Goal: Task Accomplishment & Management: Manage account settings

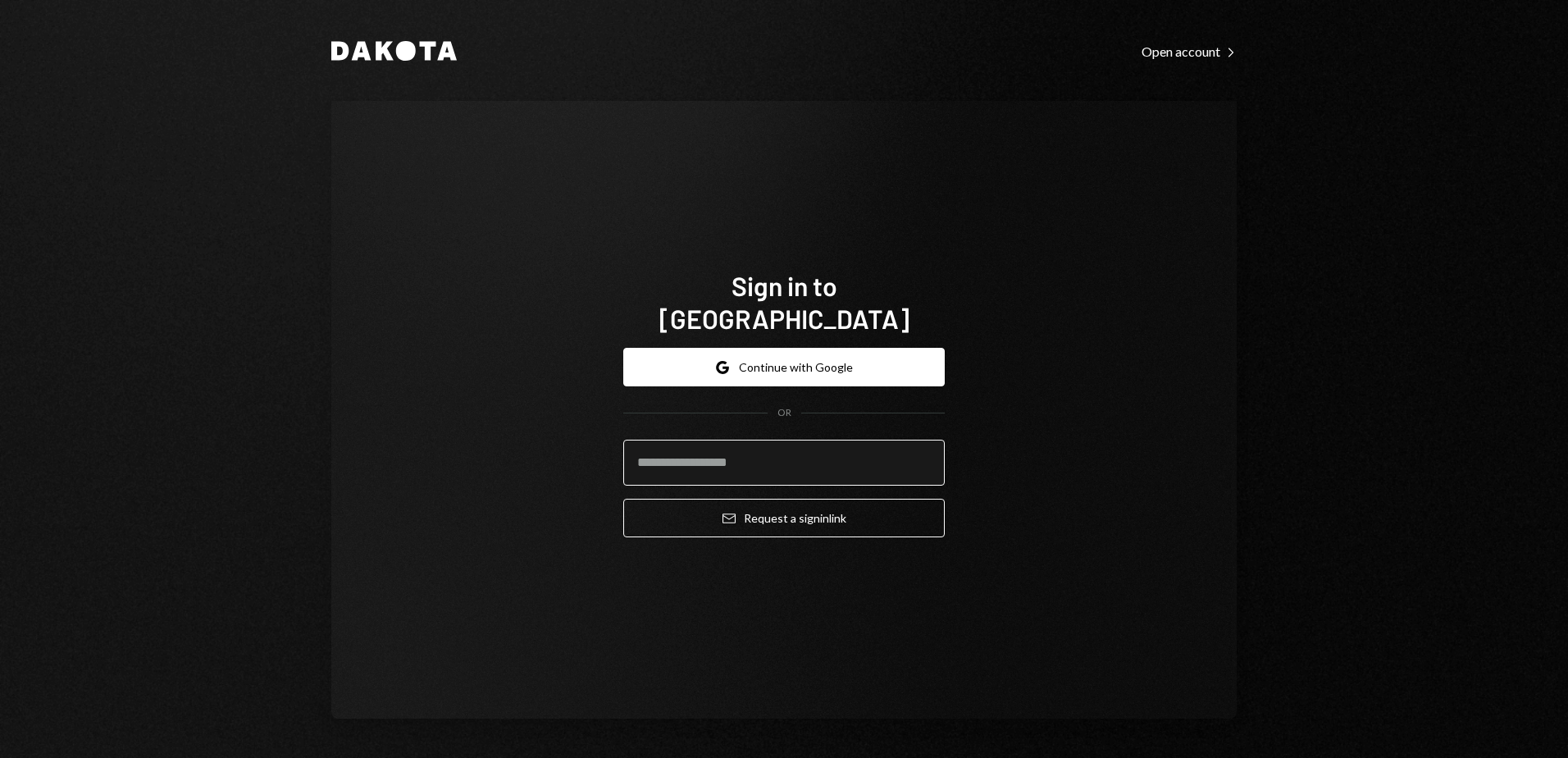
click at [757, 439] on input "email" at bounding box center [784, 462] width 322 height 46
type input "**********"
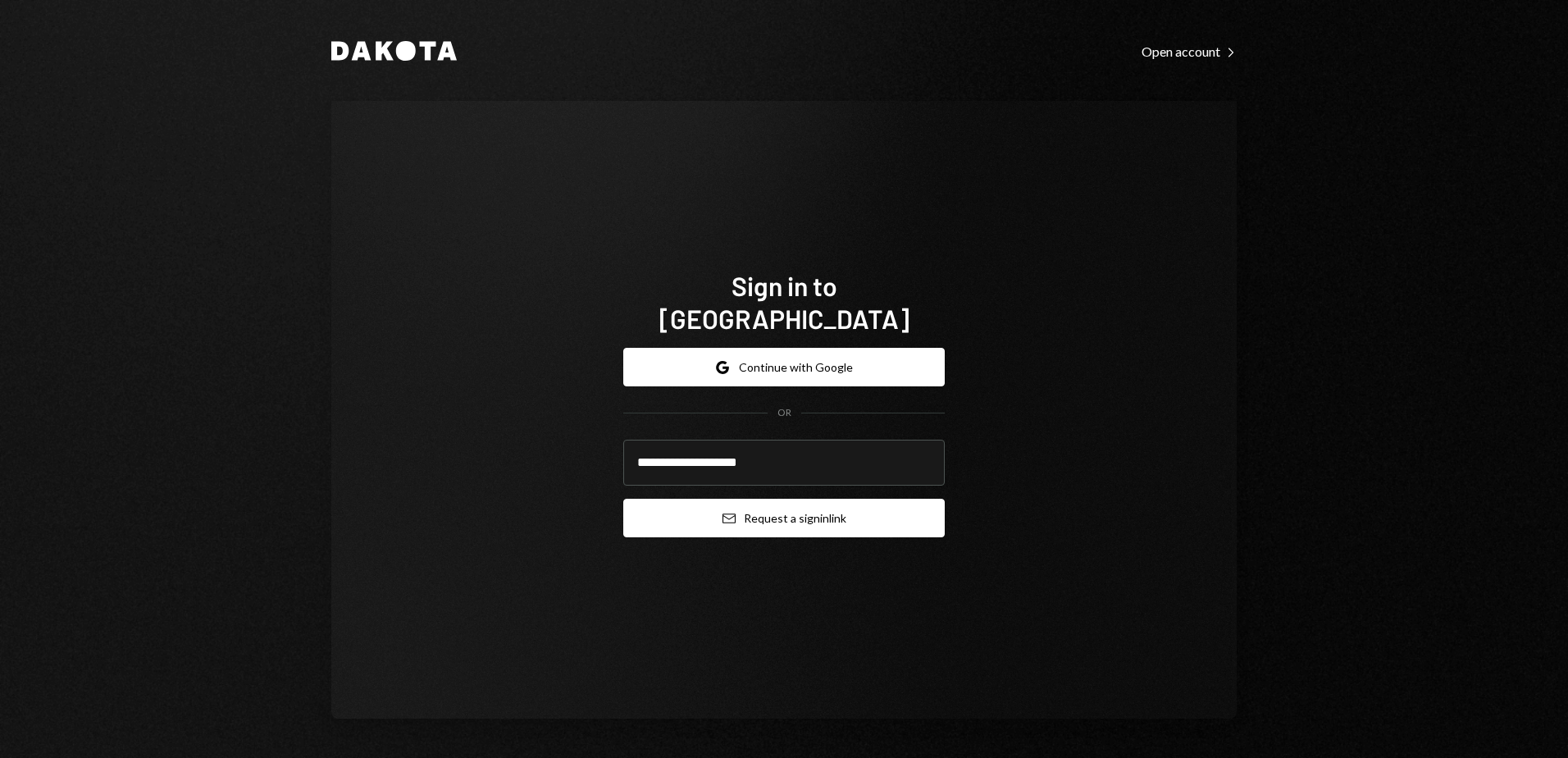
click at [784, 509] on button "Email Request a sign in link" at bounding box center [784, 517] width 322 height 39
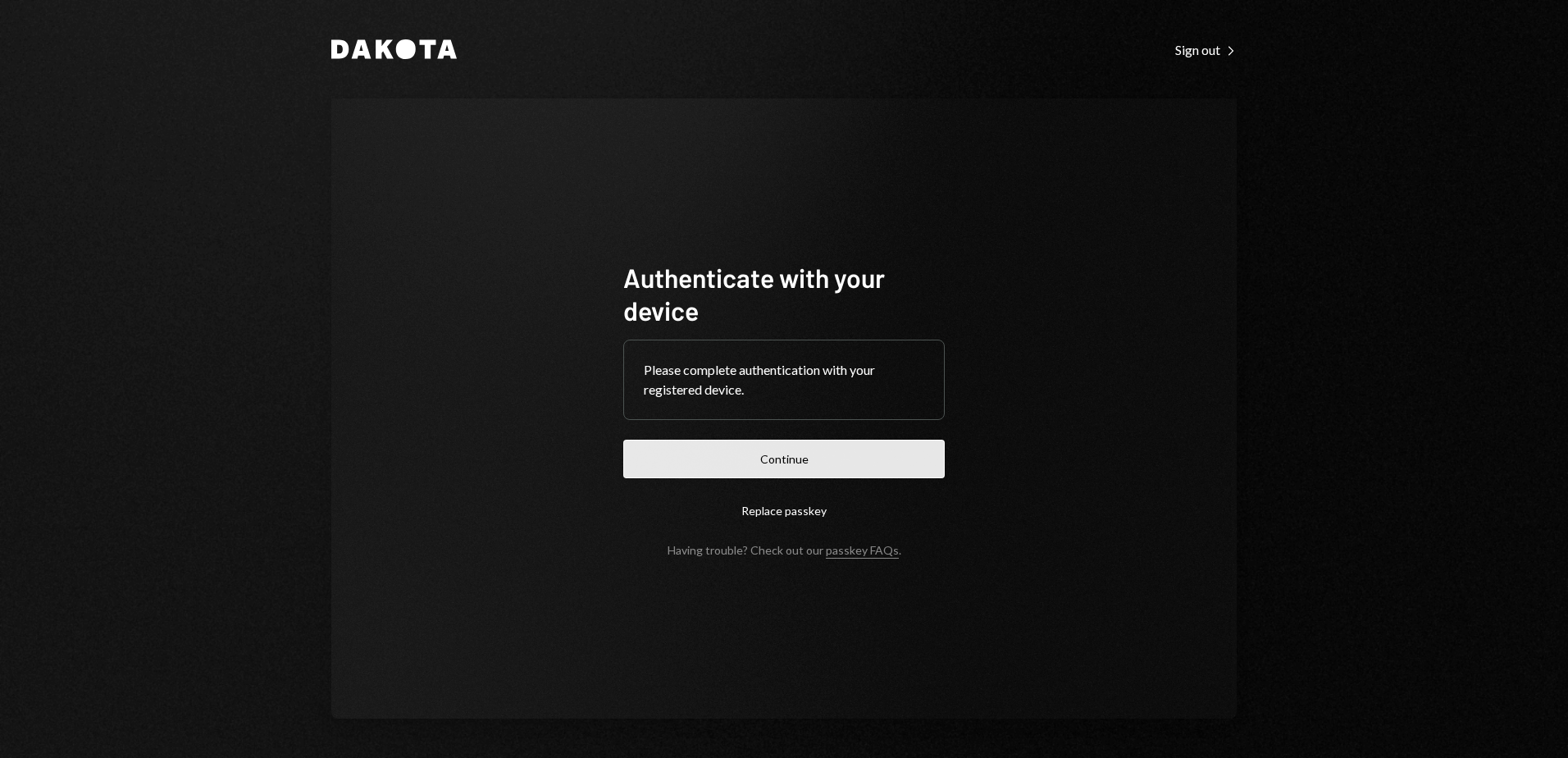
click at [790, 460] on button "Continue" at bounding box center [784, 458] width 322 height 39
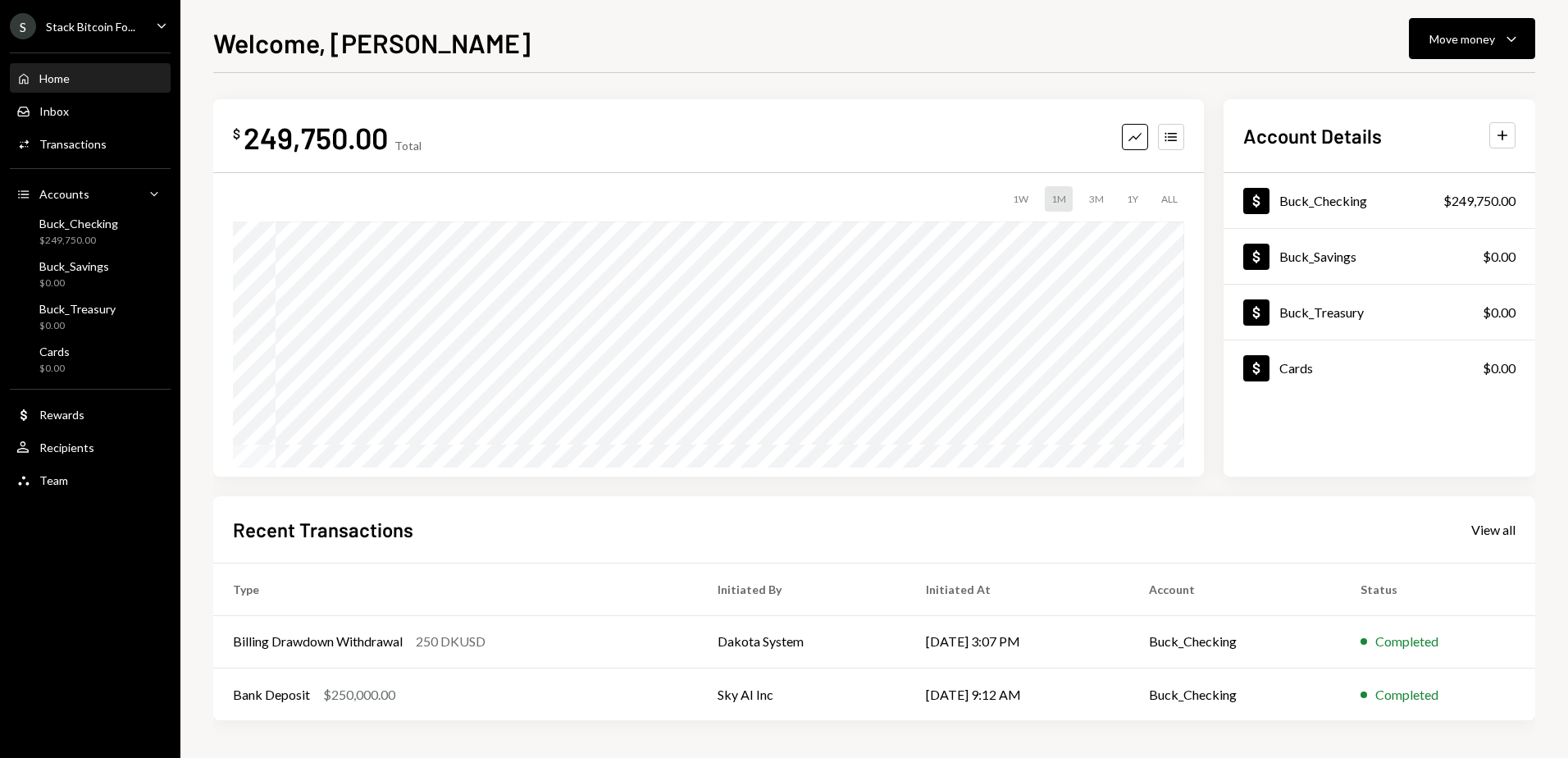
click at [106, 28] on div "Stack Bitcoin Fo..." at bounding box center [90, 27] width 89 height 14
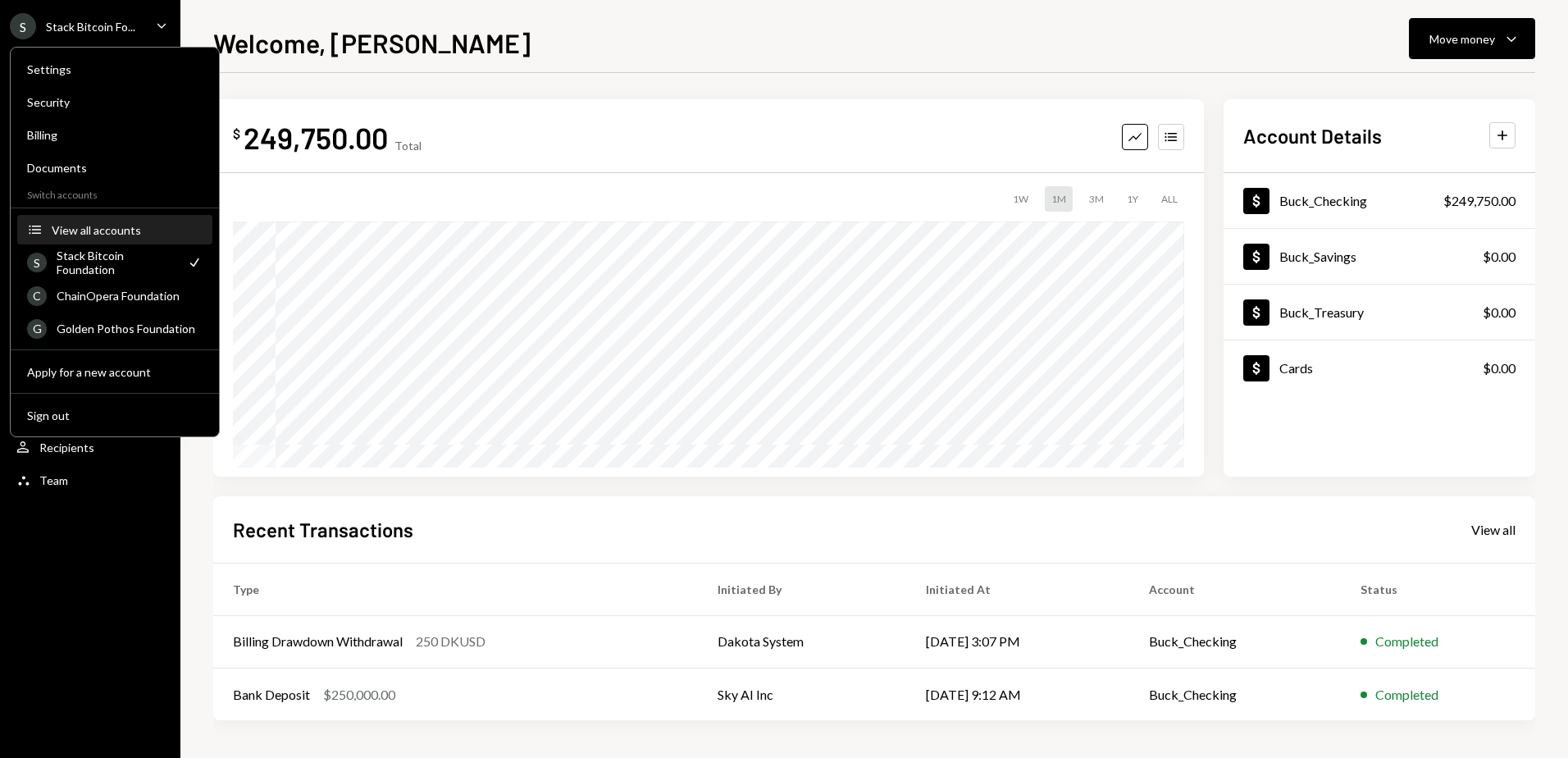
click at [91, 233] on div "View all accounts" at bounding box center [127, 230] width 151 height 14
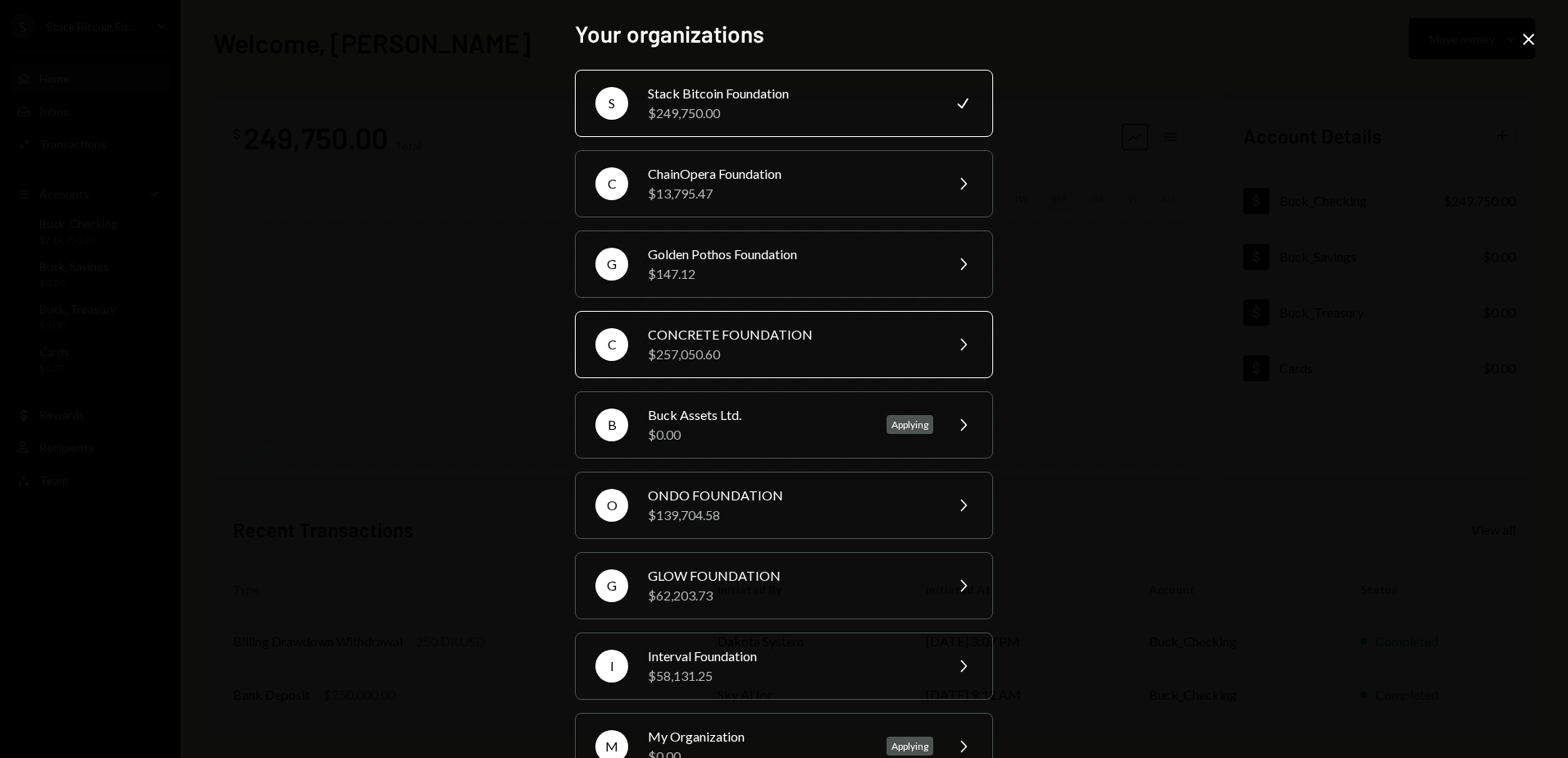
click at [774, 345] on div "$257,050.60" at bounding box center [791, 354] width 285 height 20
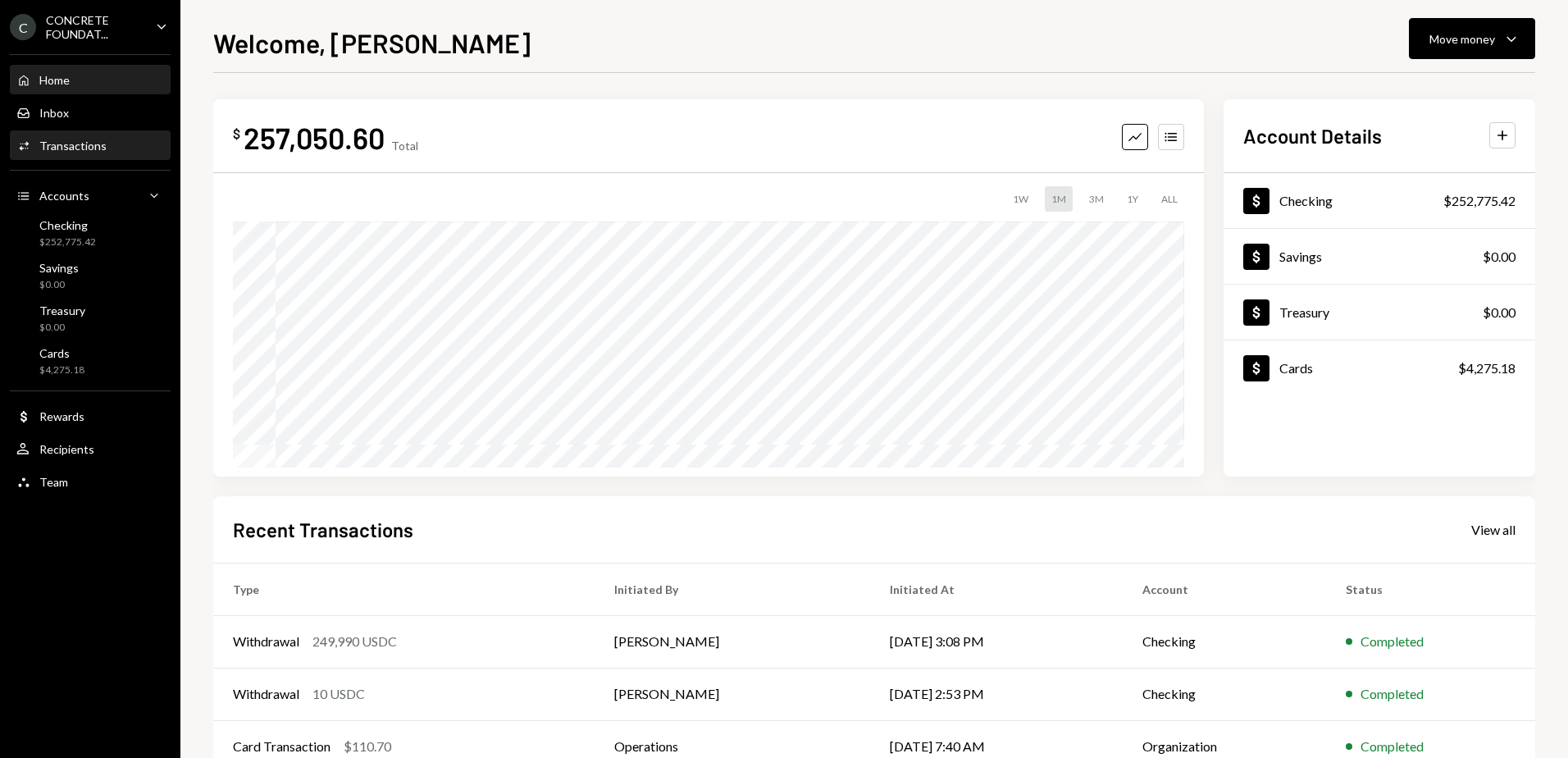
click at [74, 143] on div "Transactions" at bounding box center [73, 145] width 67 height 14
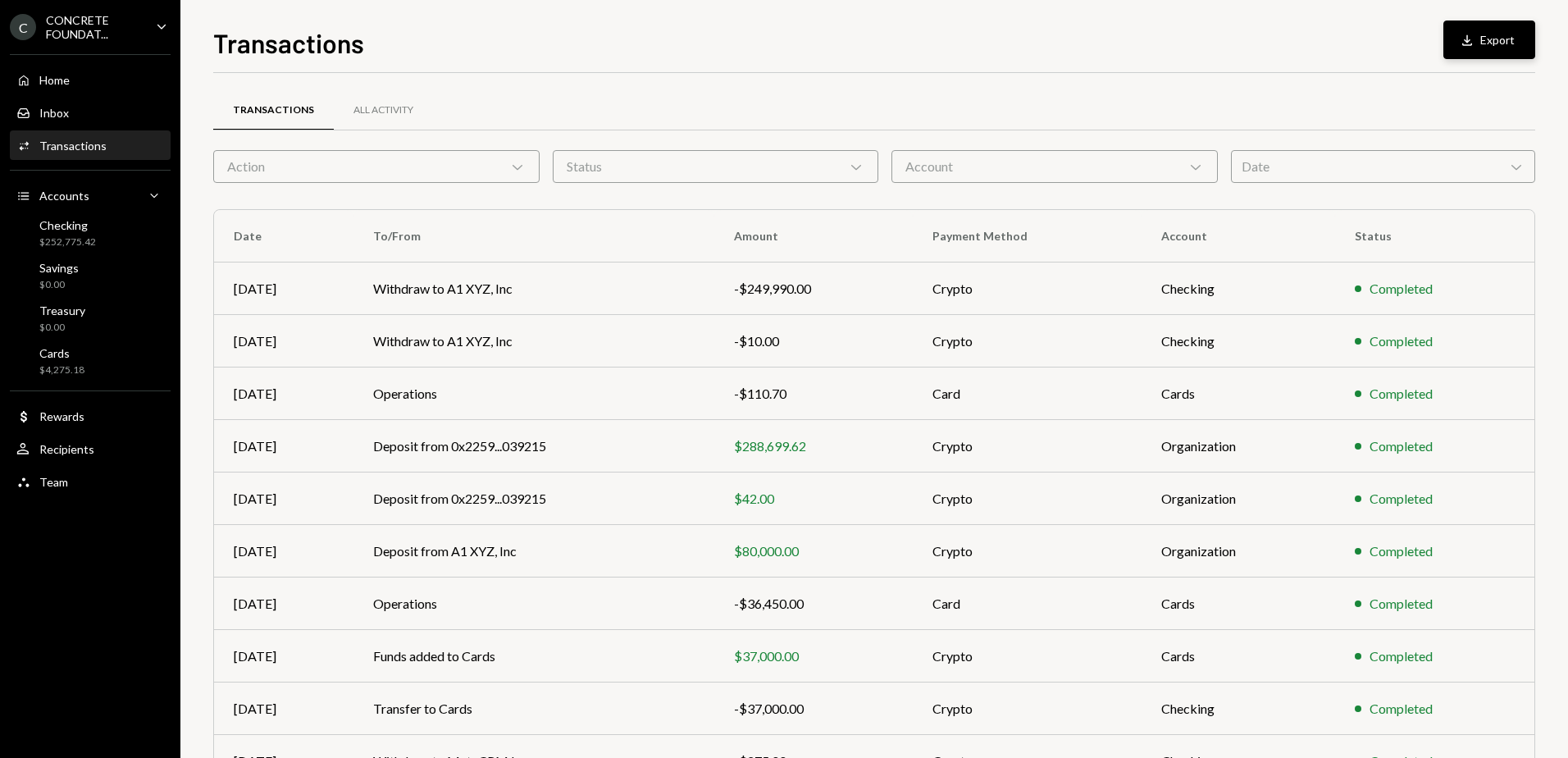
click at [1472, 45] on icon "button" at bounding box center [1467, 40] width 9 height 10
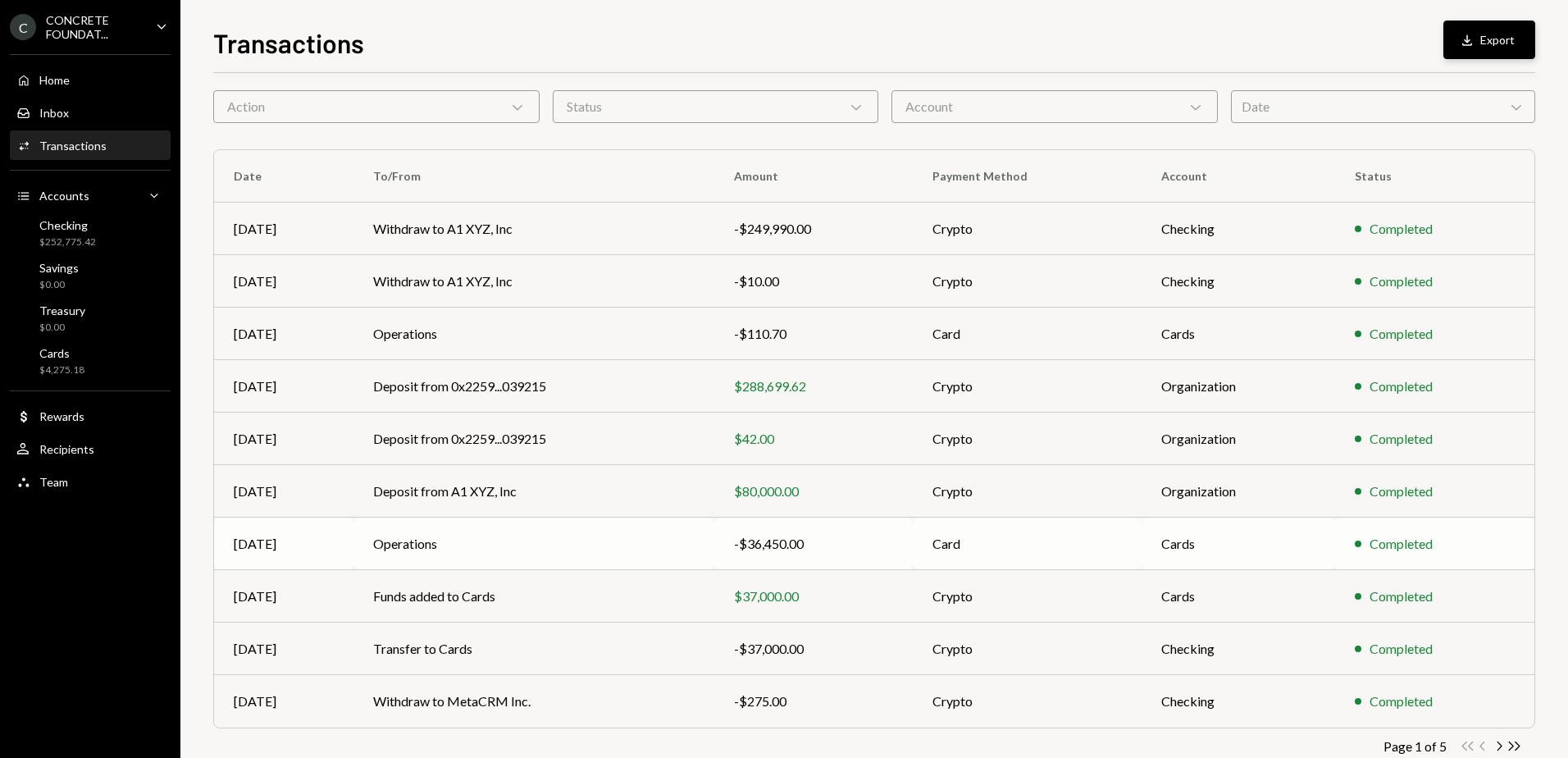
scroll to position [98, 0]
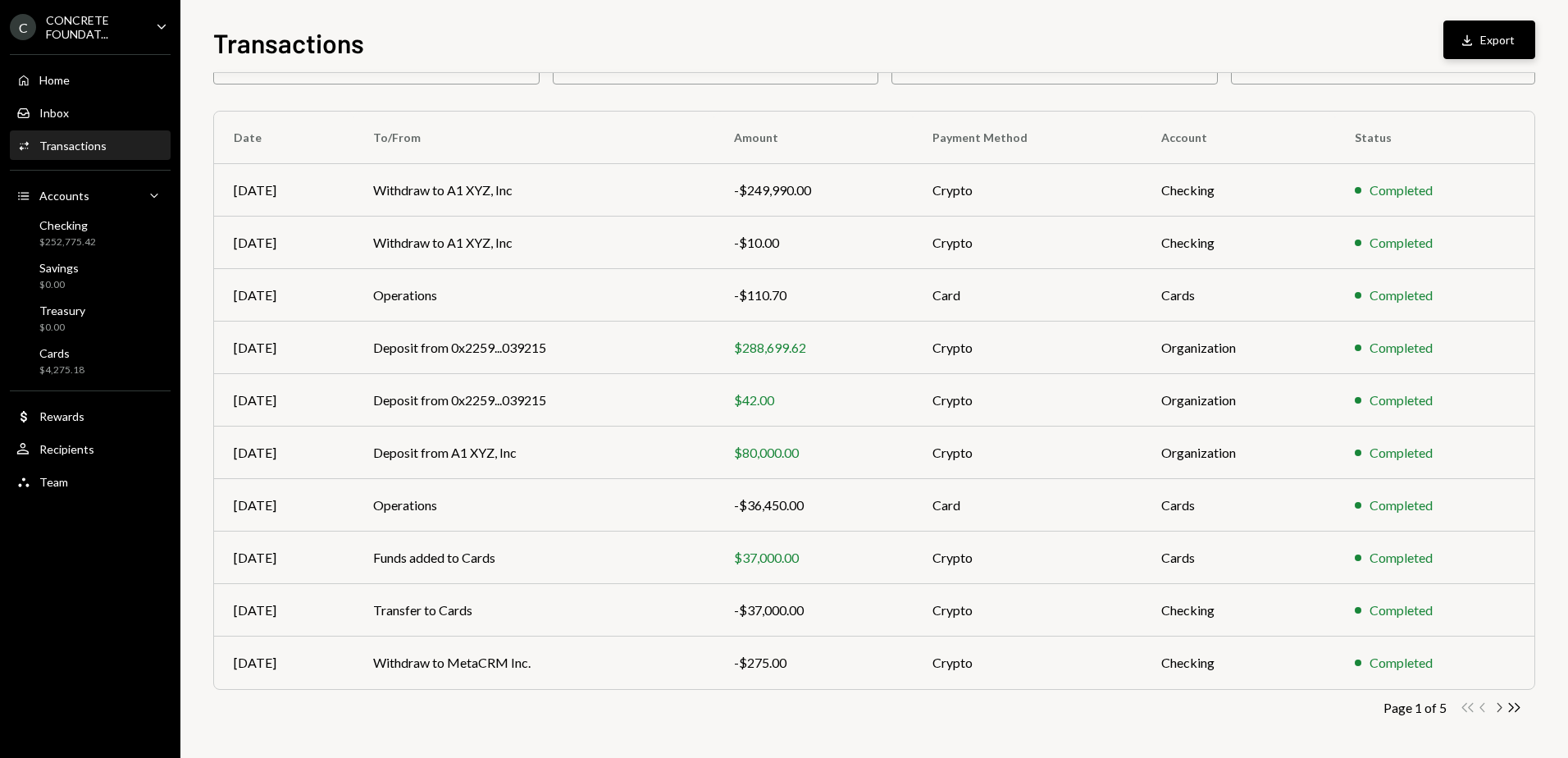
click at [1499, 706] on icon "Chevron Right" at bounding box center [1499, 707] width 15 height 15
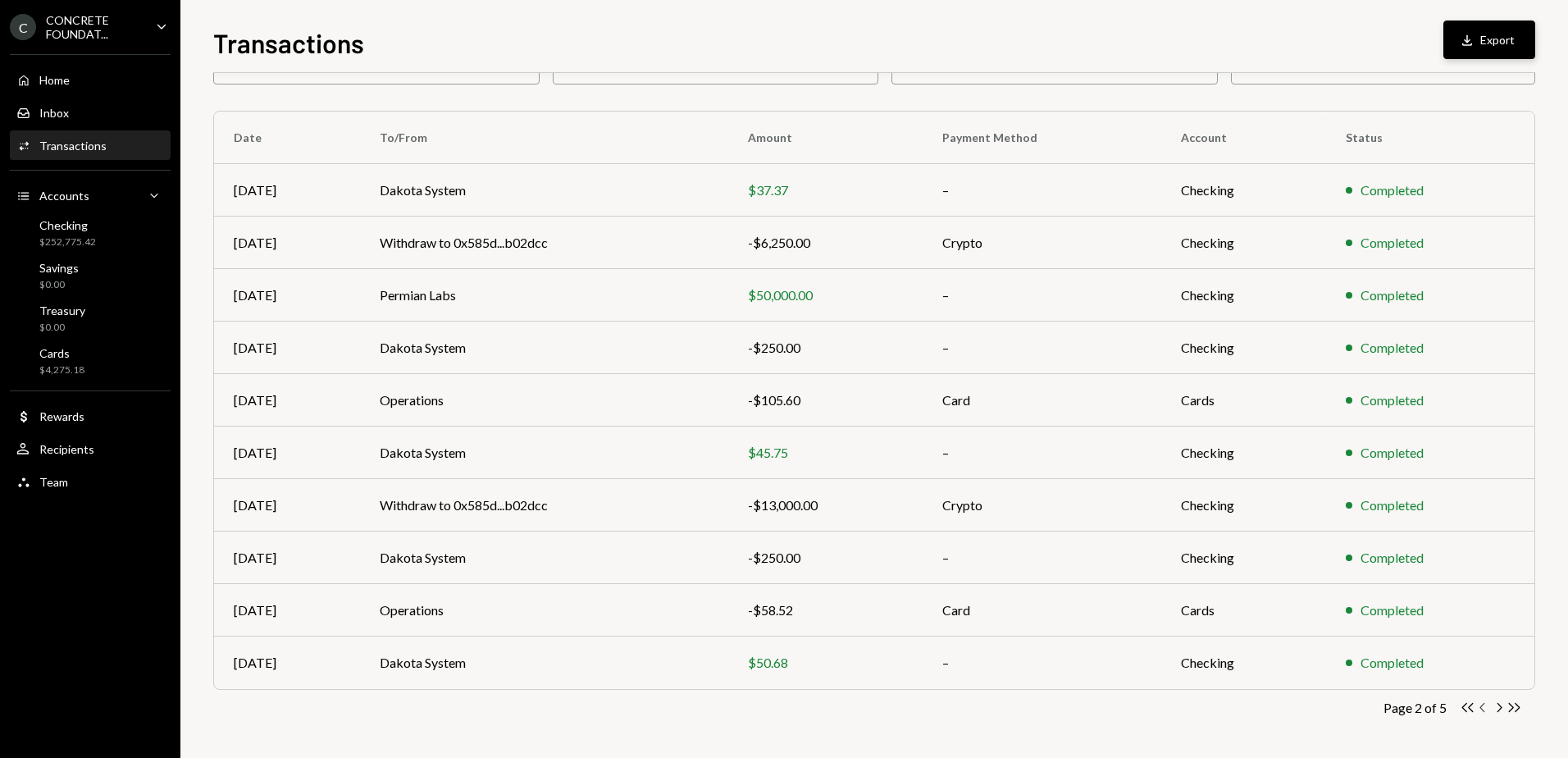
click at [1481, 706] on icon "Chevron Left" at bounding box center [1483, 707] width 15 height 15
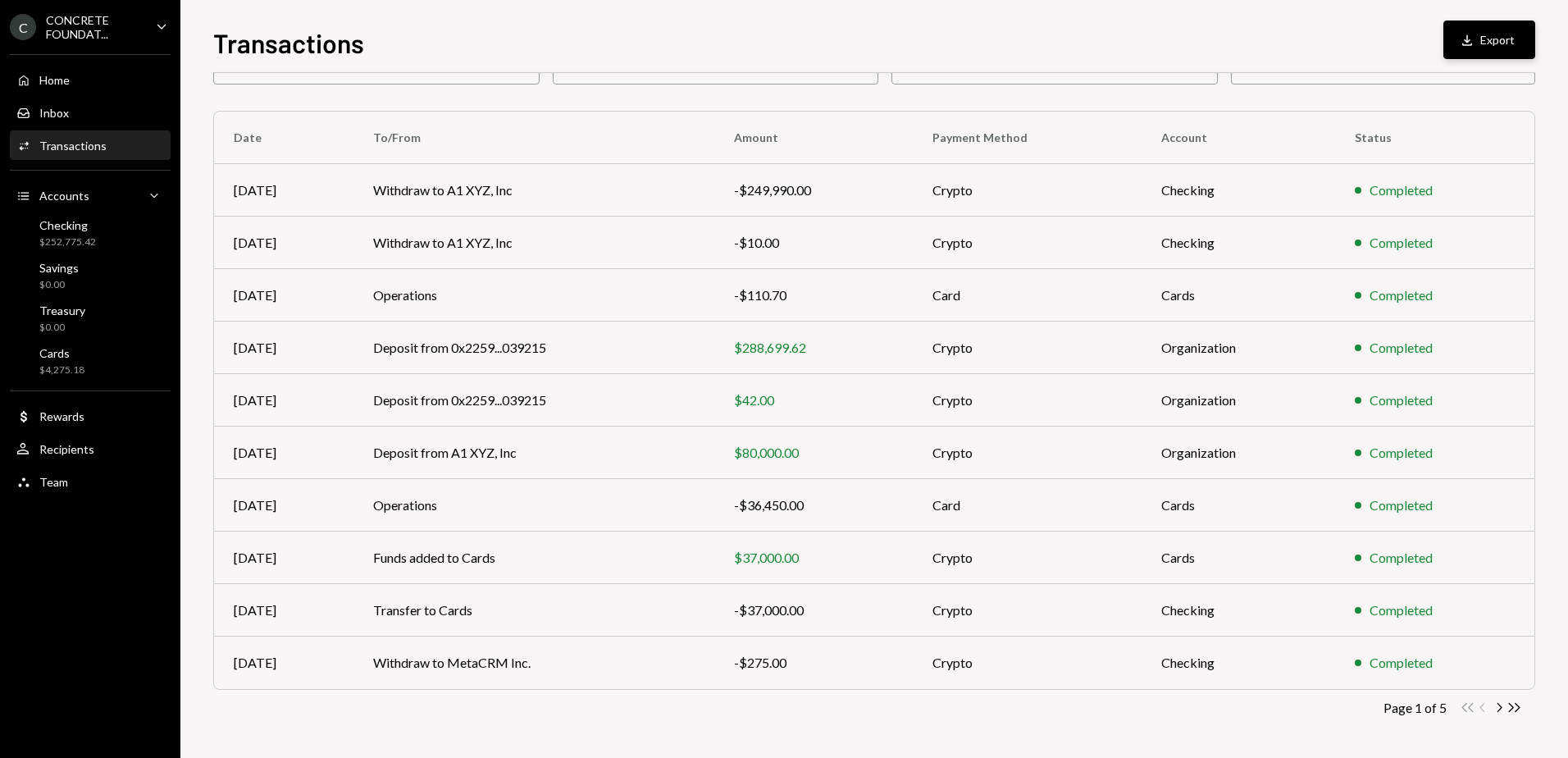
click at [1481, 706] on div "Double Arrow Left Chevron Left Chevron Right Double Arrow Right" at bounding box center [1491, 707] width 63 height 15
click at [623, 193] on td "Withdraw to A1 XYZ, Inc" at bounding box center [534, 190] width 361 height 52
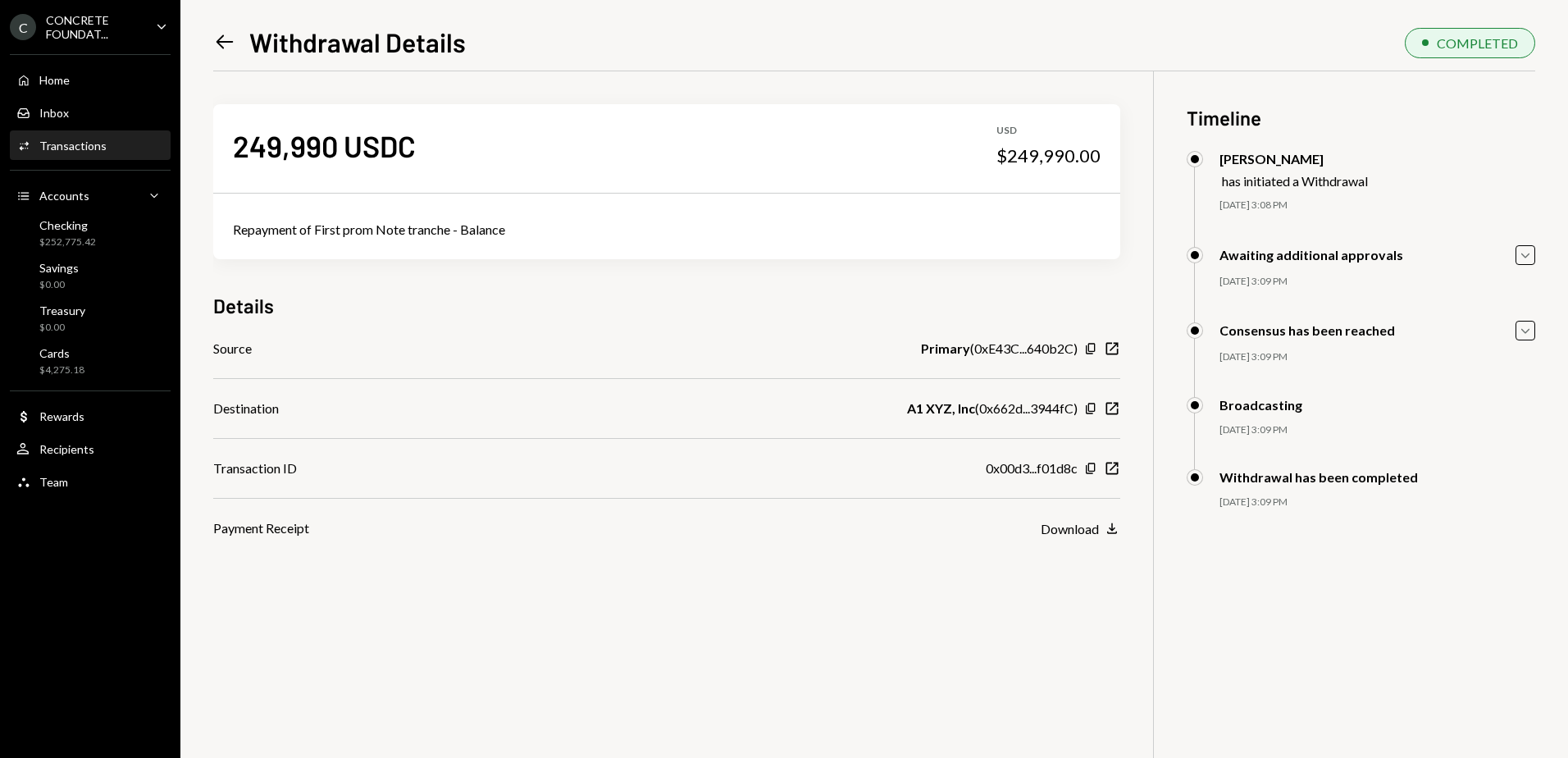
click at [226, 45] on icon "Left Arrow" at bounding box center [224, 41] width 23 height 23
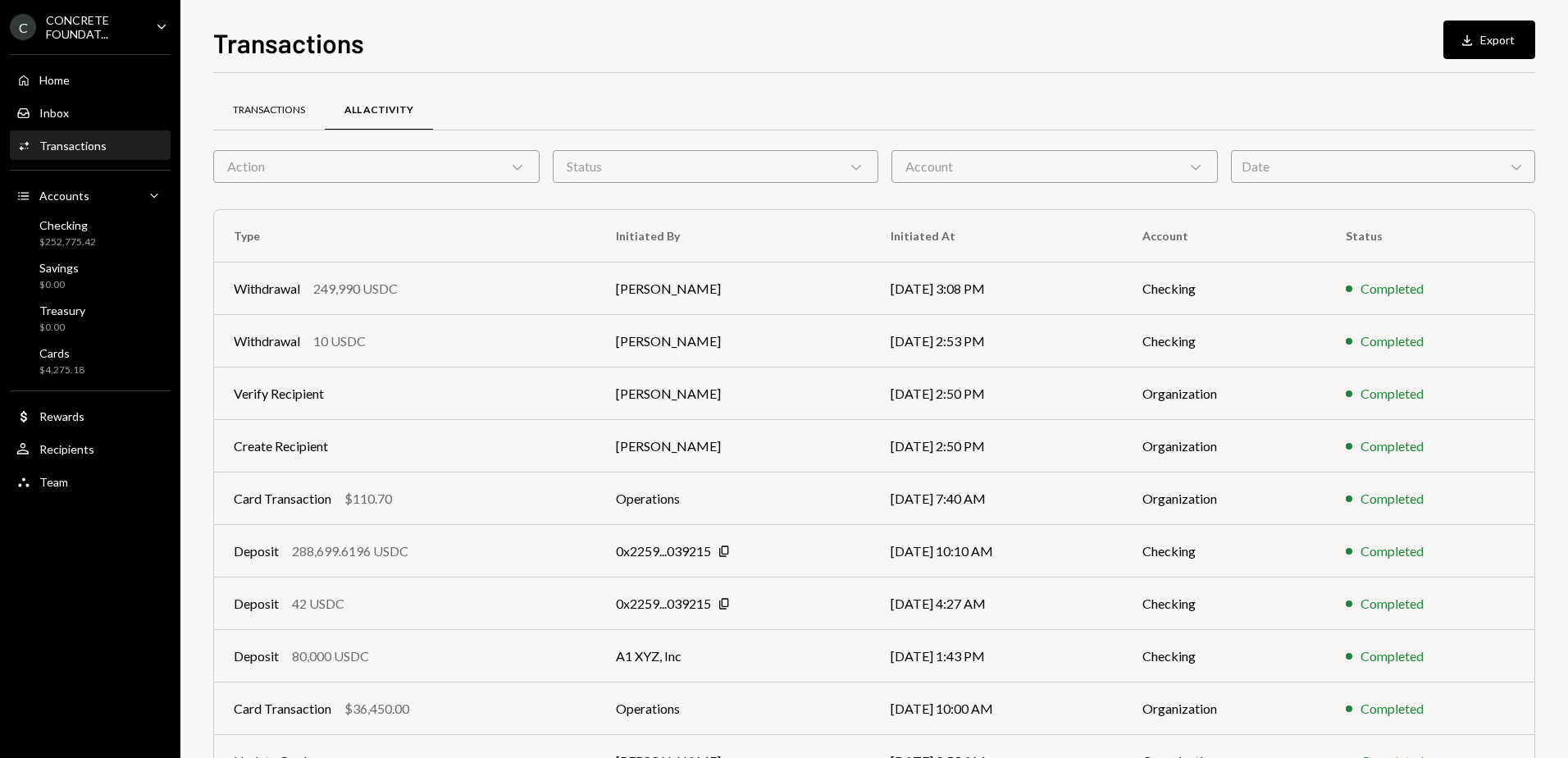
click at [277, 113] on div "Transactions" at bounding box center [269, 110] width 72 height 14
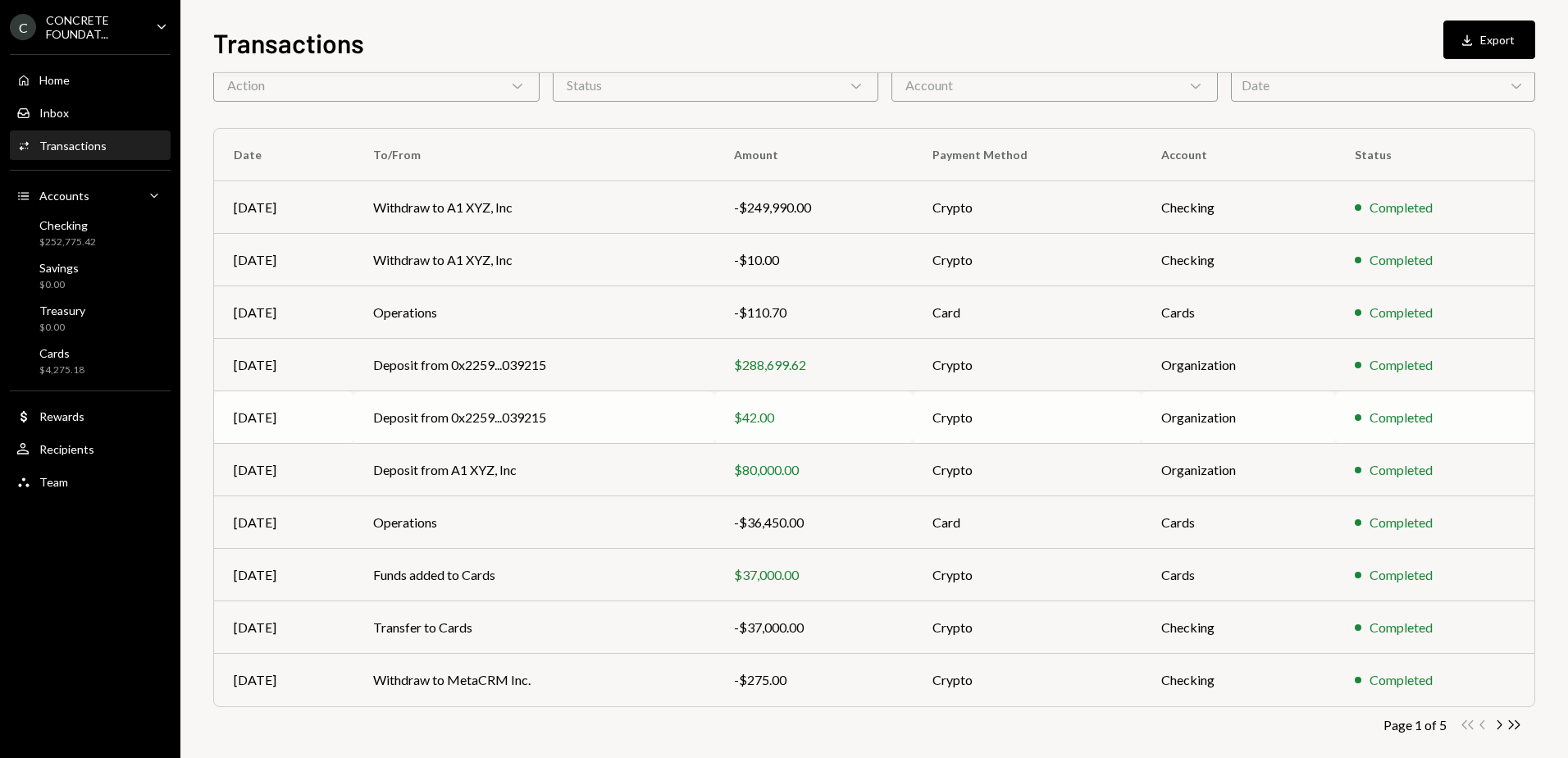
scroll to position [98, 0]
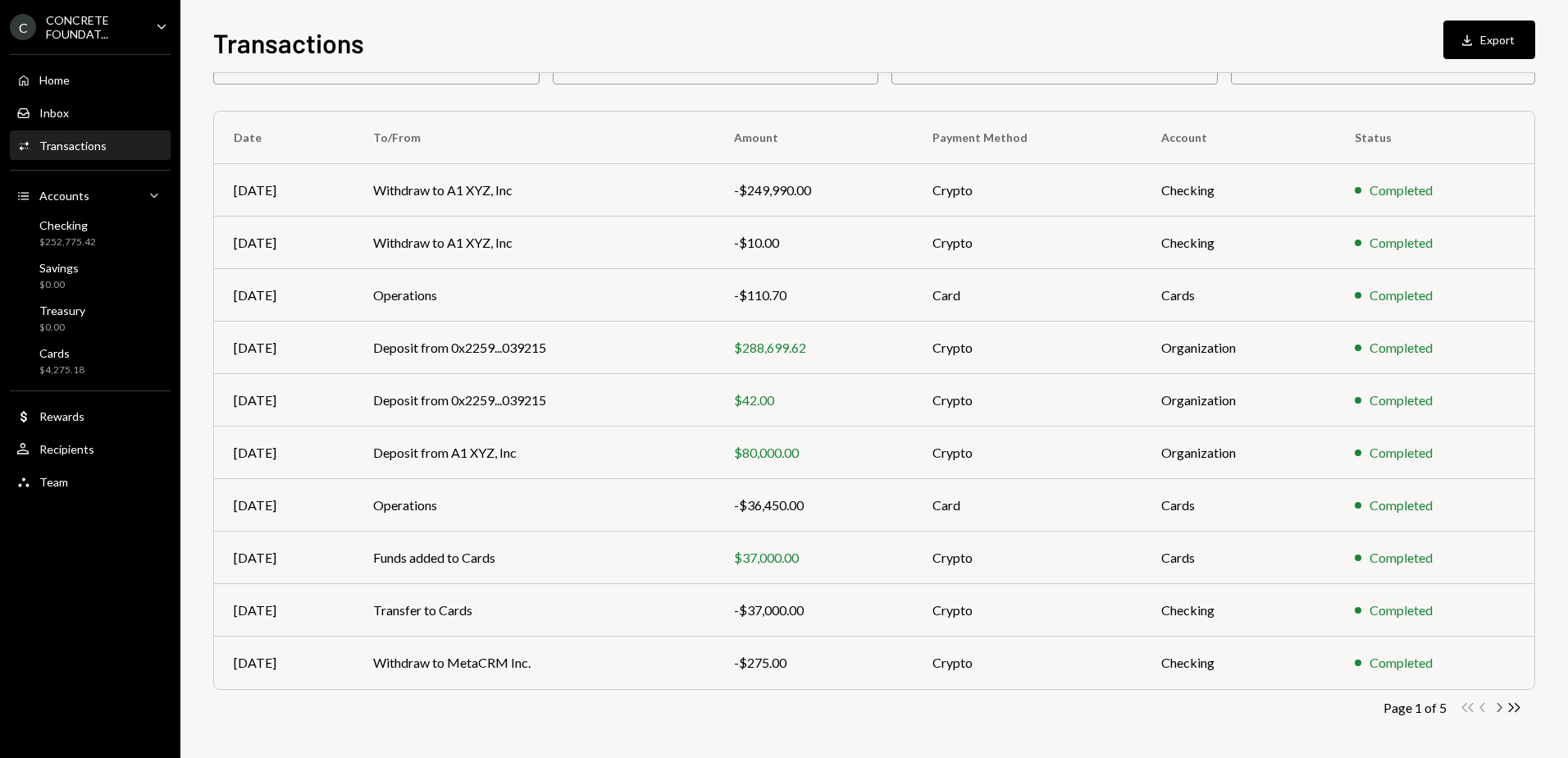
click at [1499, 706] on icon "Chevron Right" at bounding box center [1499, 707] width 15 height 15
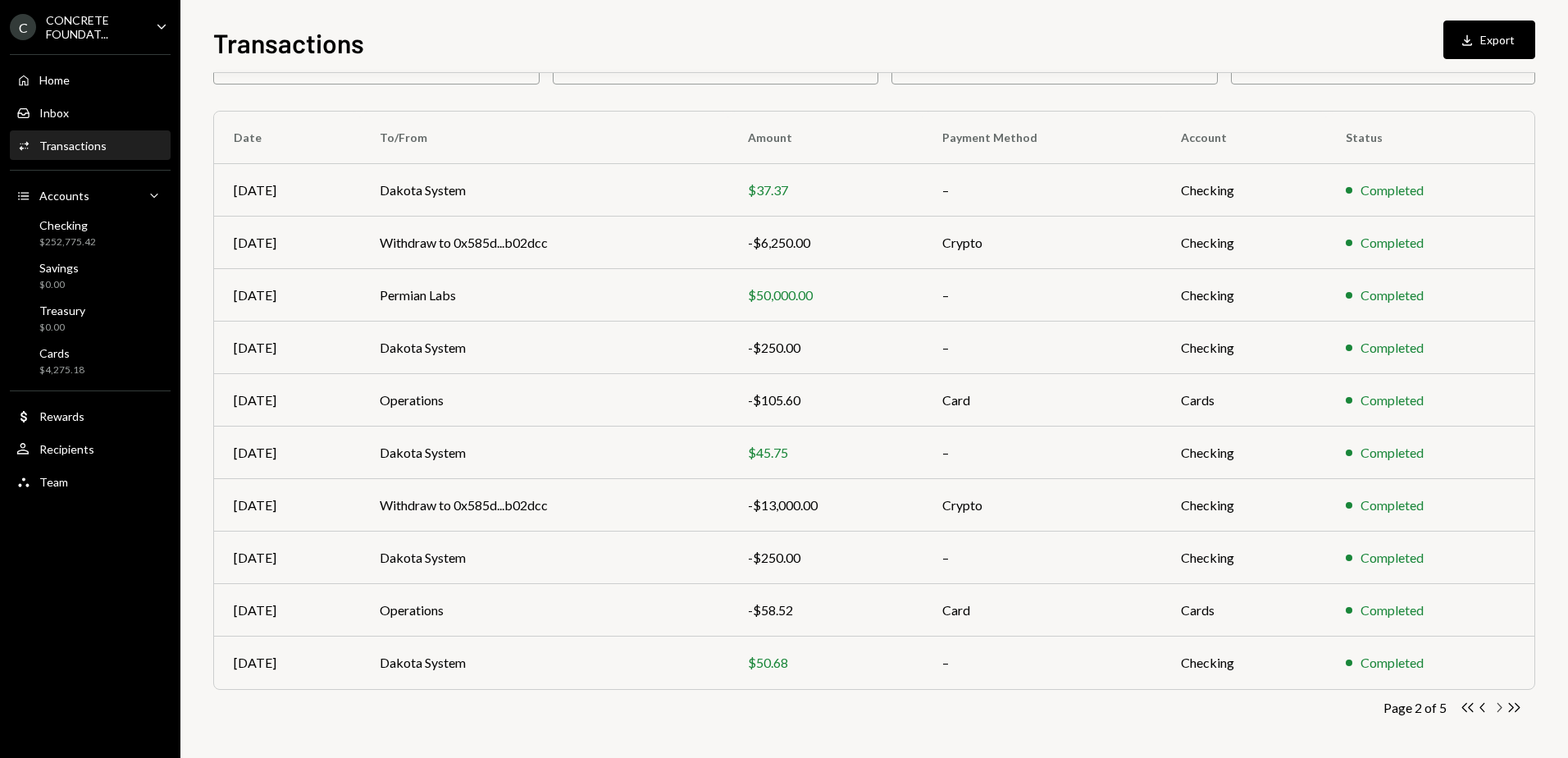
click at [1500, 705] on icon "Chevron Right" at bounding box center [1499, 707] width 15 height 15
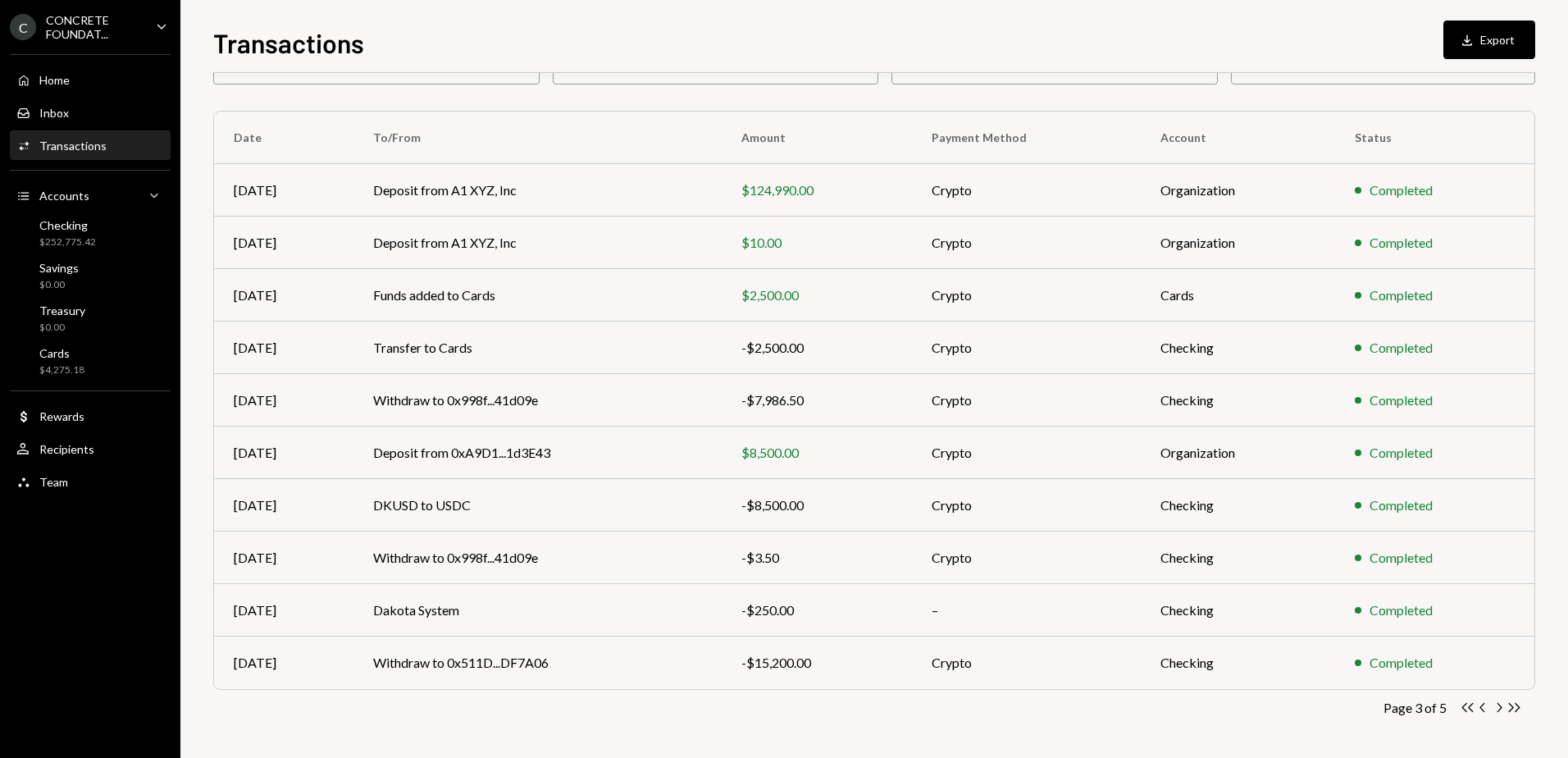
click at [1503, 706] on icon "Chevron Right" at bounding box center [1499, 707] width 15 height 15
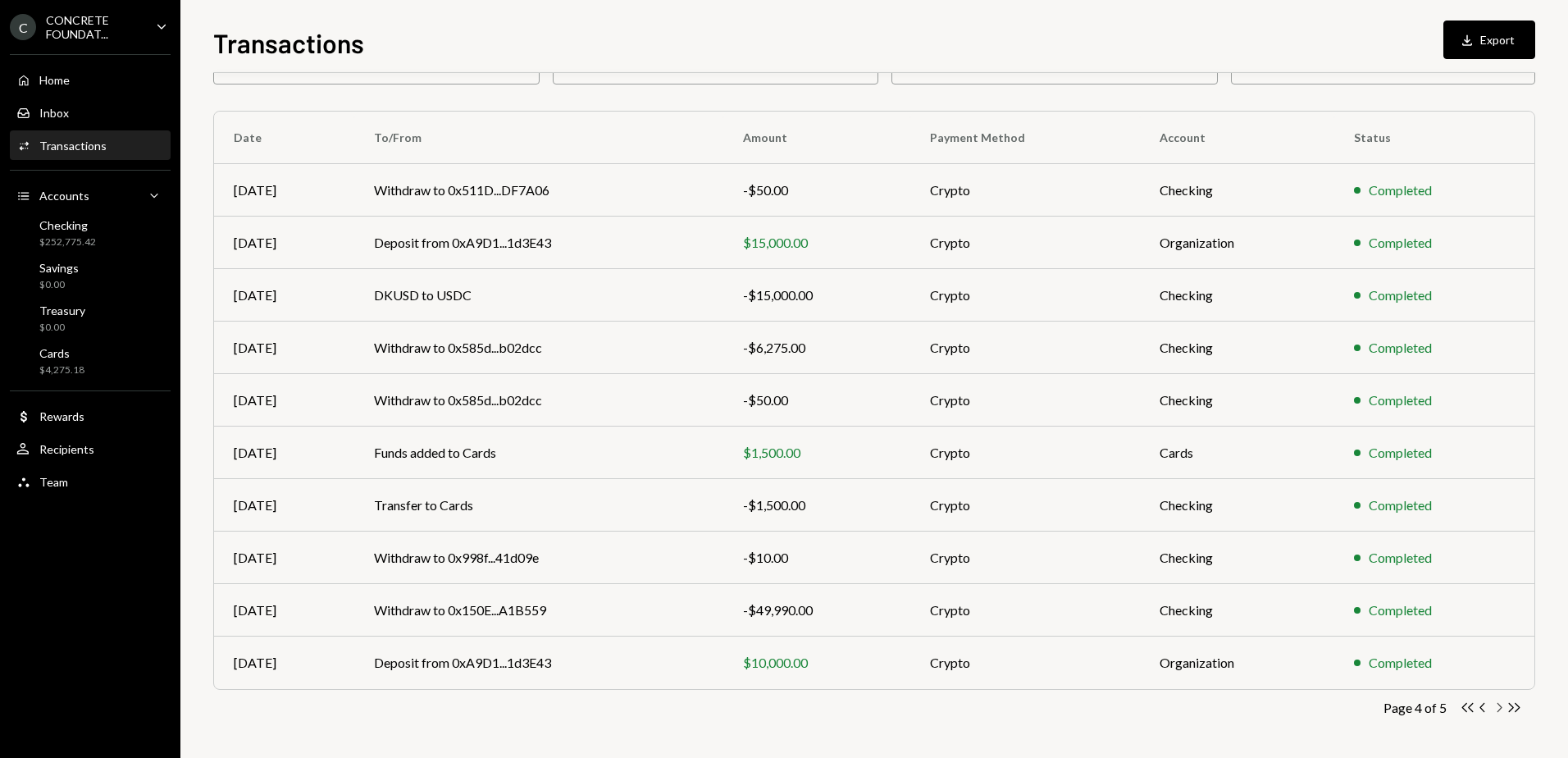
click at [1500, 706] on icon "Chevron Right" at bounding box center [1499, 707] width 15 height 15
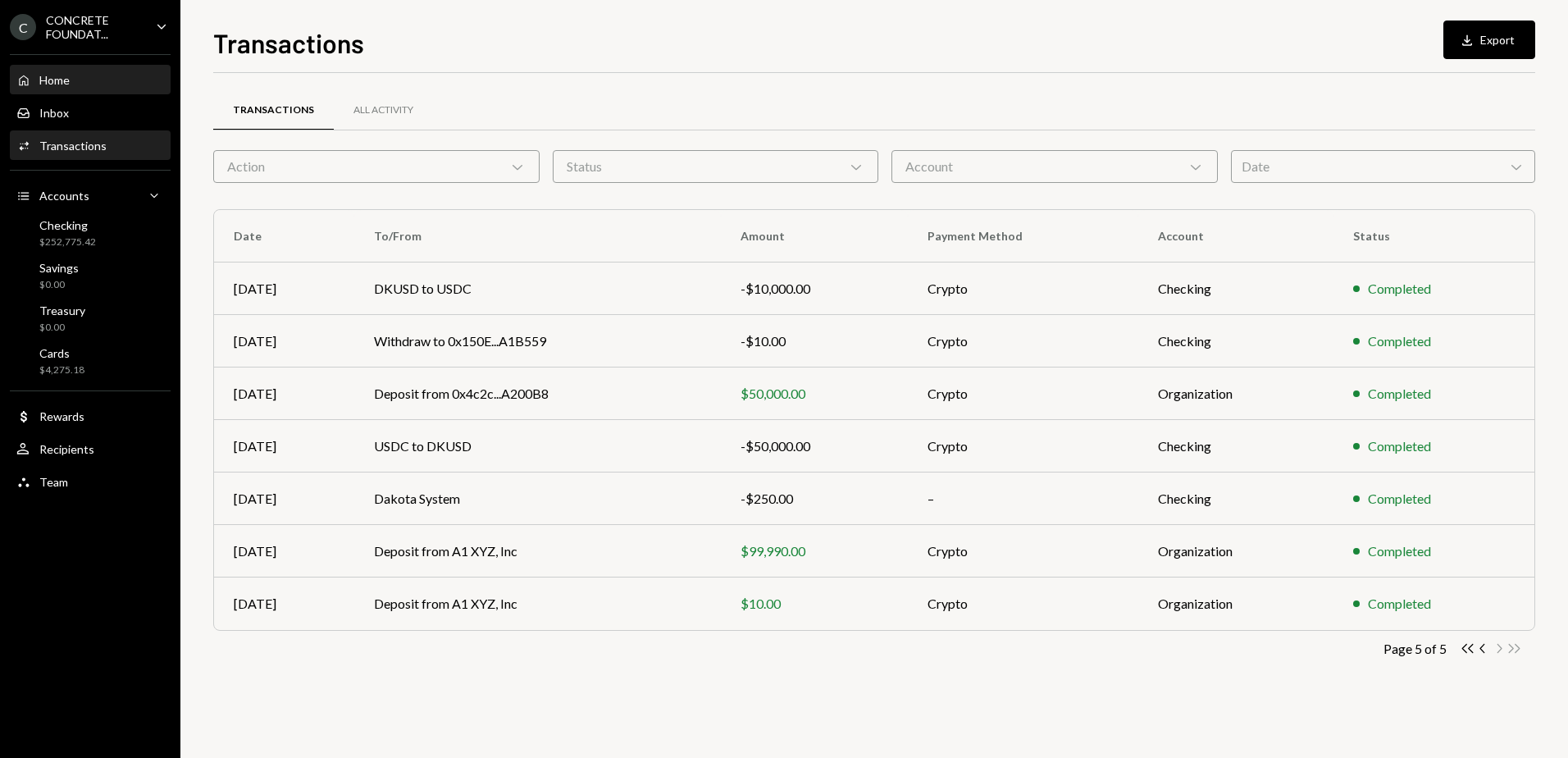
click at [70, 78] on div "Home Home" at bounding box center [90, 80] width 148 height 15
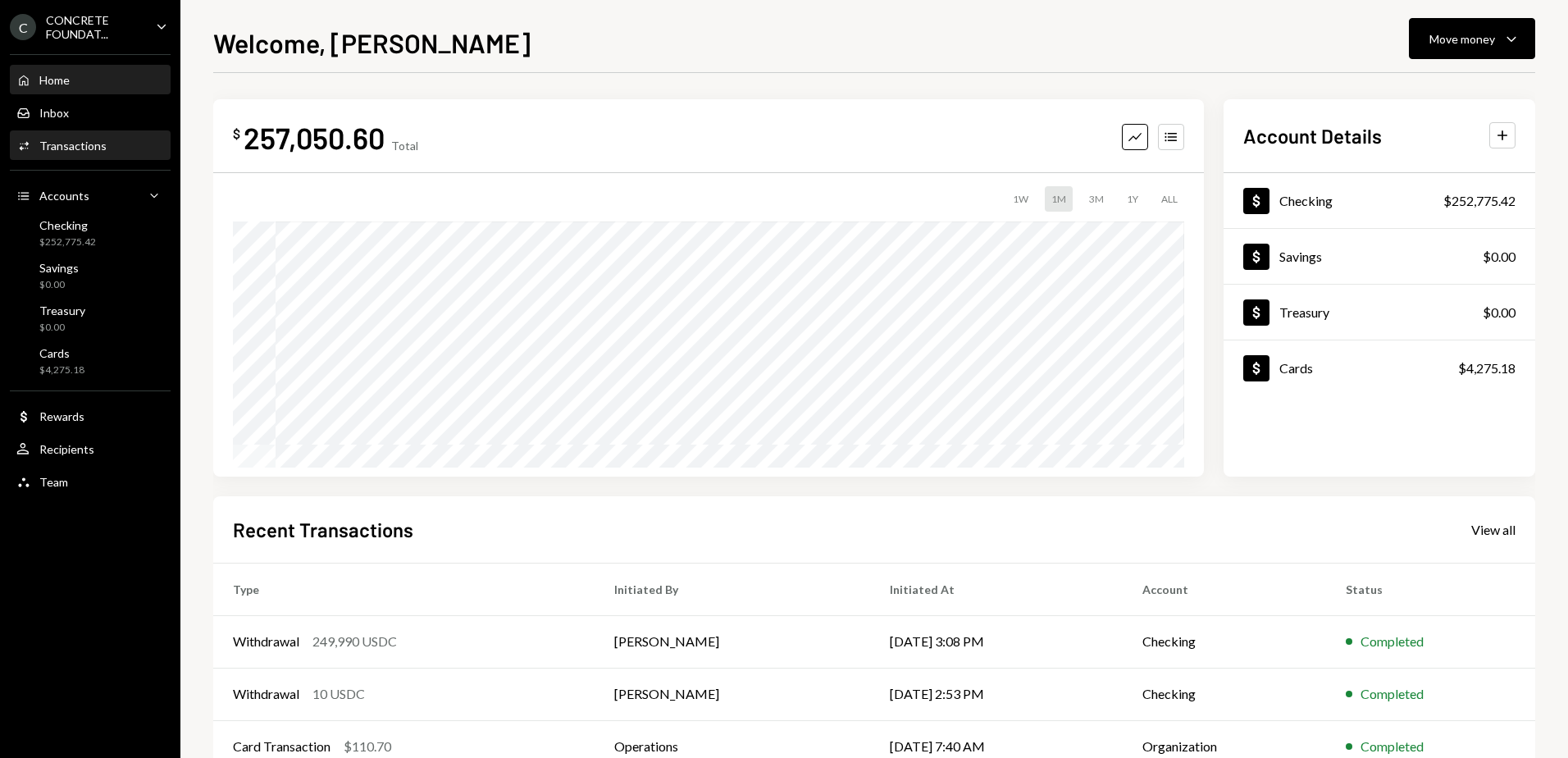
click at [82, 147] on div "Transactions" at bounding box center [73, 145] width 67 height 14
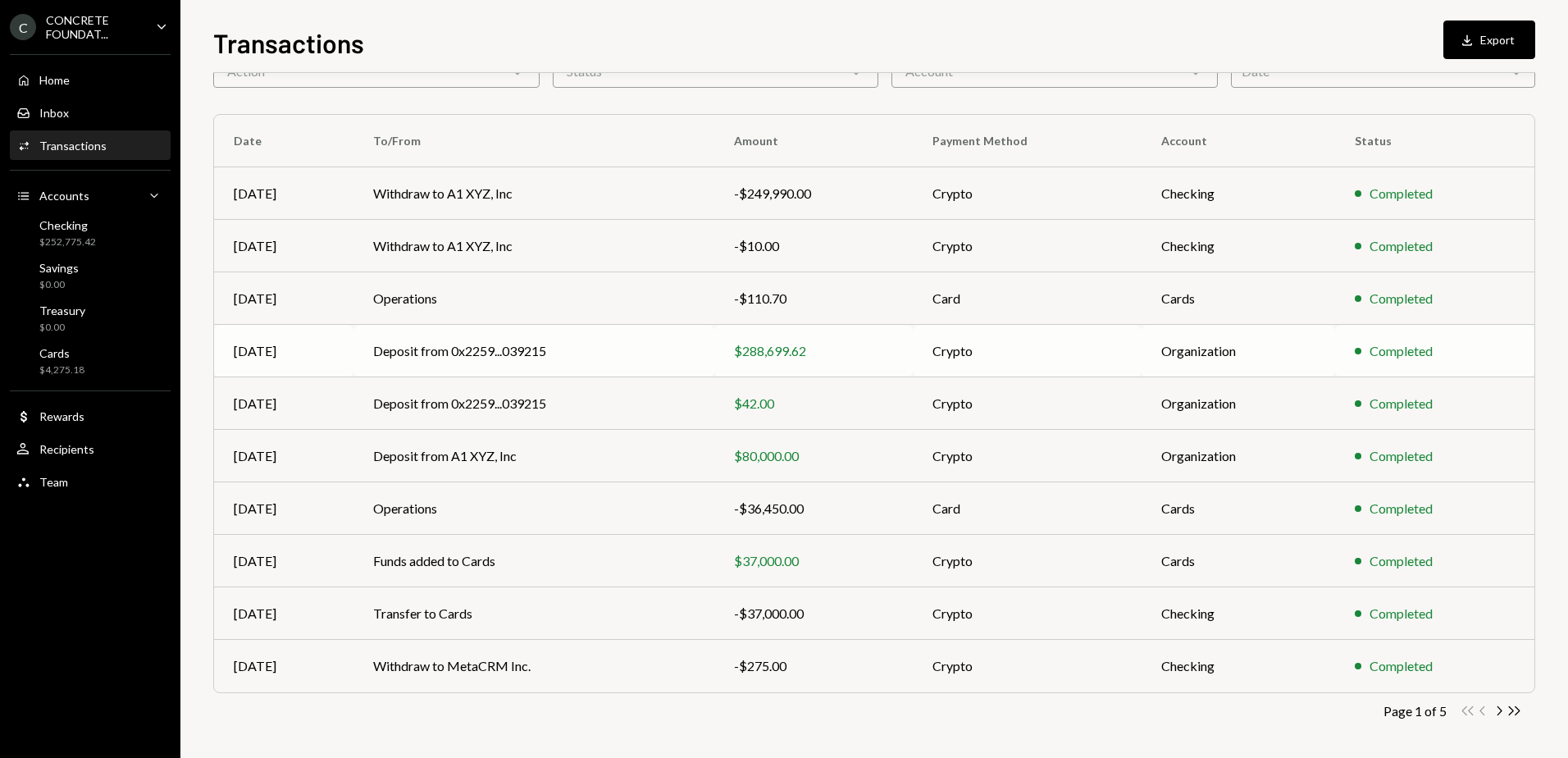
scroll to position [98, 0]
click at [1502, 706] on icon "Chevron Right" at bounding box center [1499, 707] width 15 height 15
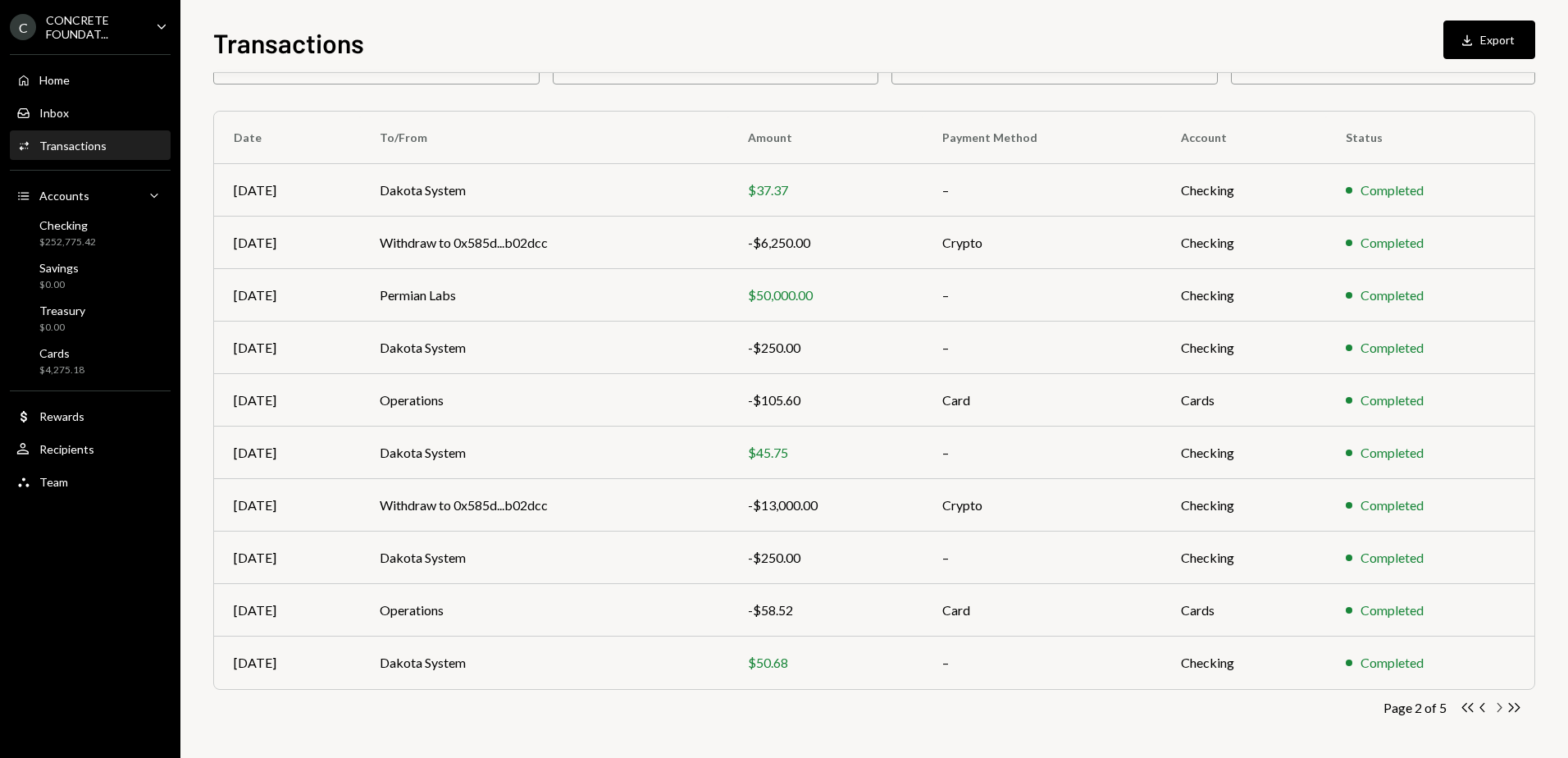
click at [1497, 709] on icon "Chevron Right" at bounding box center [1499, 707] width 15 height 15
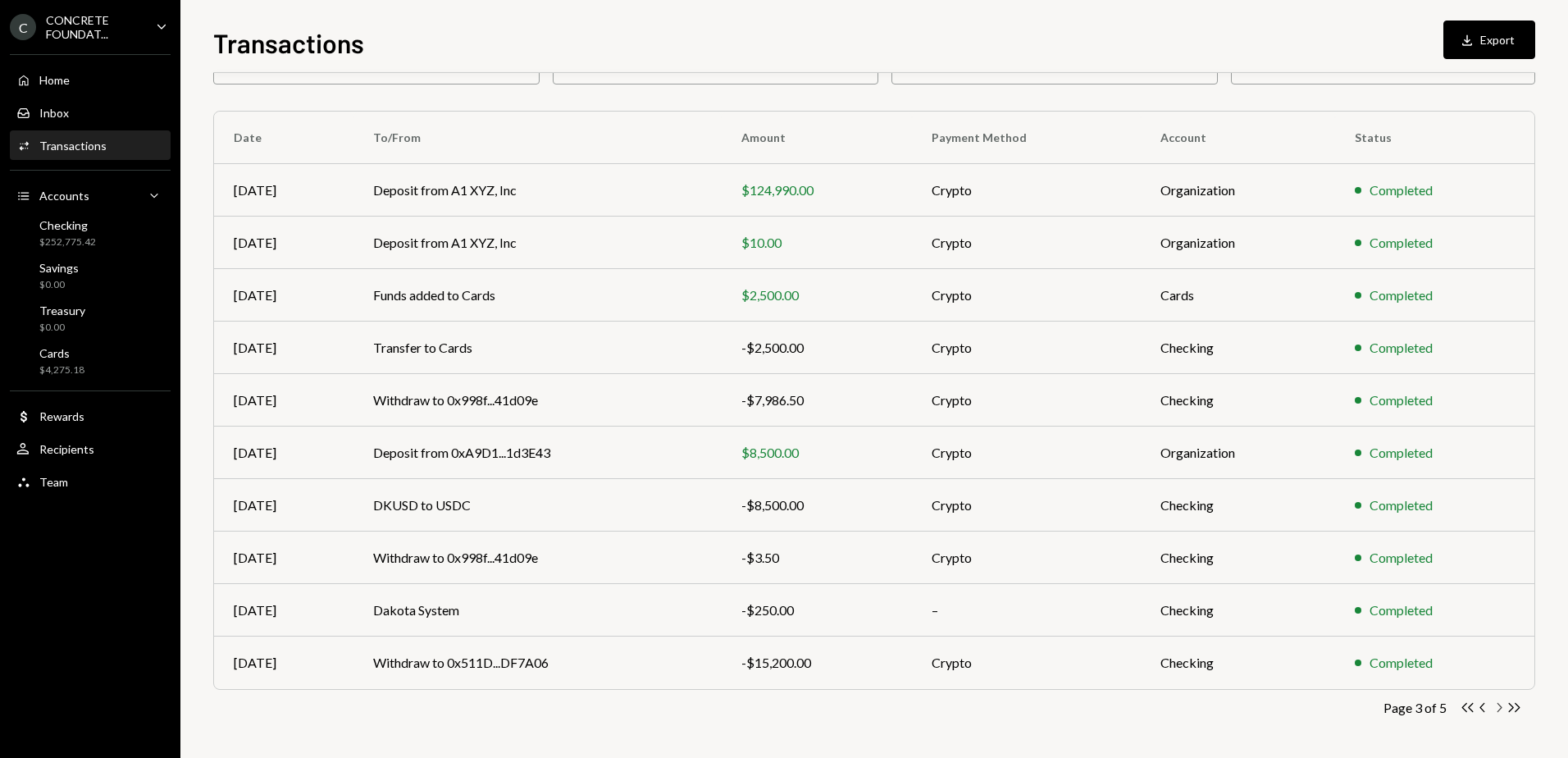
click at [1498, 707] on icon "Chevron Right" at bounding box center [1499, 707] width 15 height 15
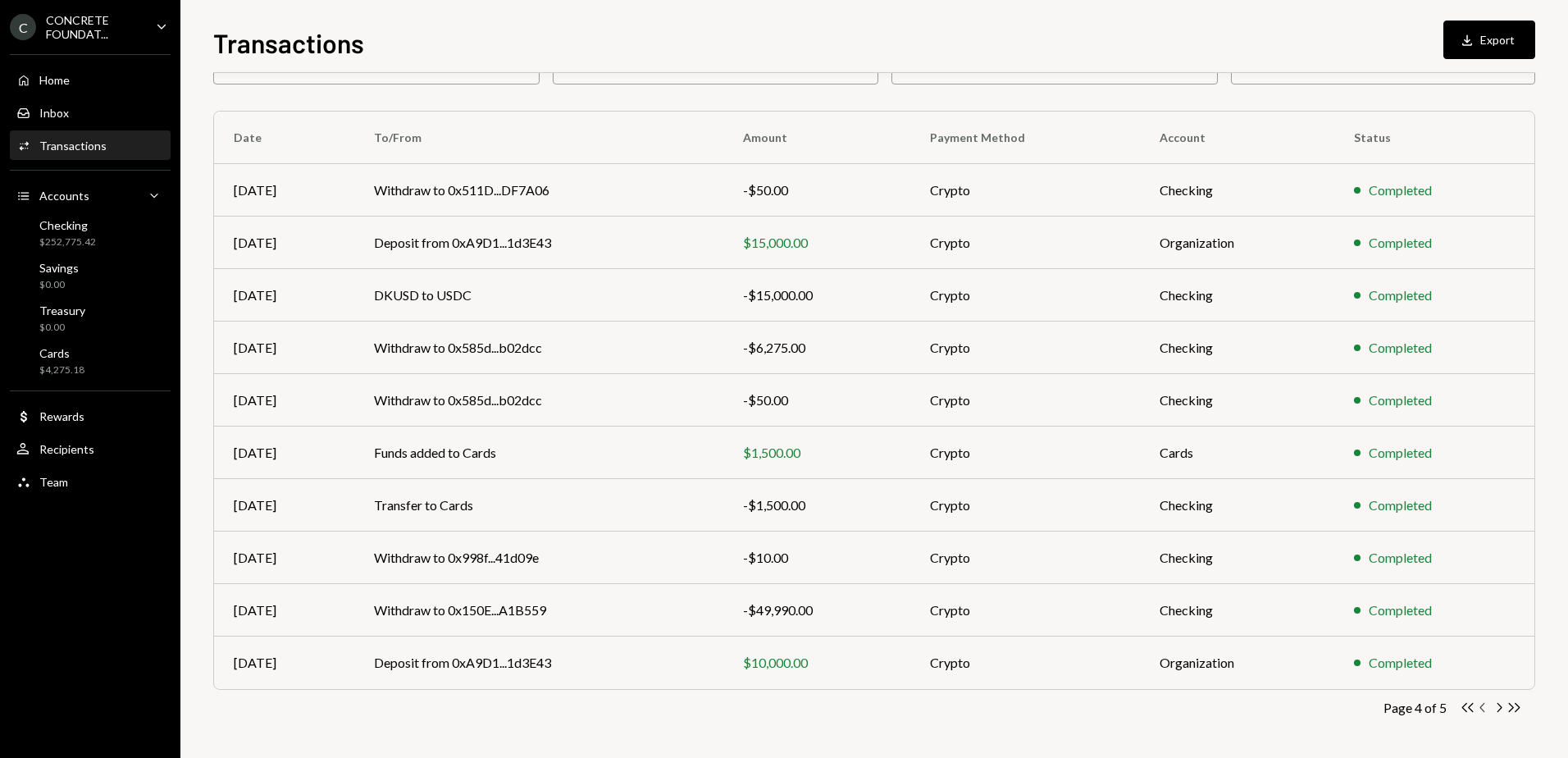
click at [1485, 706] on icon "Chevron Left" at bounding box center [1483, 707] width 15 height 15
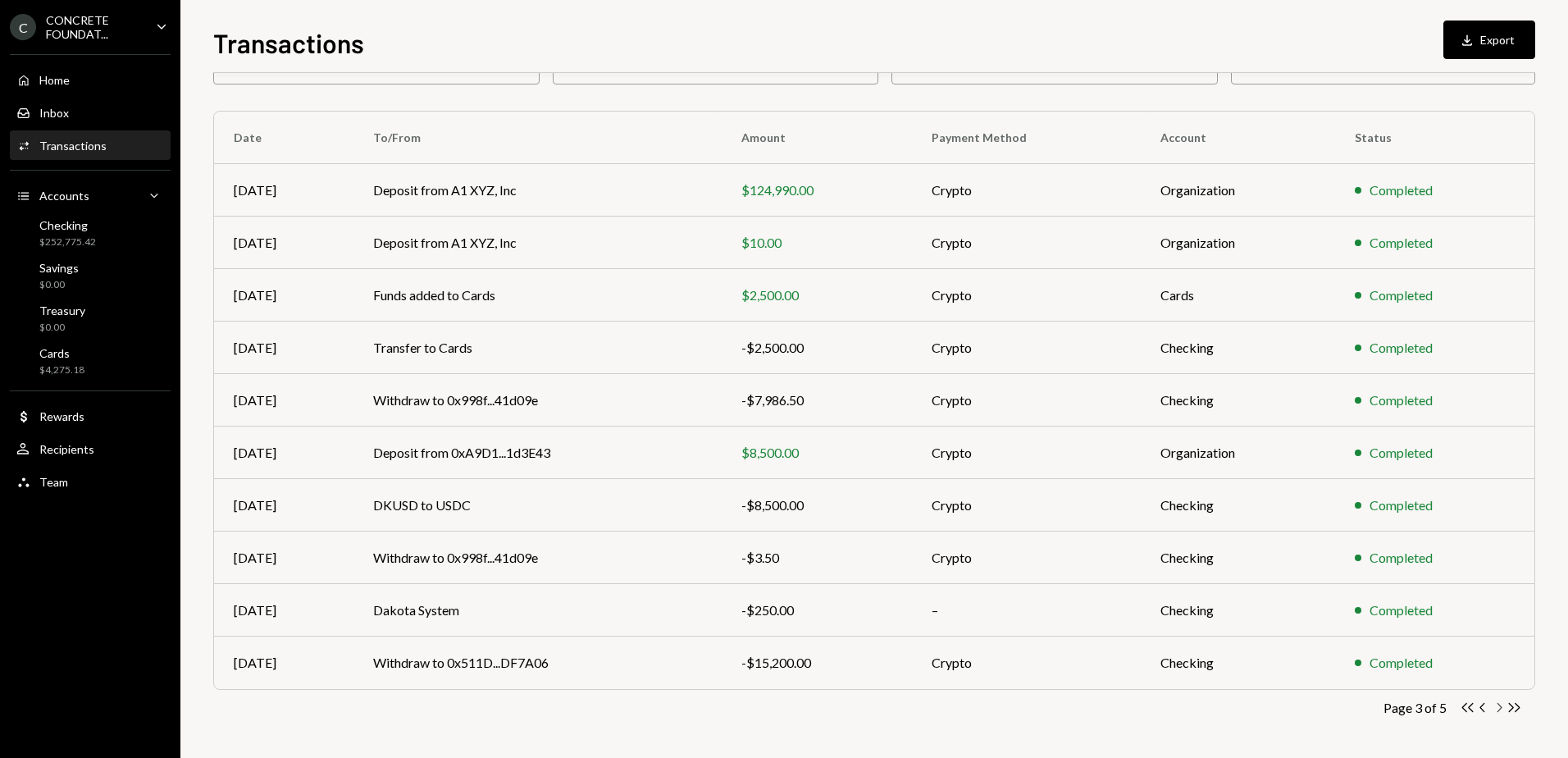
click at [1500, 706] on icon "Chevron Right" at bounding box center [1499, 707] width 15 height 15
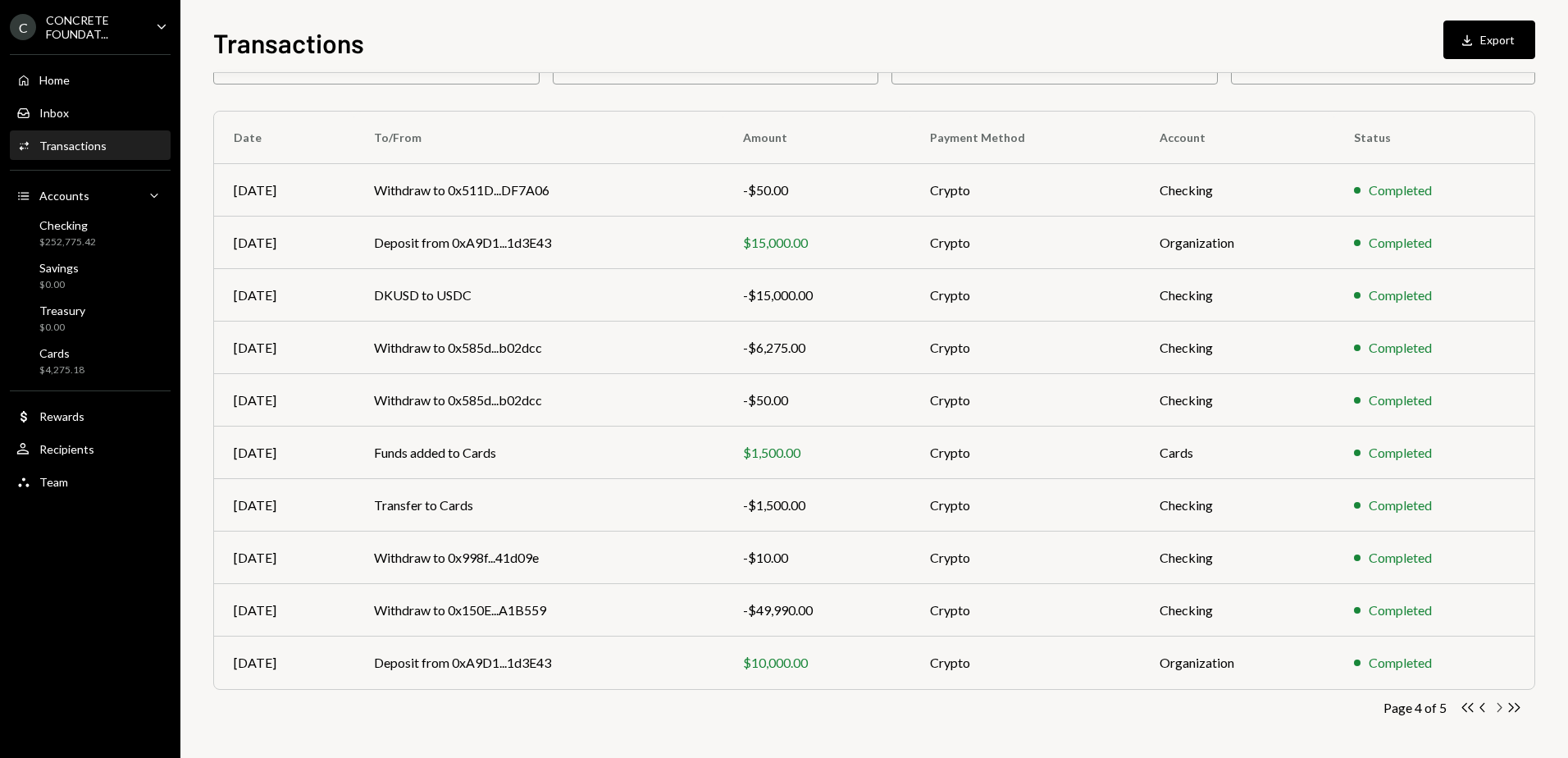
click at [1502, 706] on icon "Chevron Right" at bounding box center [1499, 707] width 15 height 15
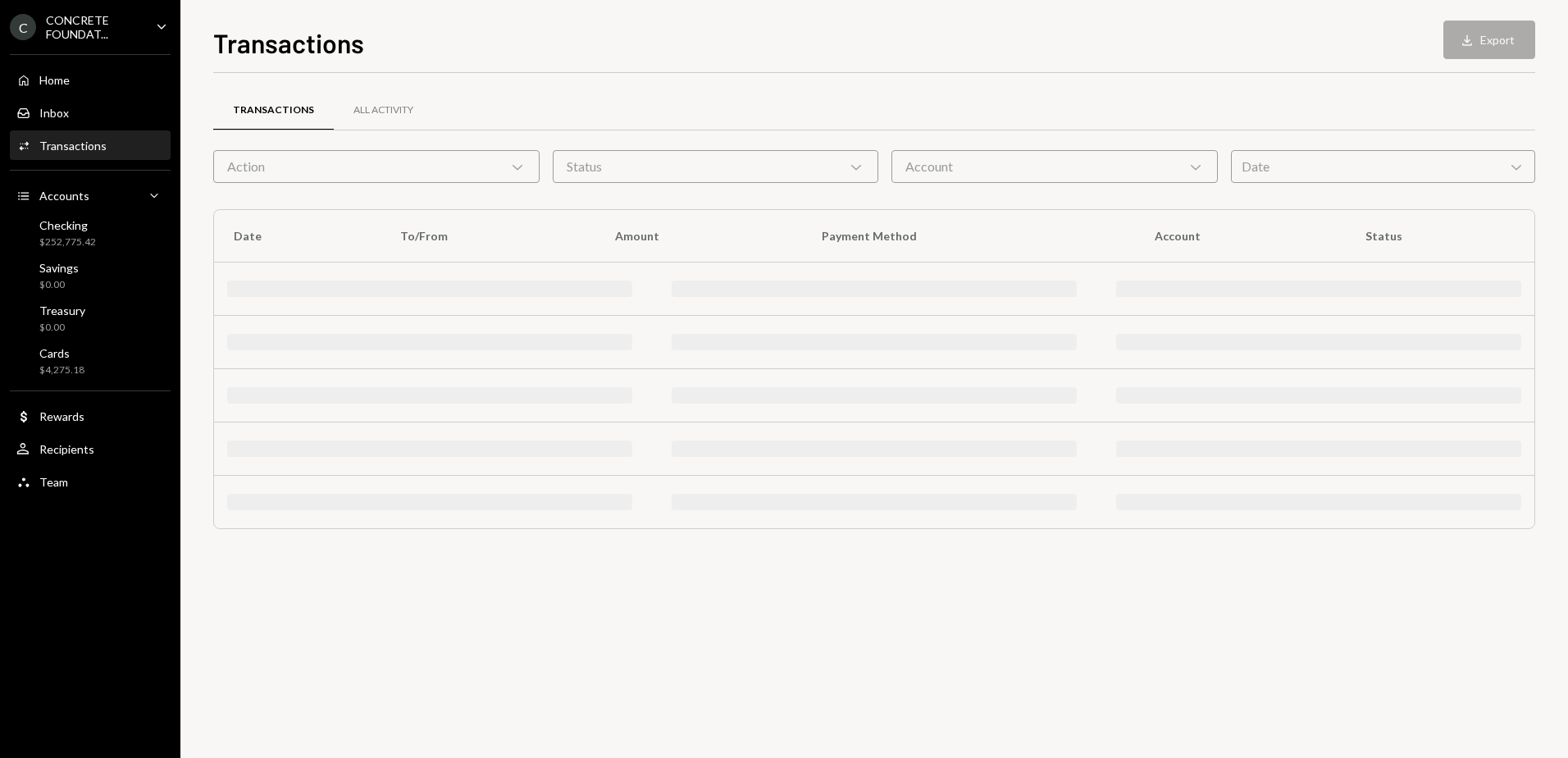
scroll to position [0, 0]
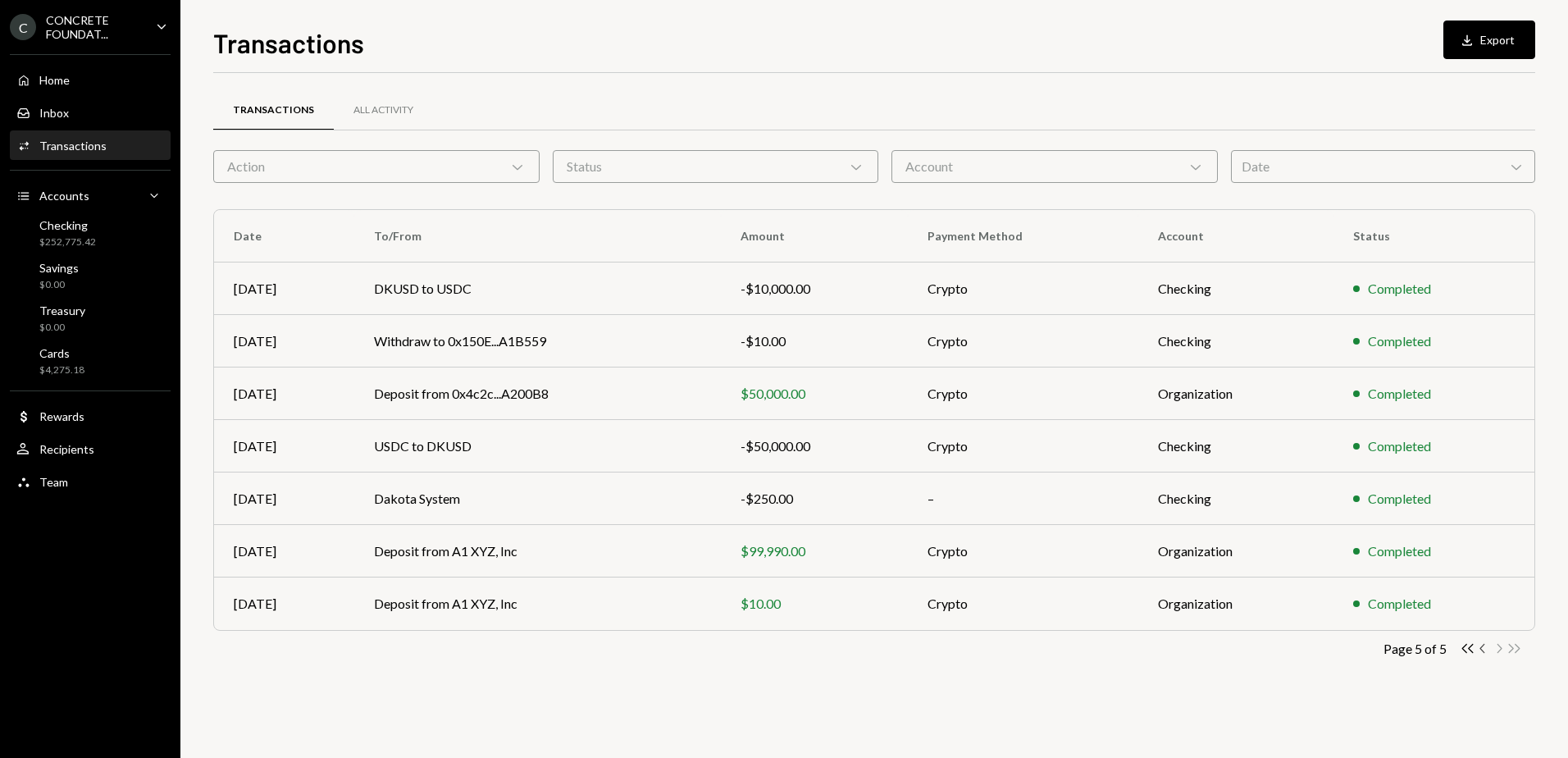
click at [1483, 648] on icon "Chevron Left" at bounding box center [1483, 648] width 15 height 15
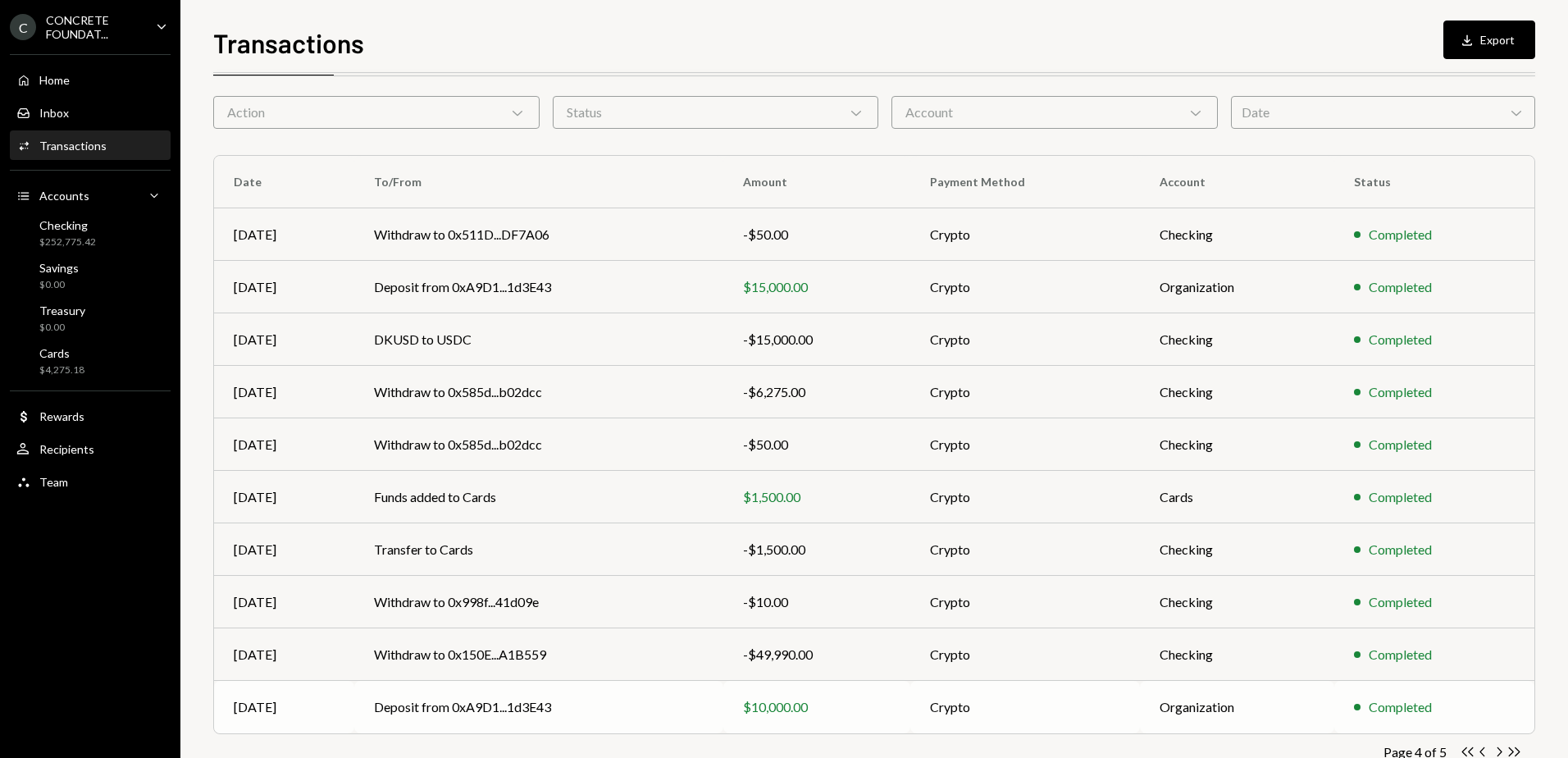
scroll to position [98, 0]
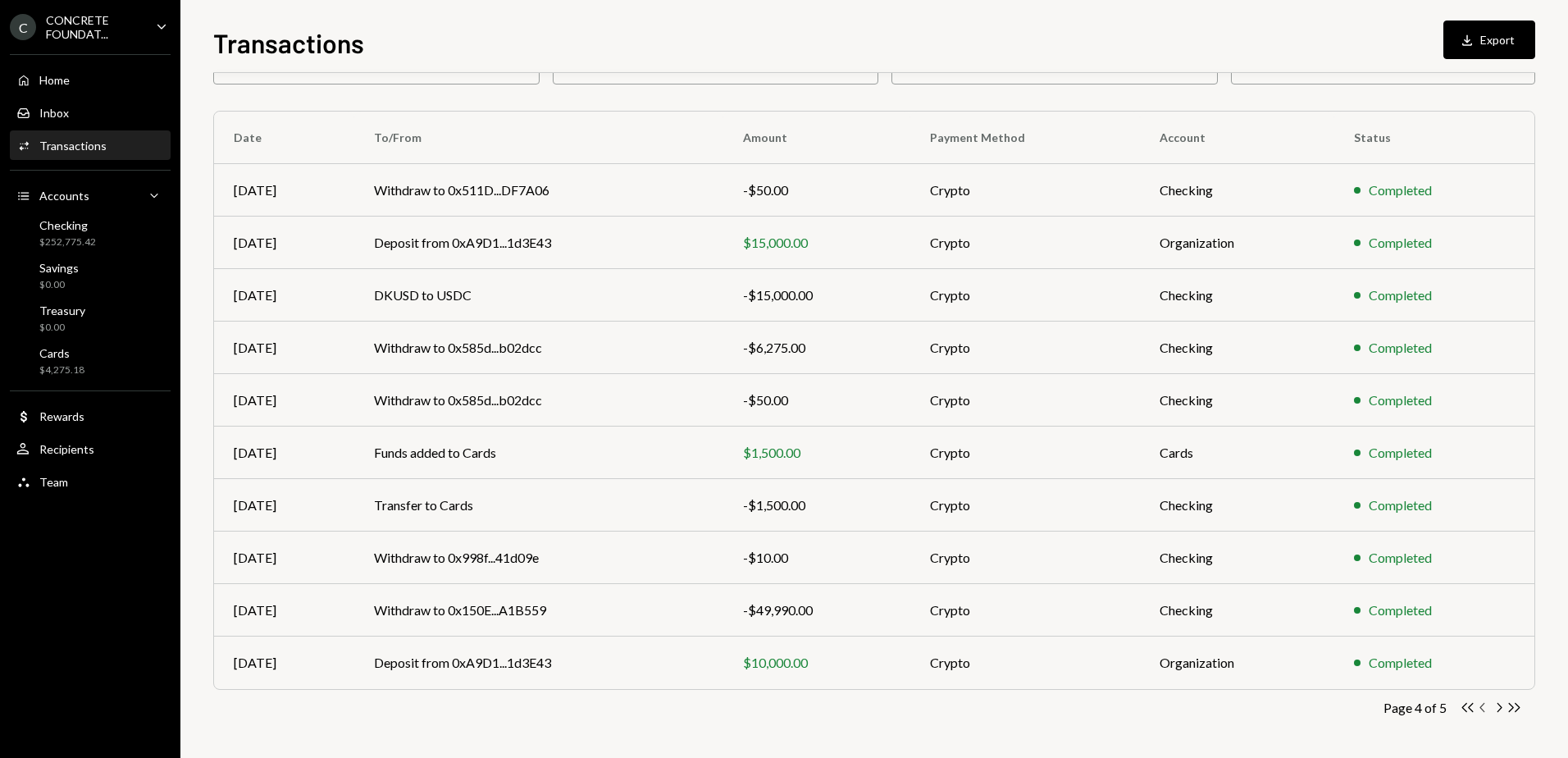
click at [1479, 708] on icon "Chevron Left" at bounding box center [1483, 707] width 15 height 15
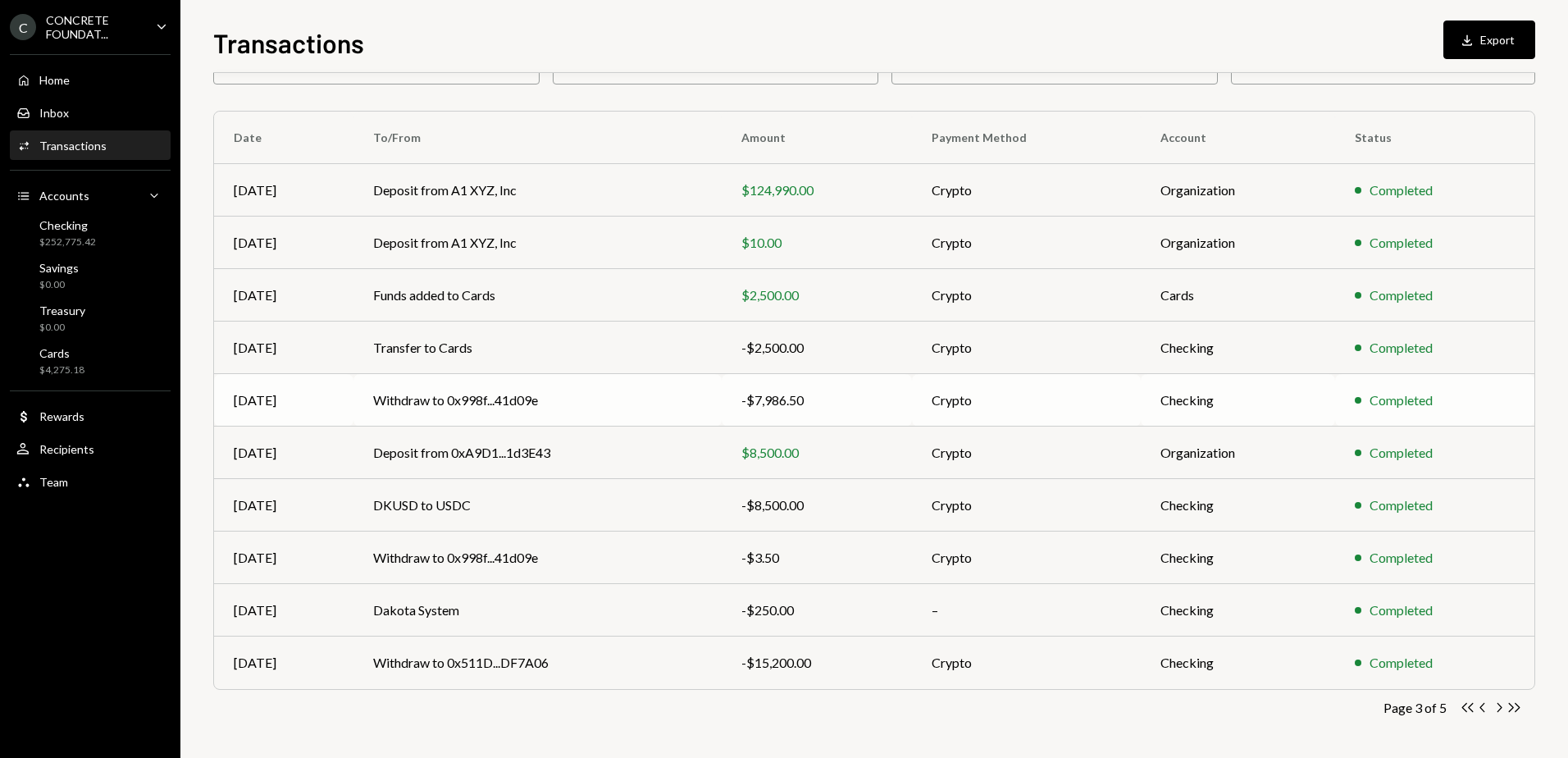
click at [437, 403] on td "Withdraw to 0x998f...41d09e" at bounding box center [537, 400] width 368 height 52
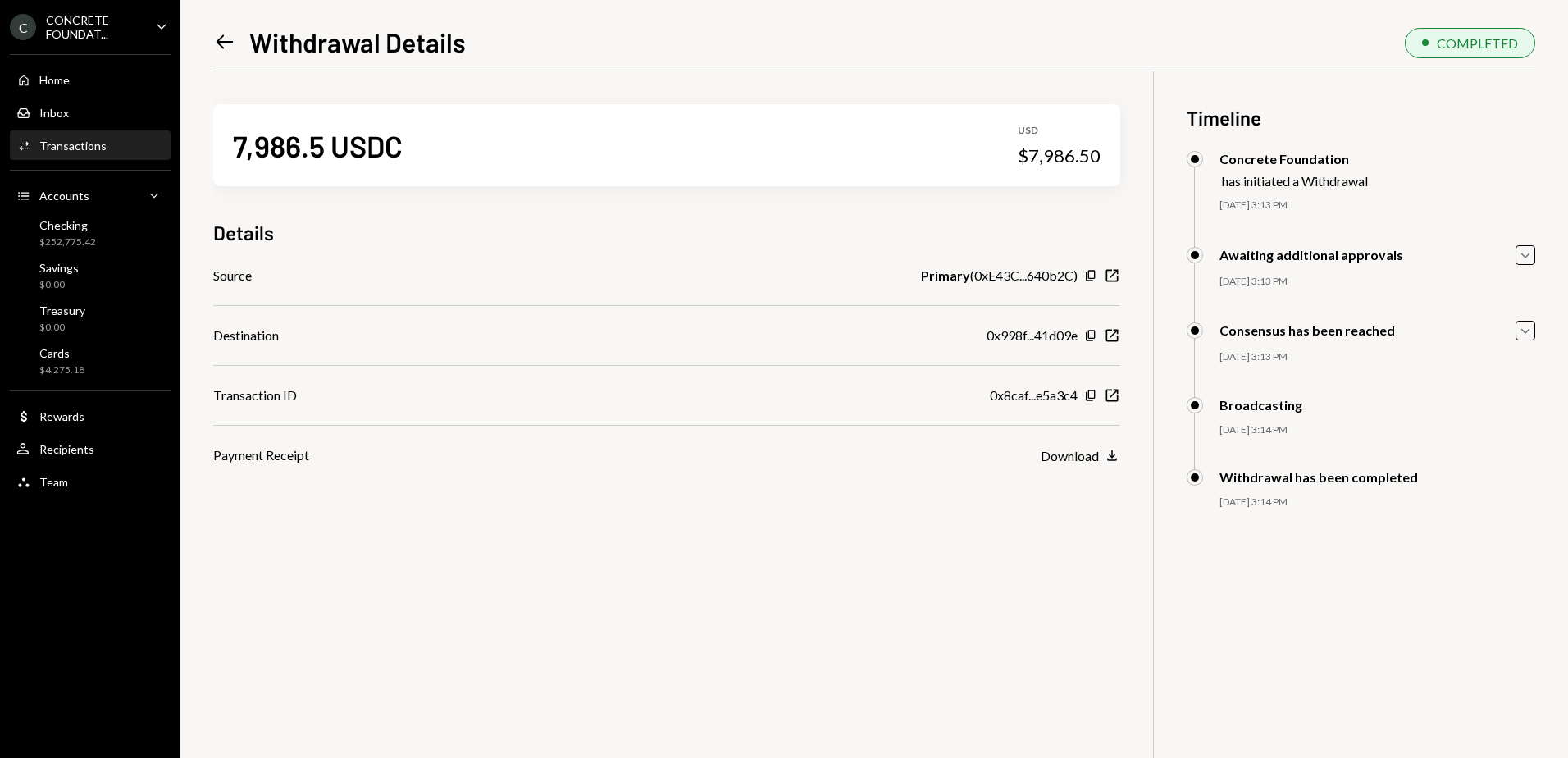
click at [225, 41] on icon "Left Arrow" at bounding box center [224, 41] width 23 height 23
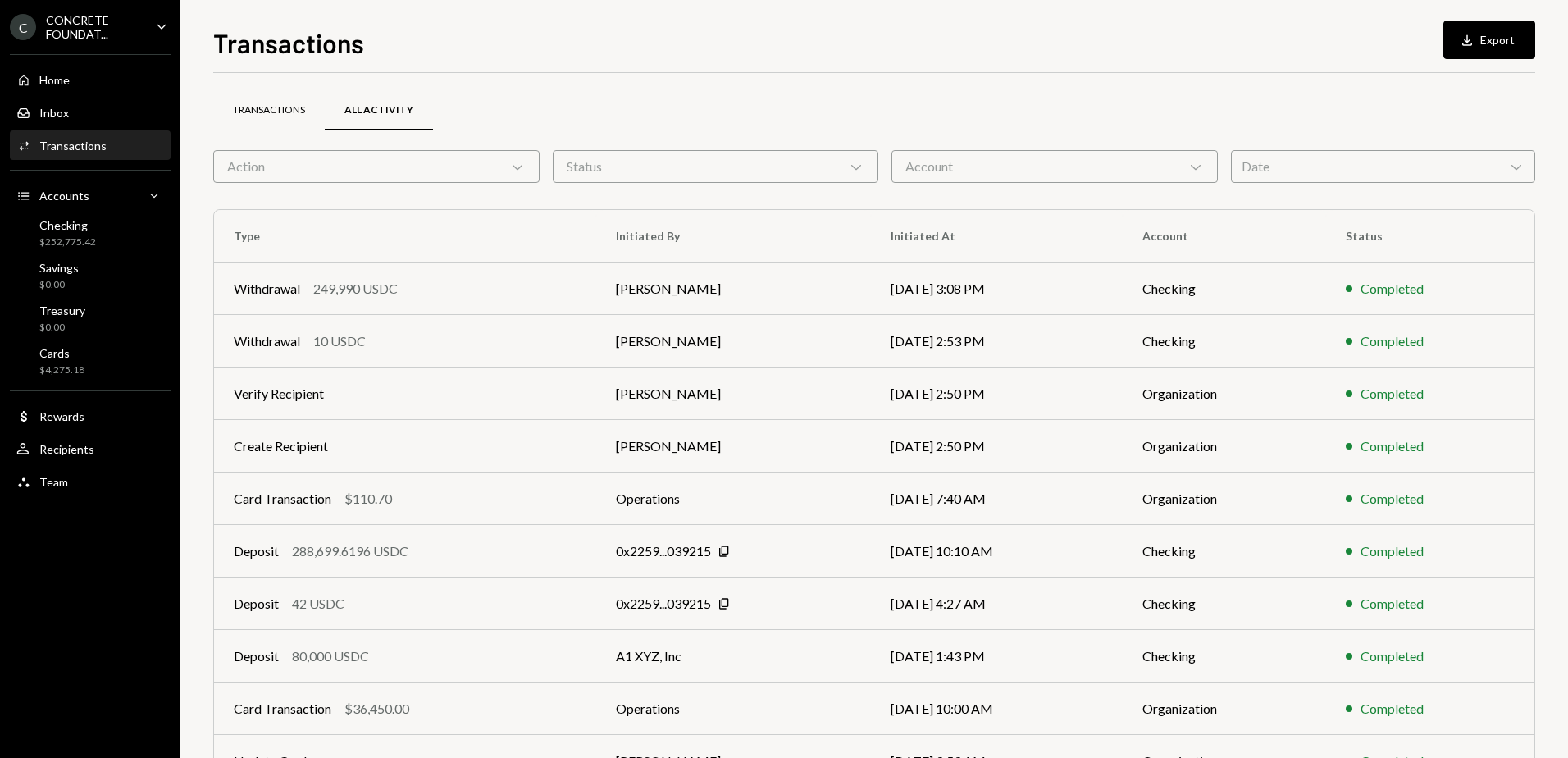
click at [279, 110] on div "Transactions" at bounding box center [269, 110] width 72 height 14
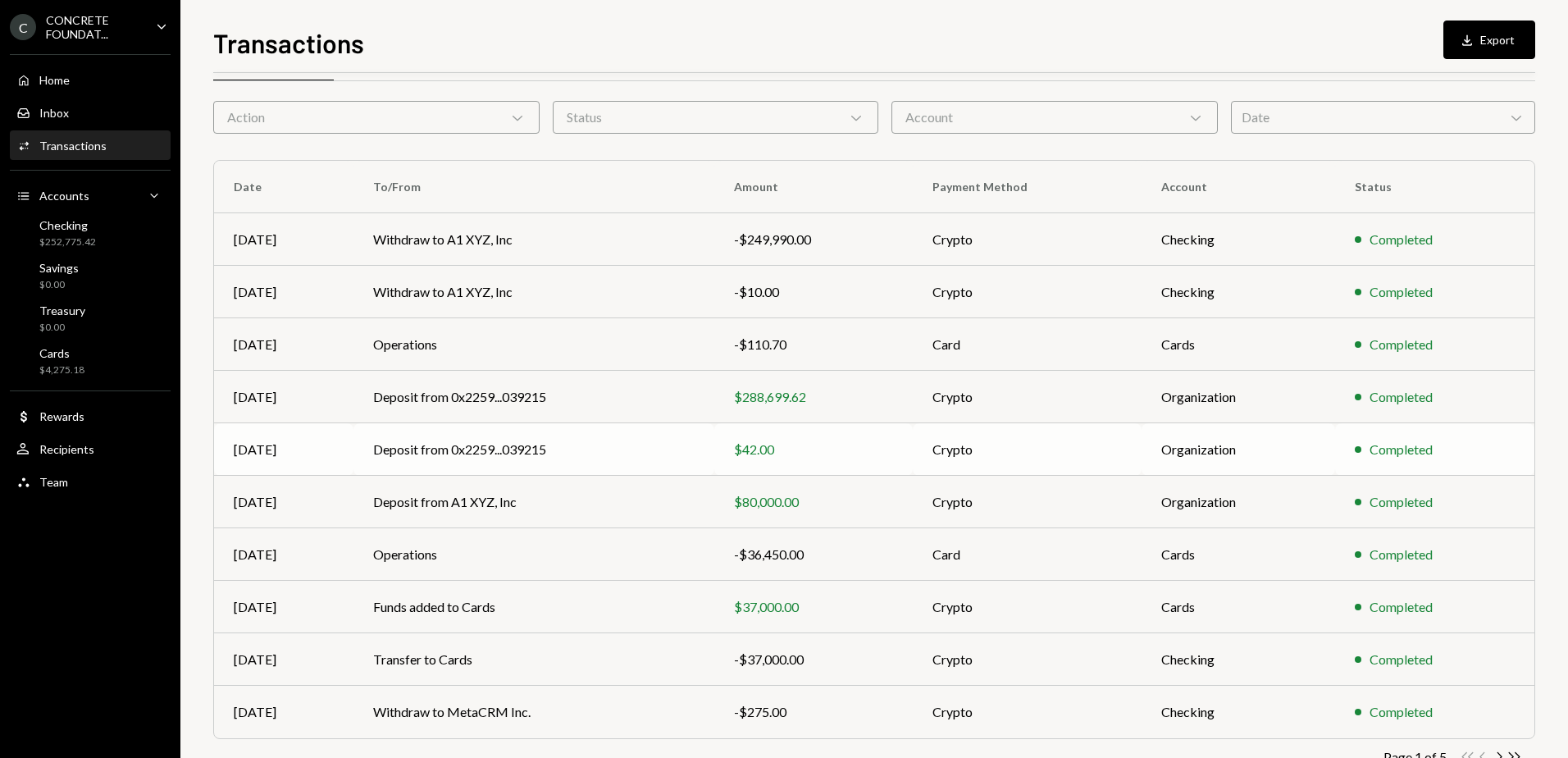
scroll to position [98, 0]
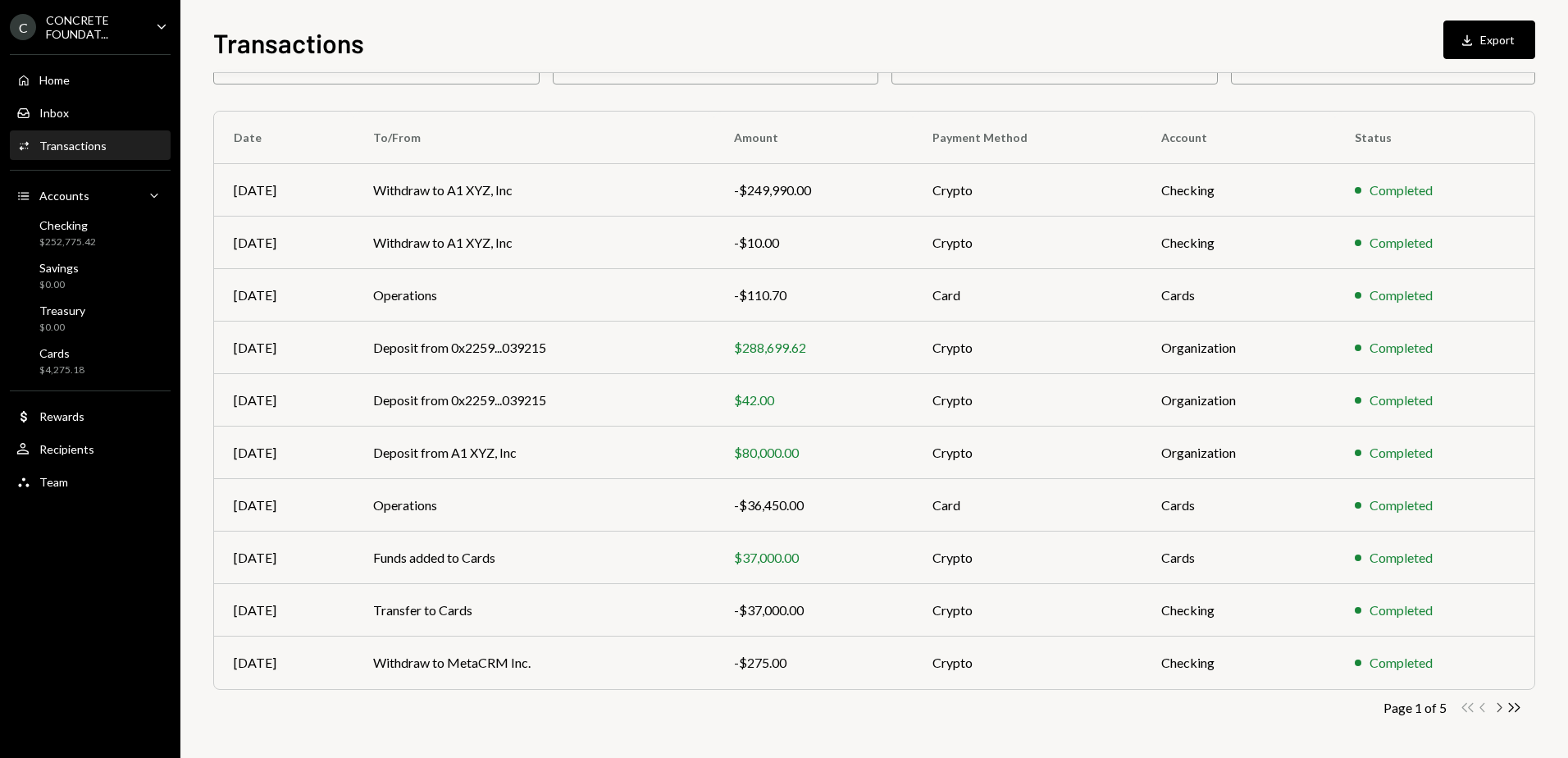
click at [1496, 706] on icon "Chevron Right" at bounding box center [1499, 707] width 15 height 15
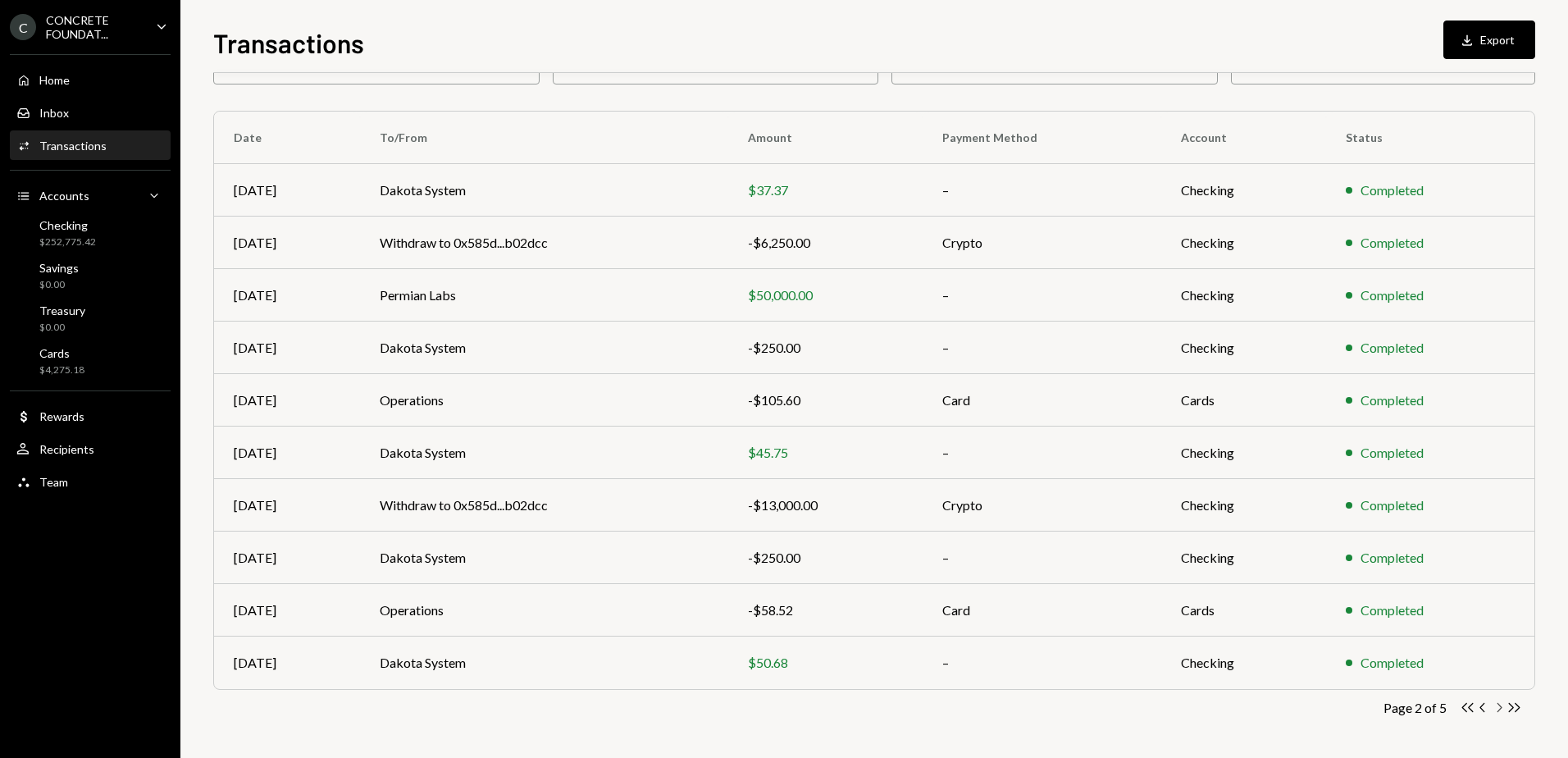
click at [1498, 706] on icon "Chevron Right" at bounding box center [1499, 707] width 15 height 15
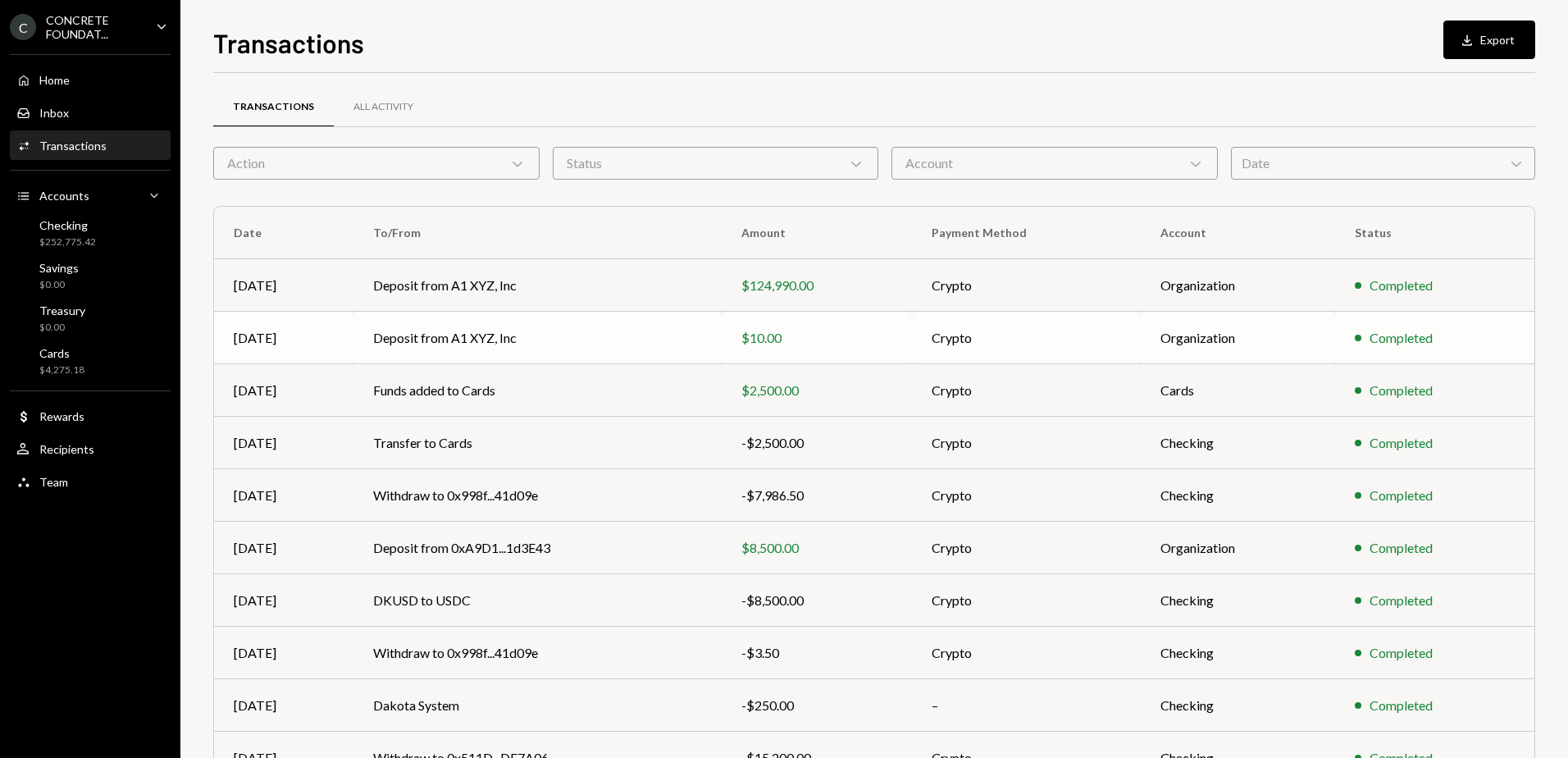
scroll to position [0, 0]
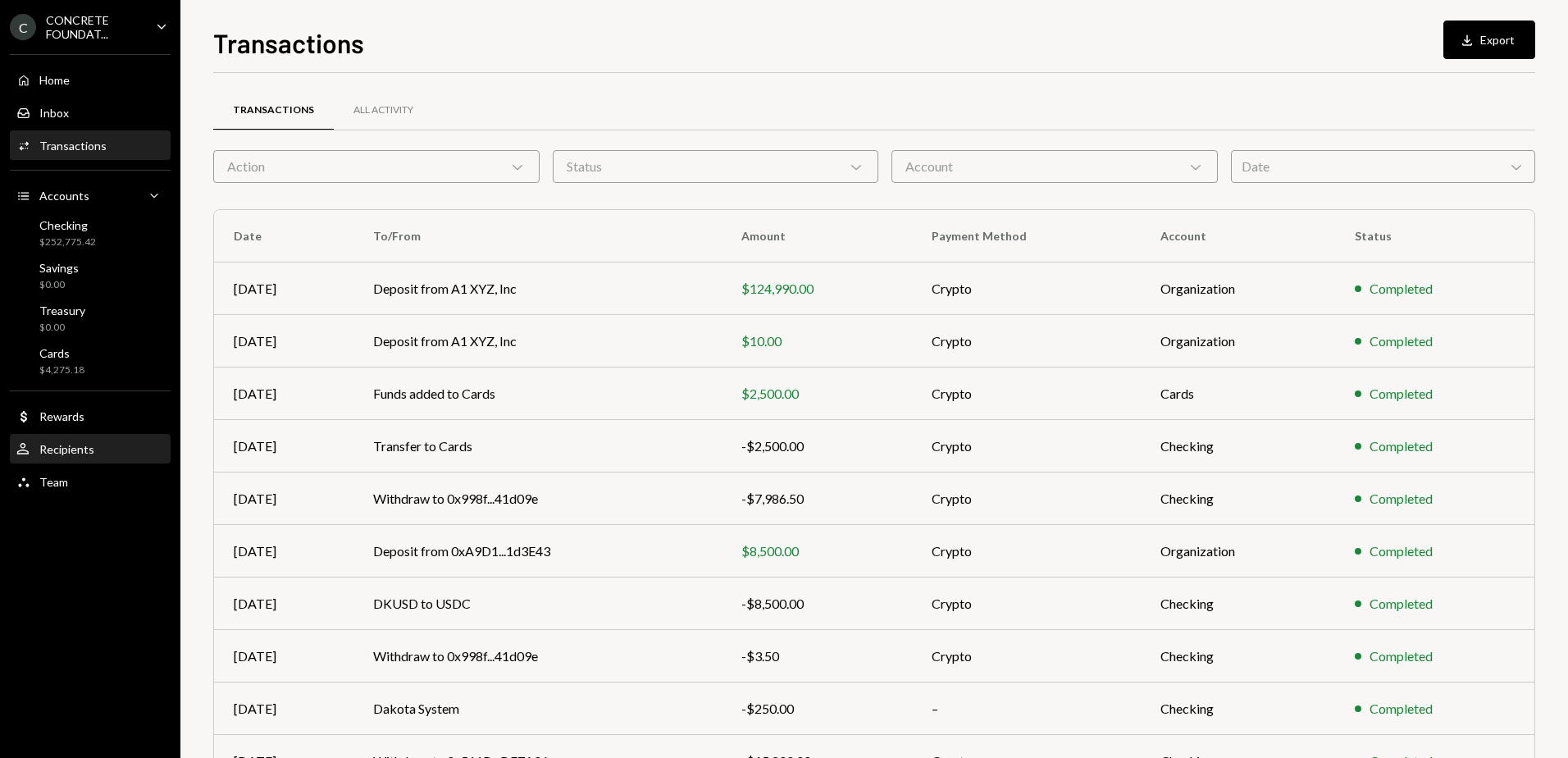
click at [63, 451] on div "Recipients" at bounding box center [67, 449] width 55 height 14
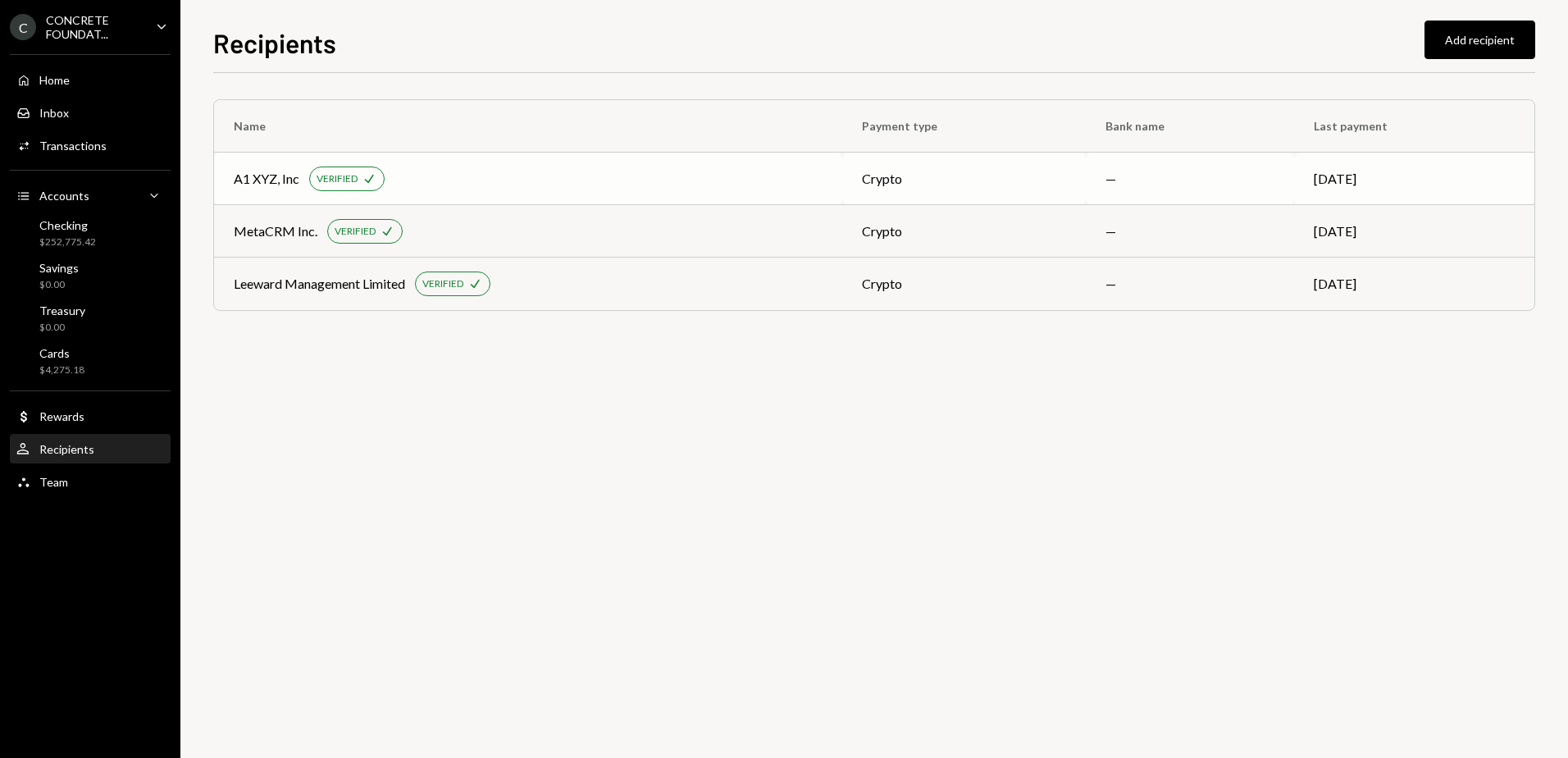
click at [531, 179] on div "A1 XYZ, Inc VERIFIED Check" at bounding box center [528, 179] width 589 height 25
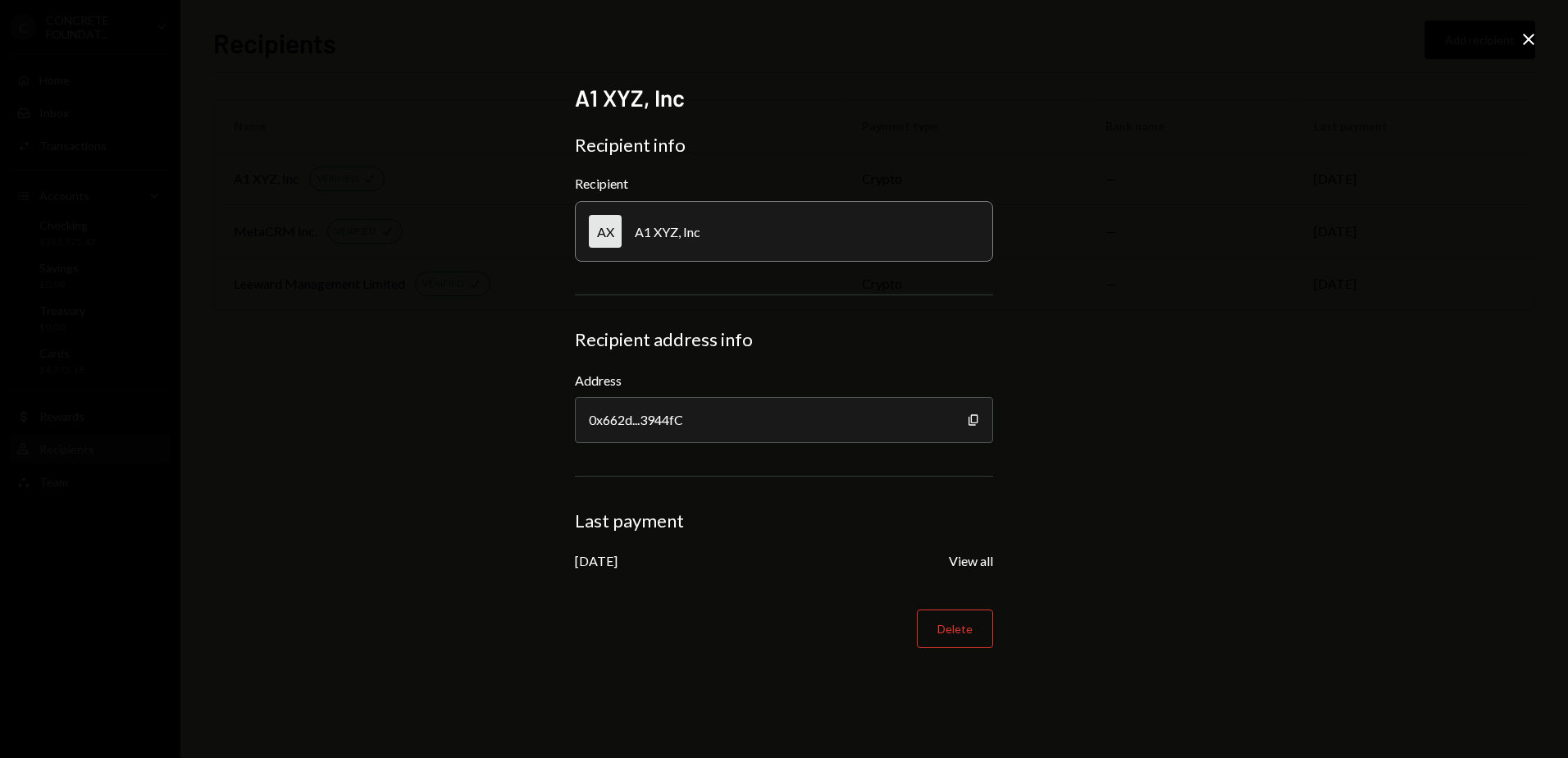
click at [724, 233] on div "AX A1 XYZ, Inc" at bounding box center [784, 231] width 419 height 61
drag, startPoint x: 703, startPoint y: 234, endPoint x: 620, endPoint y: 230, distance: 83.1
click at [620, 230] on div "AX A1 XYZ, Inc" at bounding box center [784, 231] width 419 height 61
copy div "A1 XYZ, Inc"
click at [972, 418] on icon "button" at bounding box center [973, 419] width 9 height 10
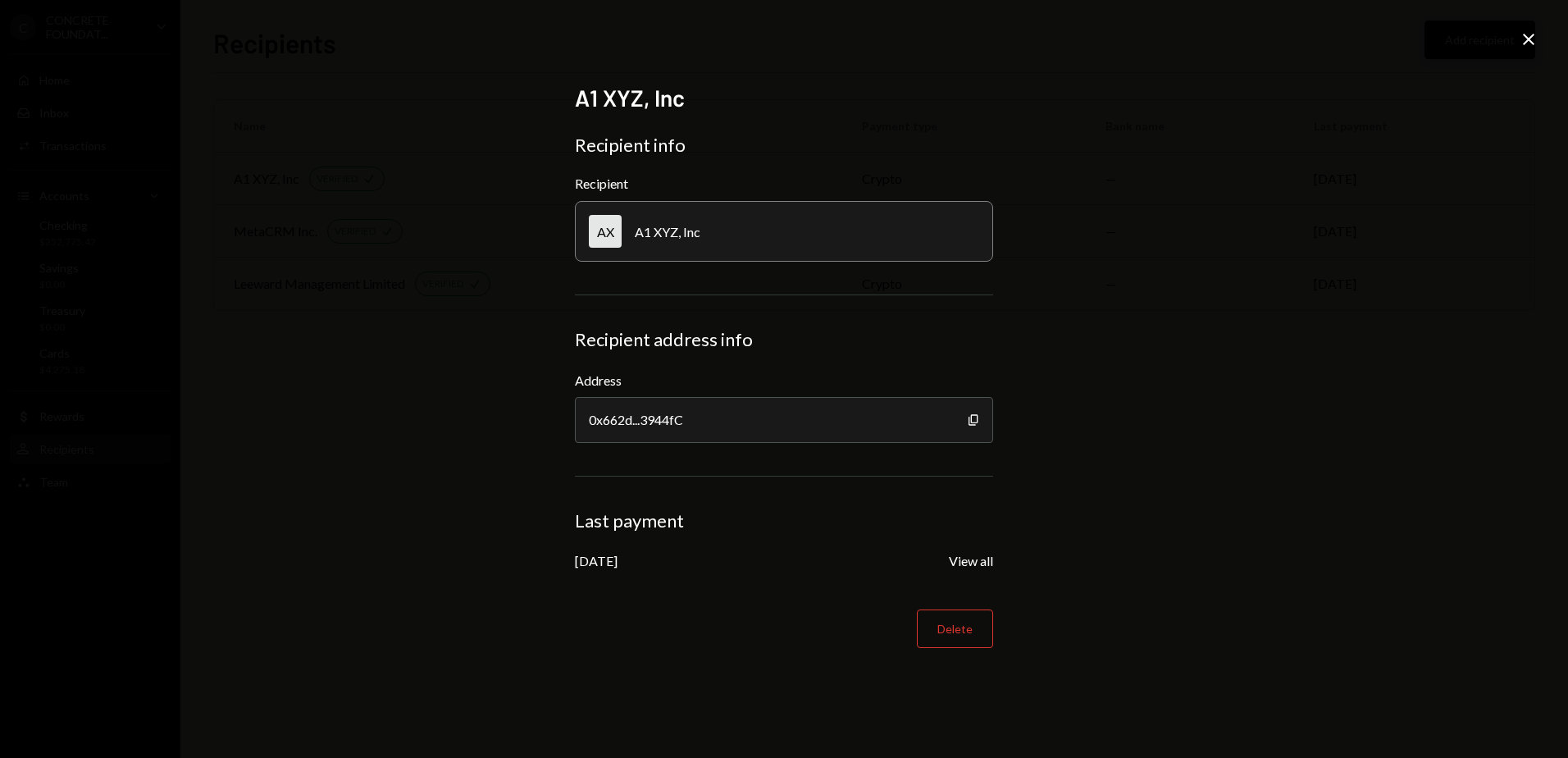
click at [1527, 40] on icon "Close" at bounding box center [1528, 39] width 20 height 20
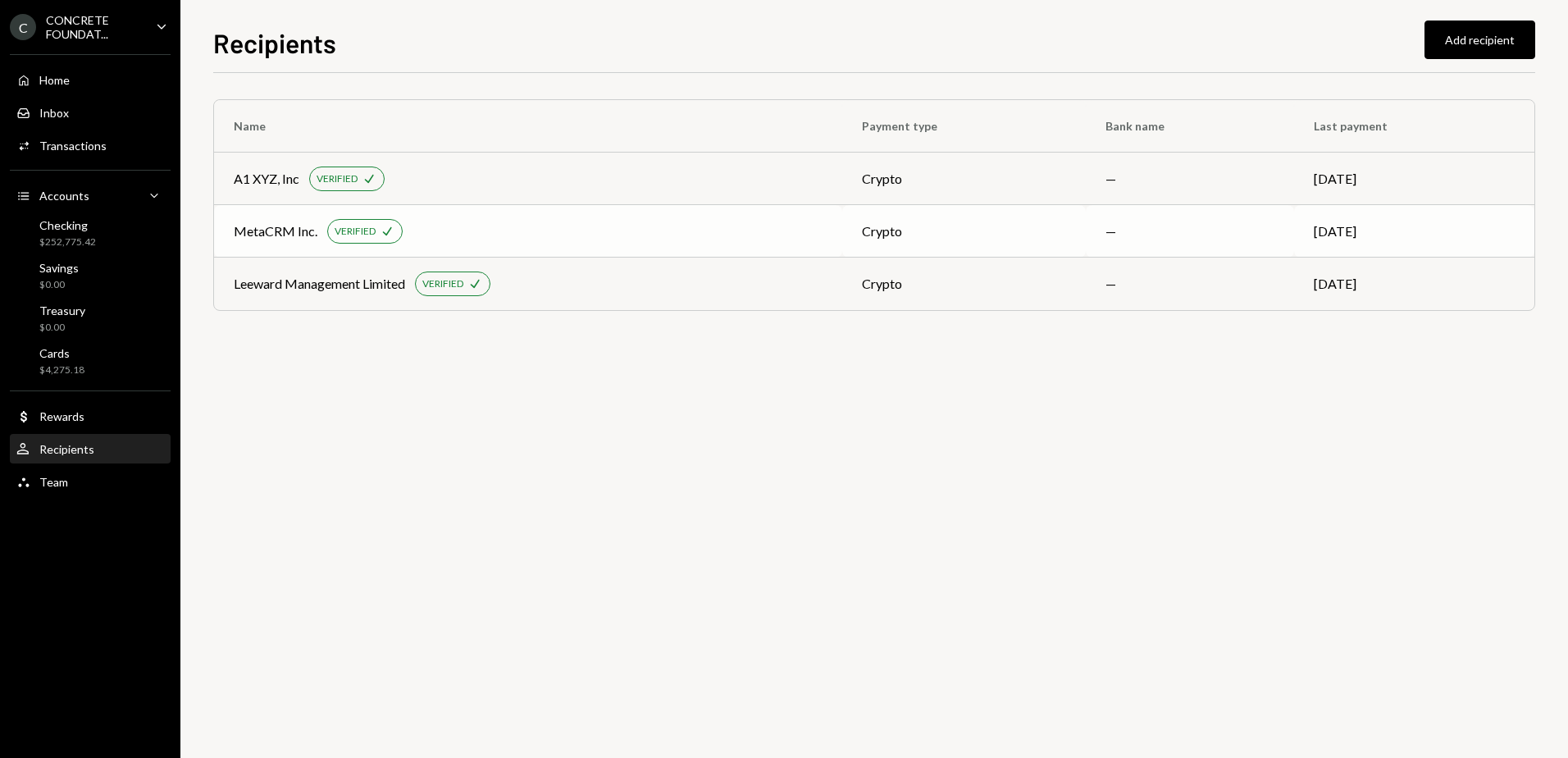
click at [524, 239] on div "MetaCRM Inc. VERIFIED Check" at bounding box center [528, 231] width 589 height 25
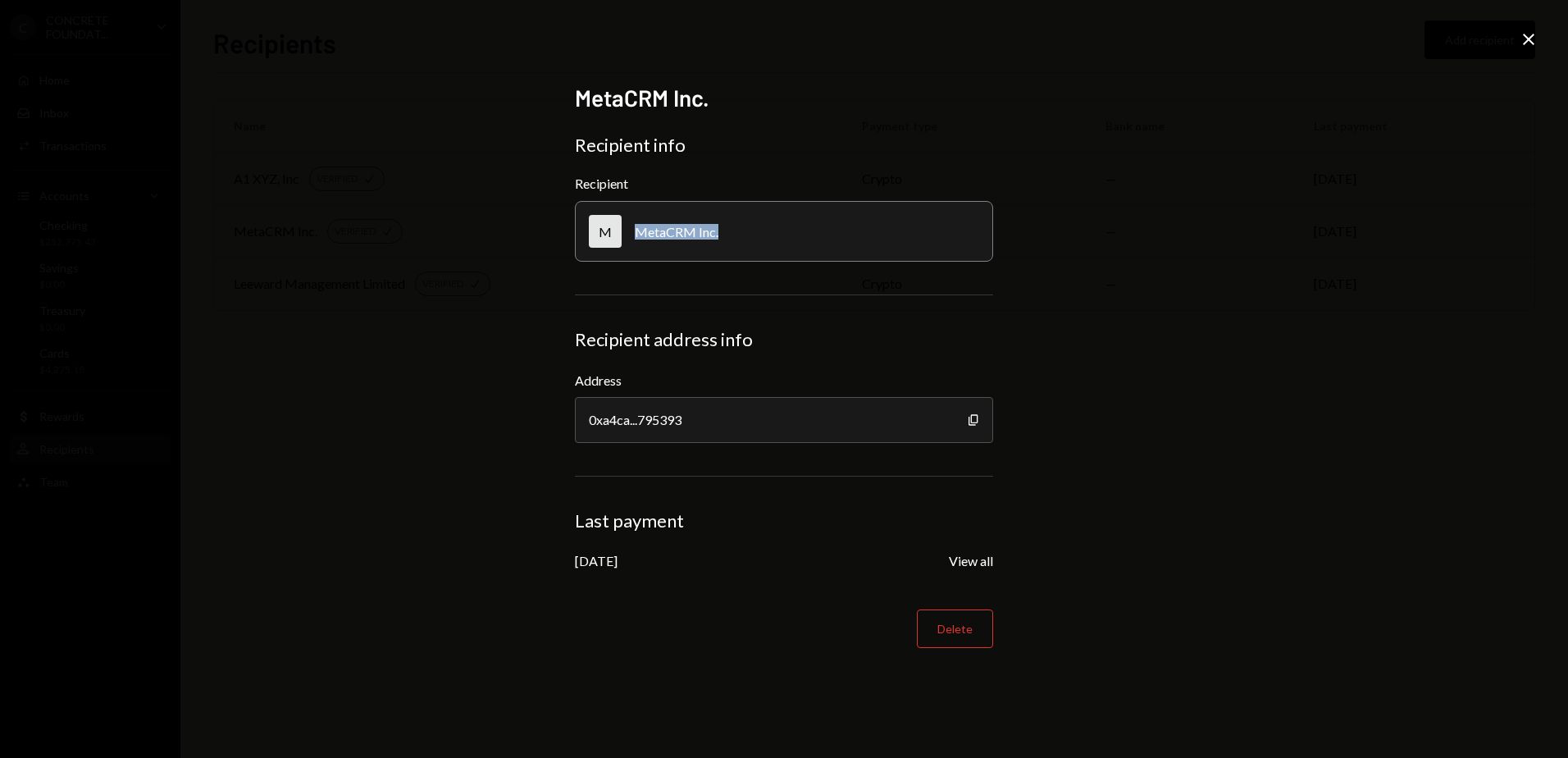
drag, startPoint x: 717, startPoint y: 232, endPoint x: 616, endPoint y: 226, distance: 101.2
click at [616, 226] on div "M MetaCRM Inc." at bounding box center [784, 231] width 419 height 61
copy div "MetaCRM Inc."
click at [973, 420] on icon "Copy" at bounding box center [973, 419] width 13 height 13
click at [1530, 36] on icon "Close" at bounding box center [1528, 39] width 20 height 20
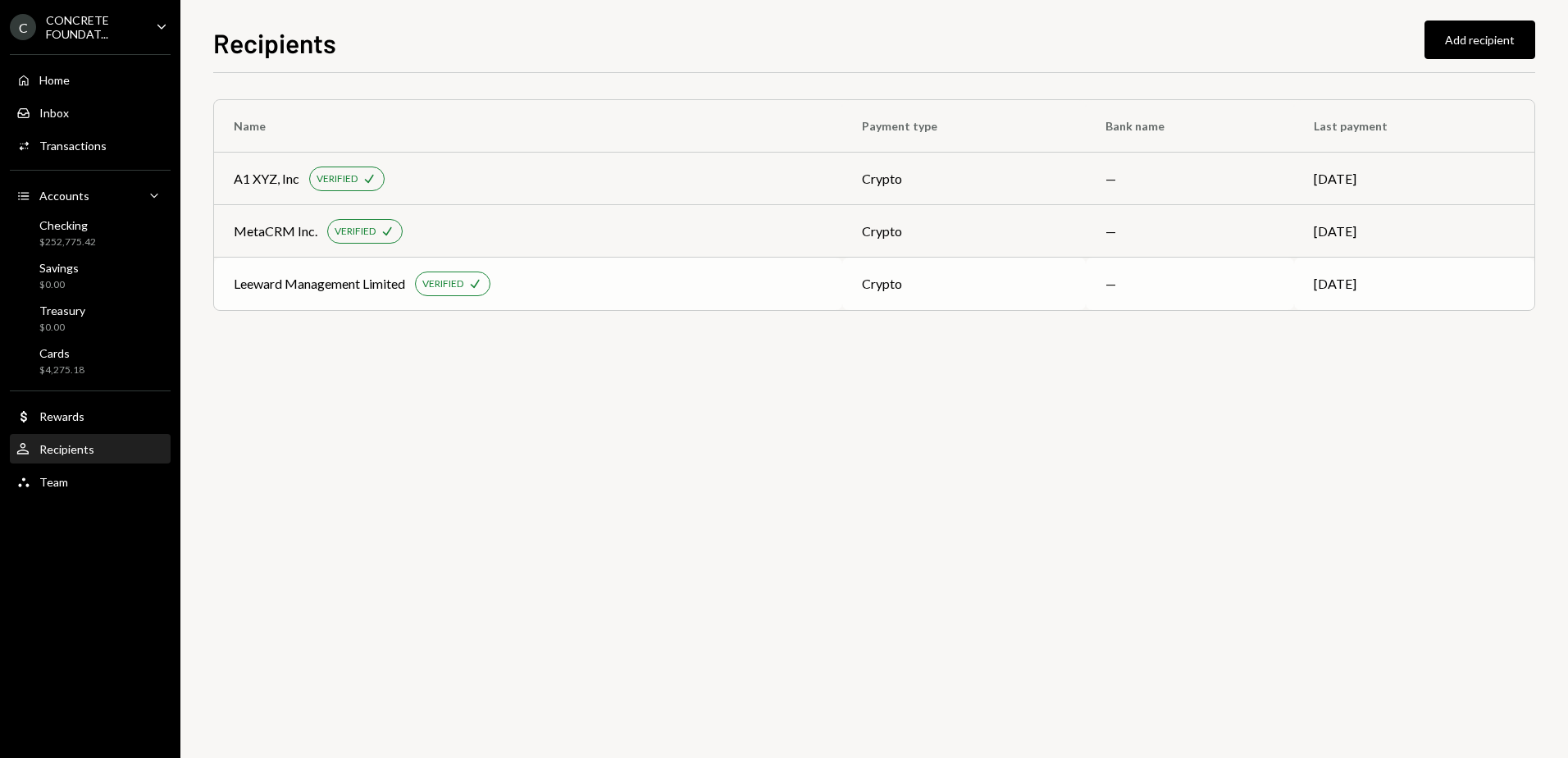
click at [599, 290] on div "Leeward Management Limited VERIFIED Check" at bounding box center [528, 284] width 589 height 25
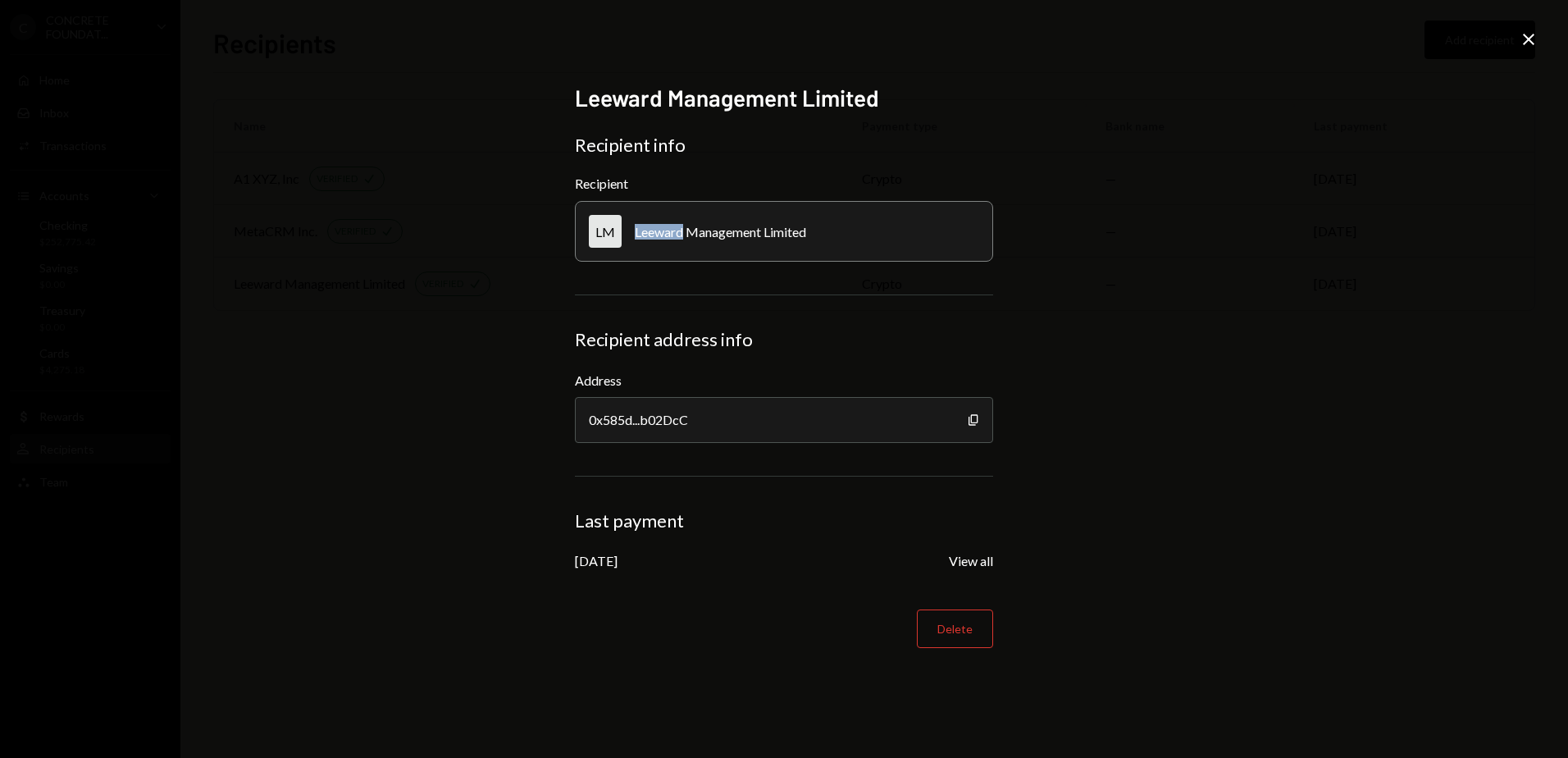
drag, startPoint x: 683, startPoint y: 232, endPoint x: 616, endPoint y: 232, distance: 67.0
click at [616, 232] on div "LM Leeward Management Limited" at bounding box center [784, 231] width 419 height 61
copy div "Leeward"
click at [971, 418] on icon "Copy" at bounding box center [973, 419] width 13 height 13
click at [1528, 44] on icon "Close" at bounding box center [1528, 39] width 20 height 20
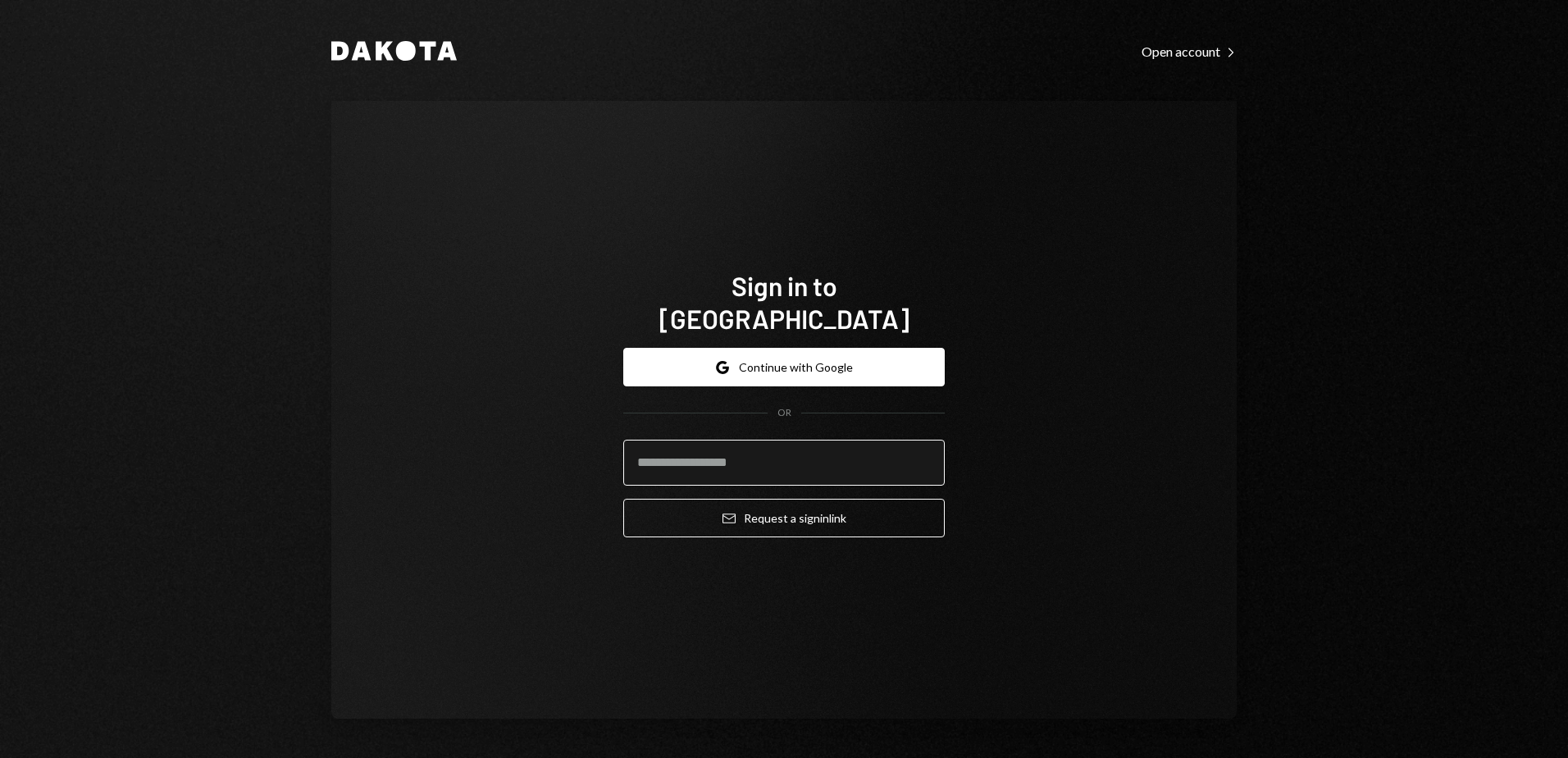
drag, startPoint x: 759, startPoint y: 448, endPoint x: 750, endPoint y: 455, distance: 11.4
click at [759, 448] on input "email" at bounding box center [784, 462] width 322 height 46
type input "**********"
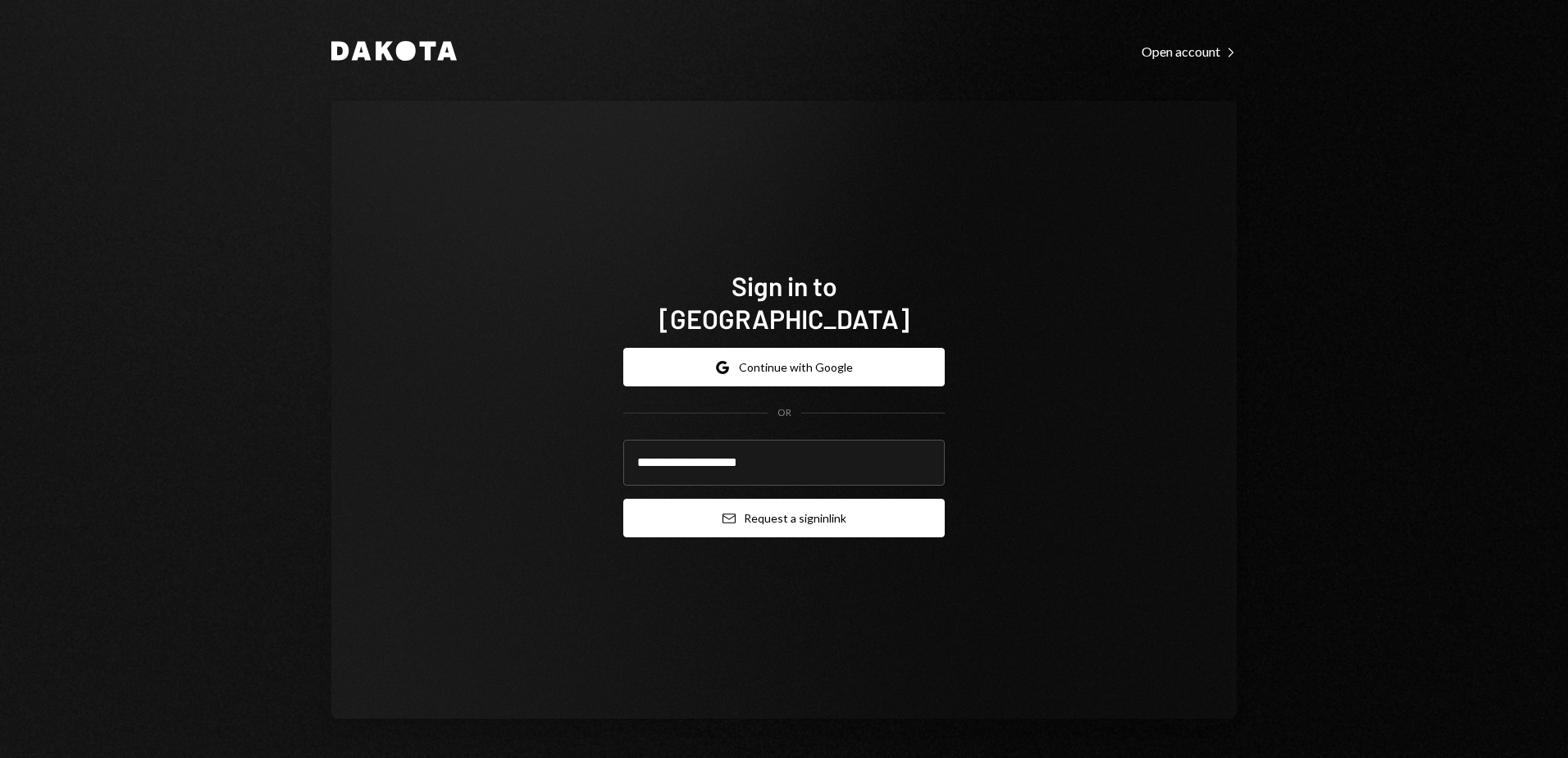
click at [756, 510] on button "Email Request a sign in link" at bounding box center [784, 517] width 322 height 39
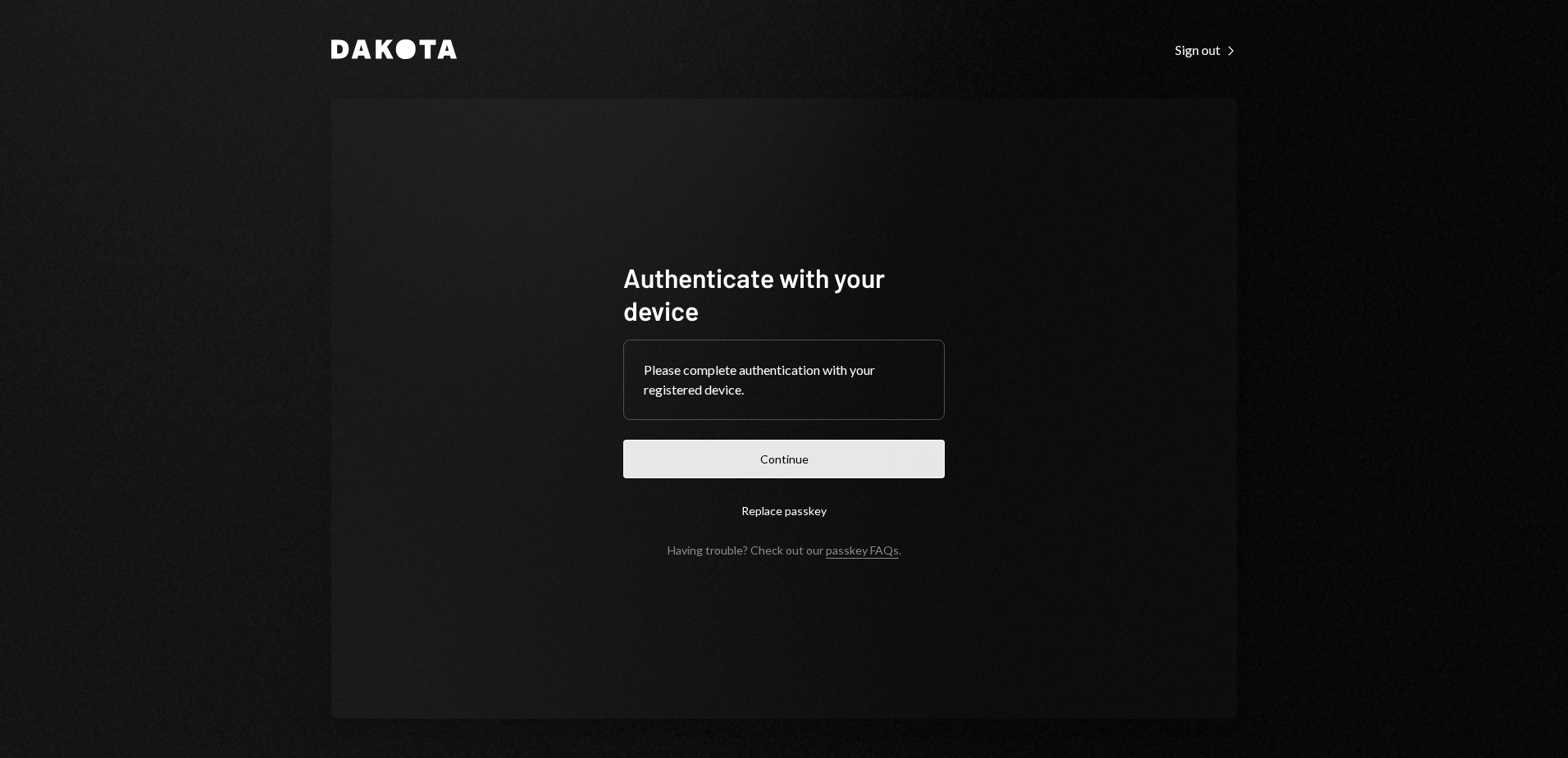
click at [777, 441] on button "Continue" at bounding box center [784, 458] width 322 height 39
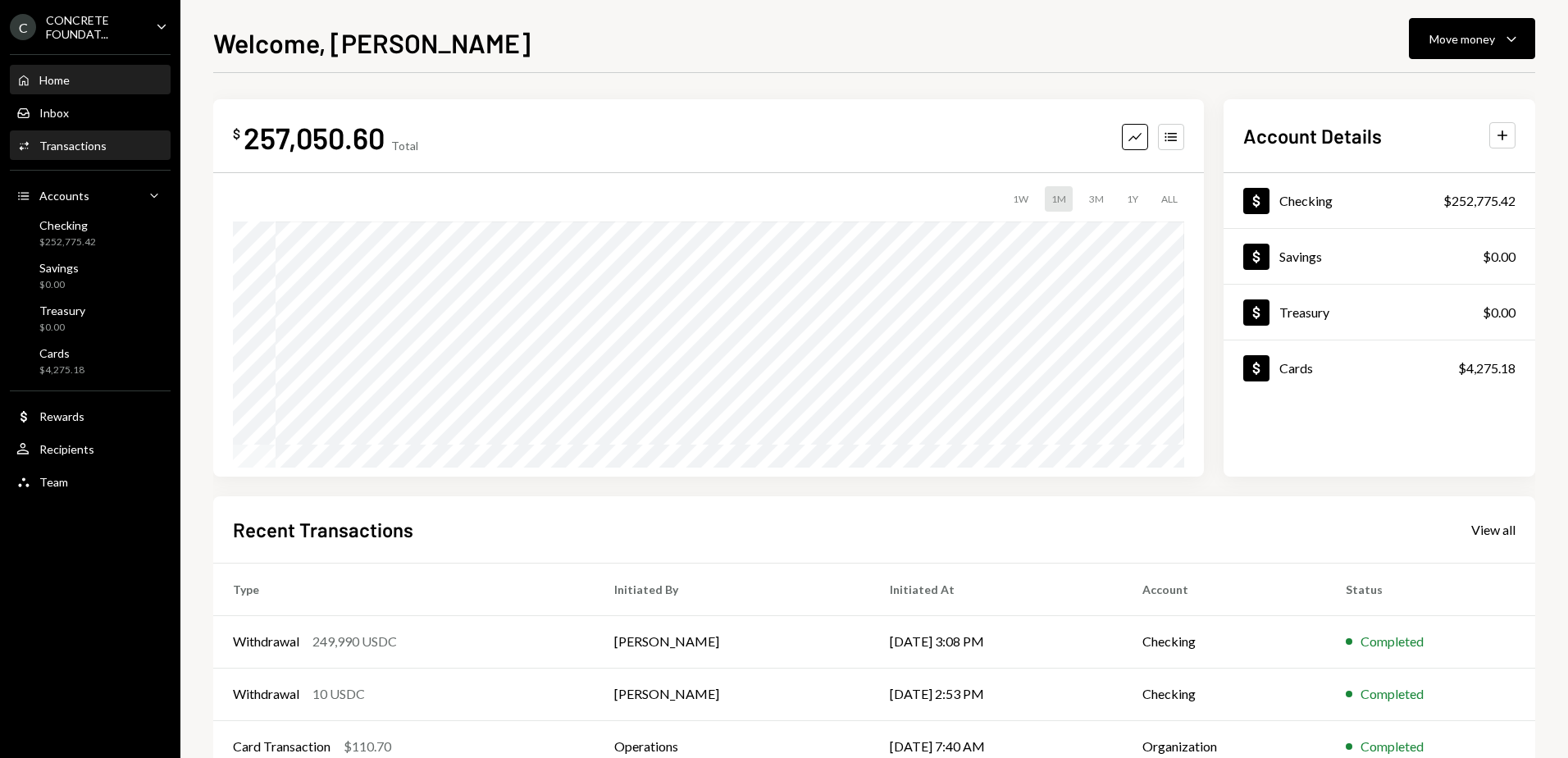
click at [64, 140] on div "Transactions" at bounding box center [73, 145] width 67 height 14
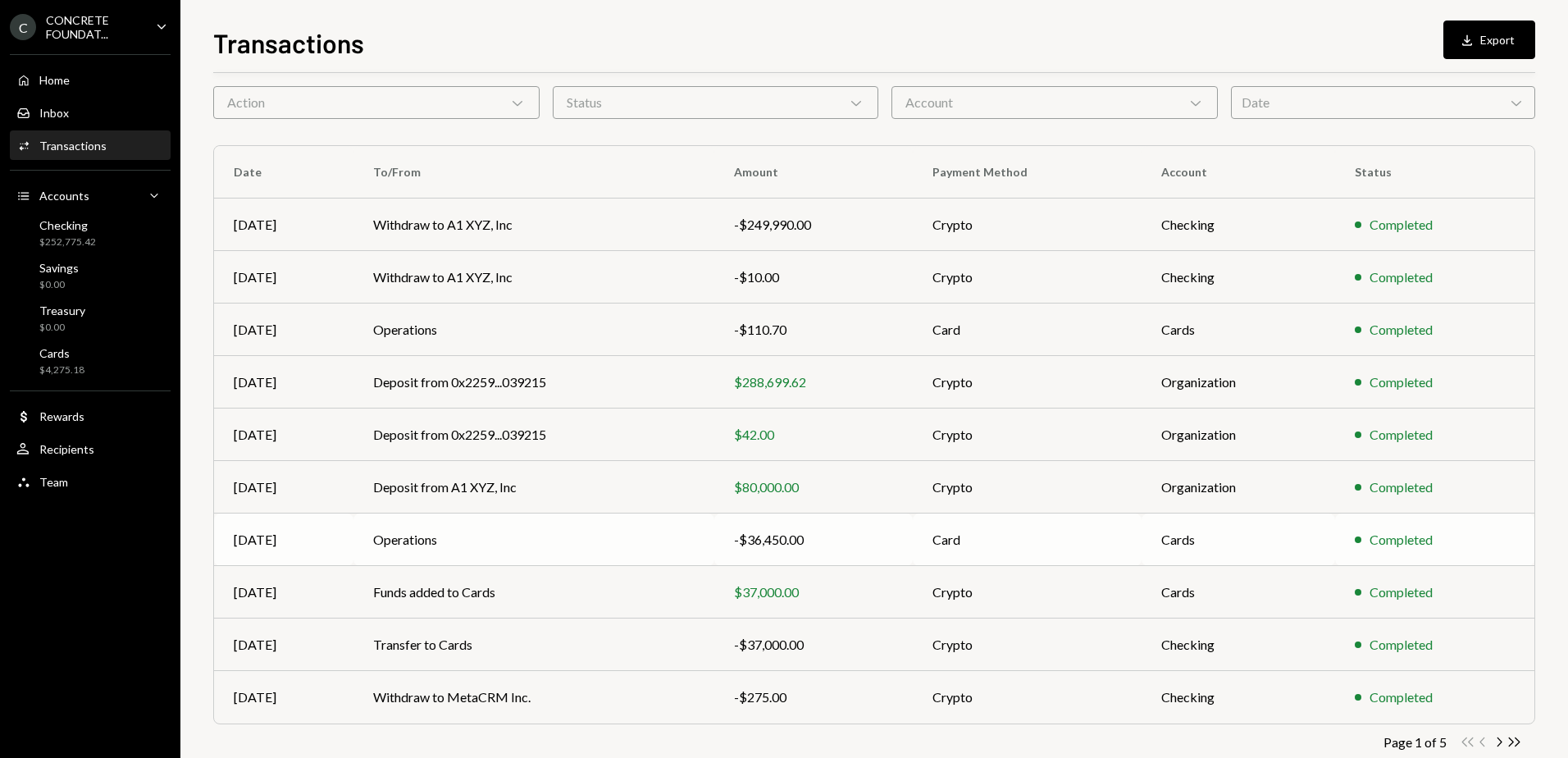
scroll to position [98, 0]
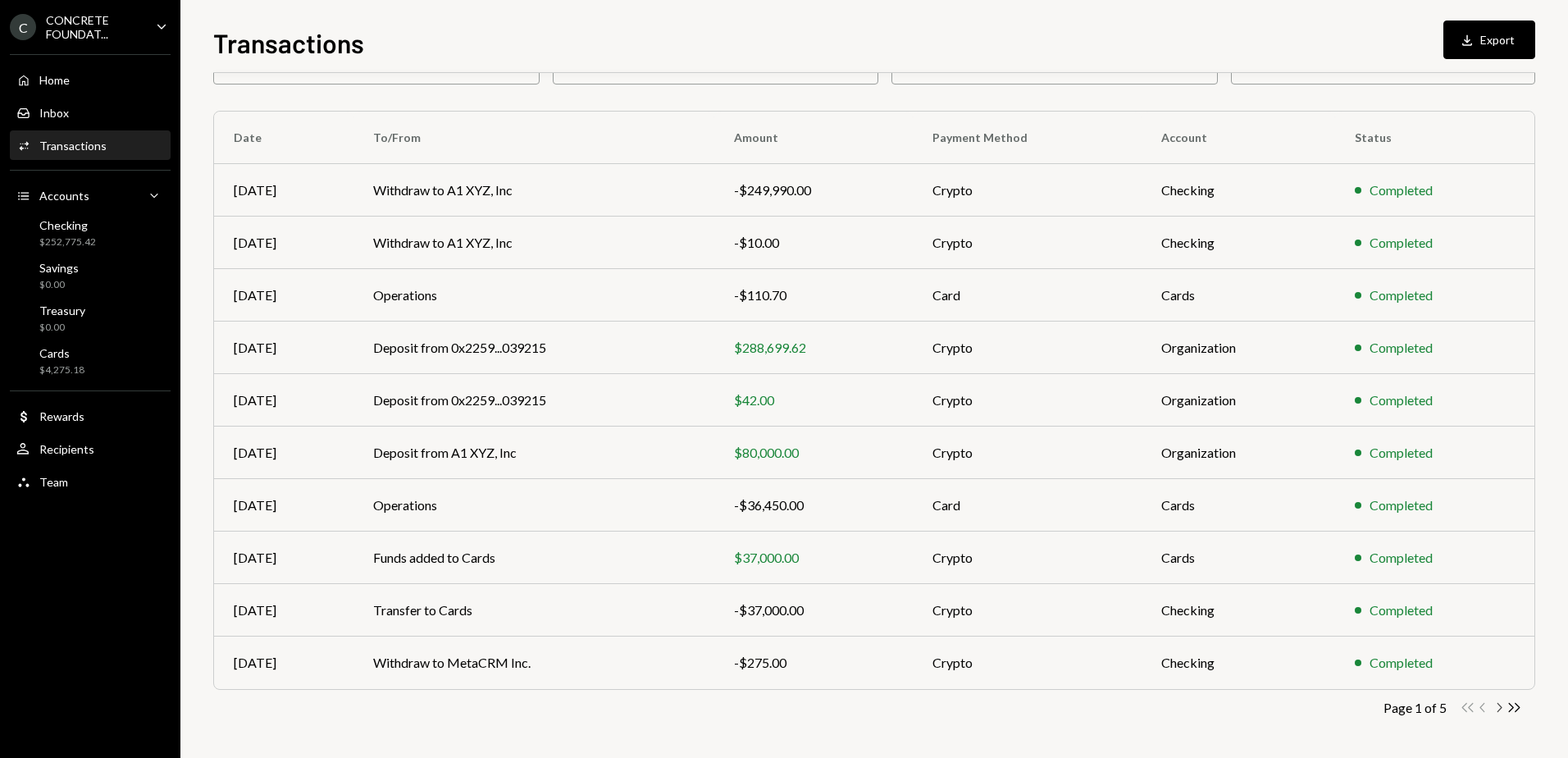
click at [1498, 709] on icon "Chevron Right" at bounding box center [1499, 707] width 15 height 15
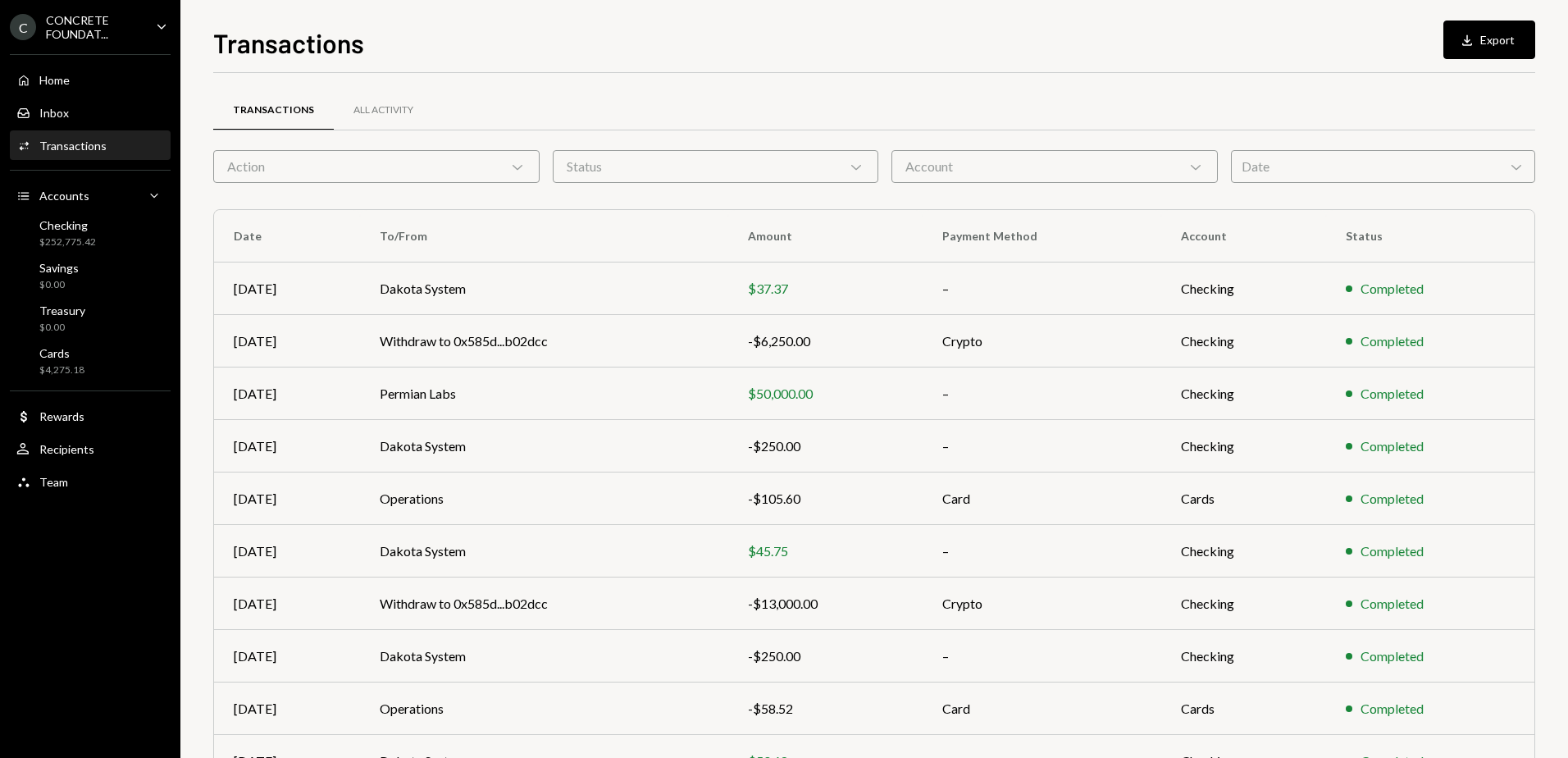
click at [1498, 709] on div "Completed" at bounding box center [1430, 708] width 169 height 20
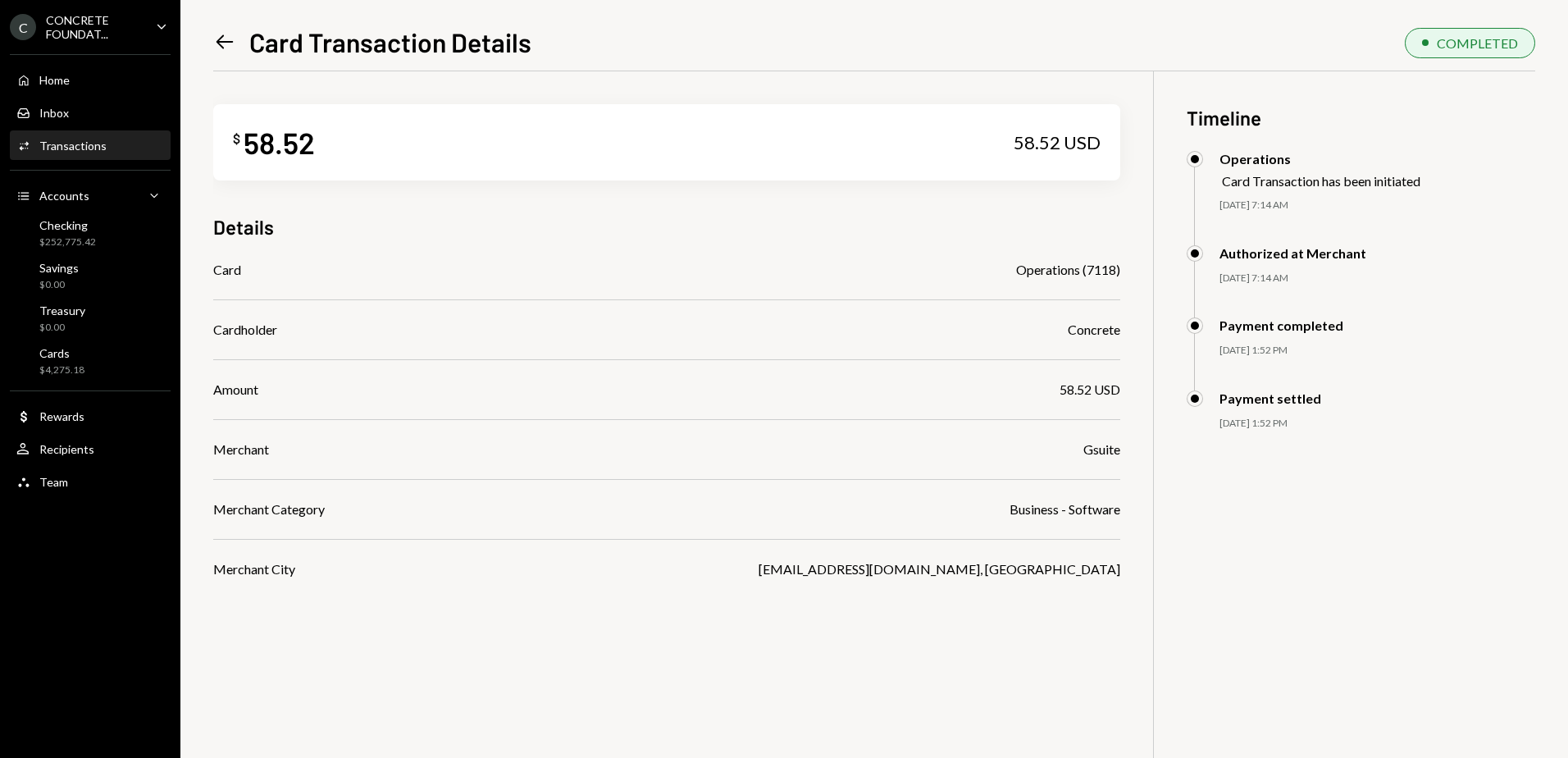
click at [226, 44] on icon "Left Arrow" at bounding box center [224, 41] width 23 height 23
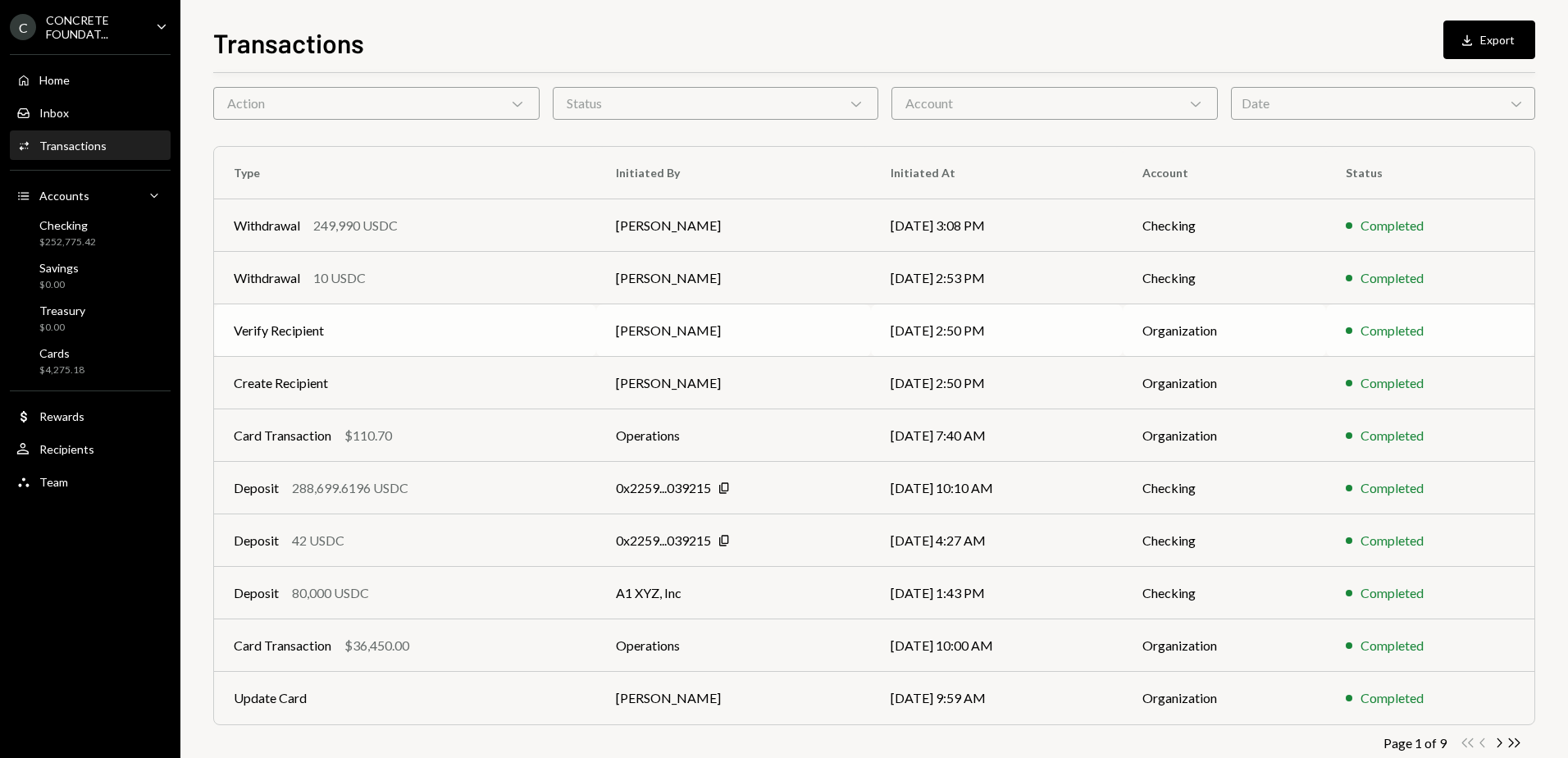
scroll to position [98, 0]
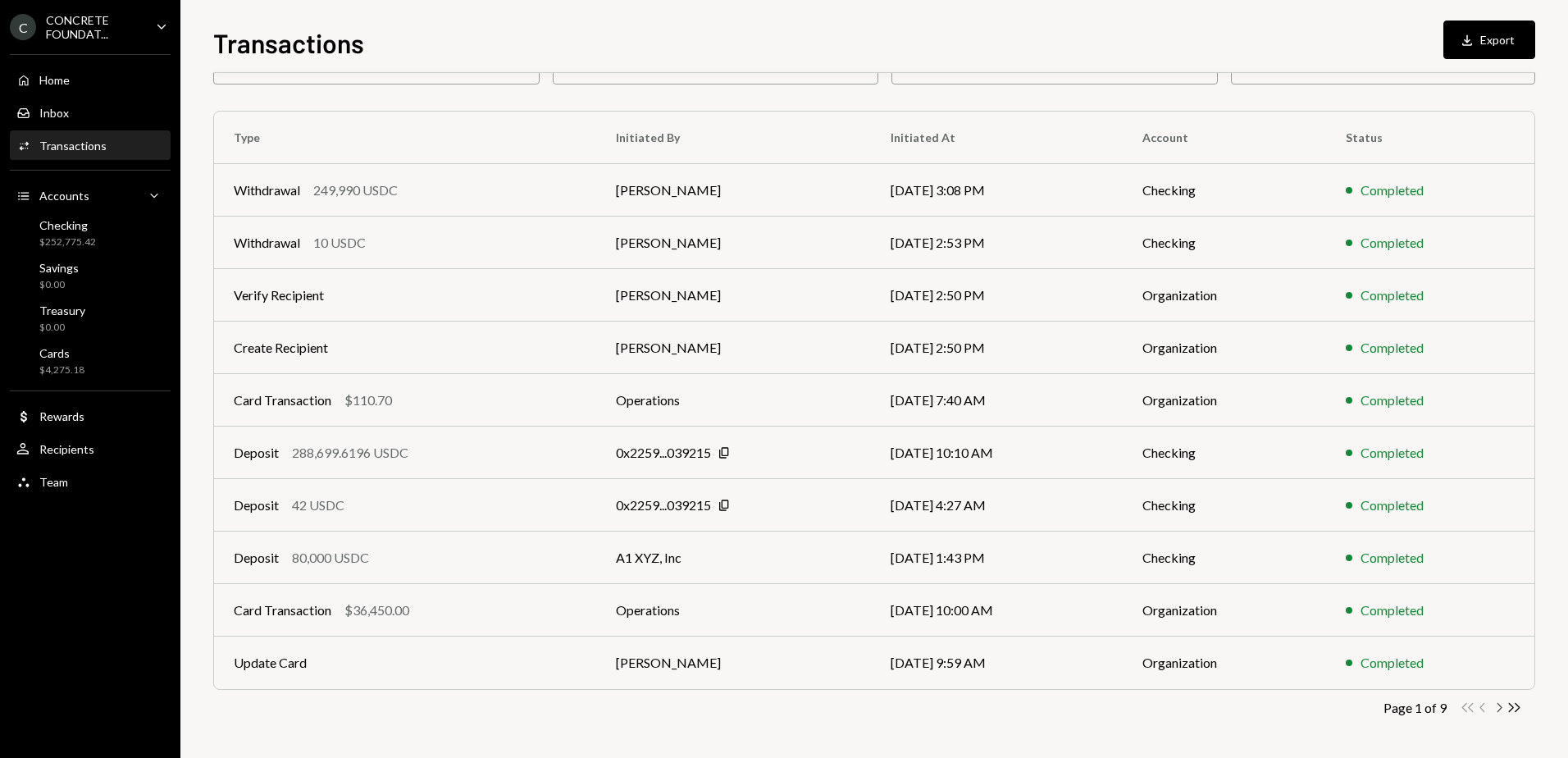
click at [1500, 709] on icon "button" at bounding box center [1500, 707] width 5 height 9
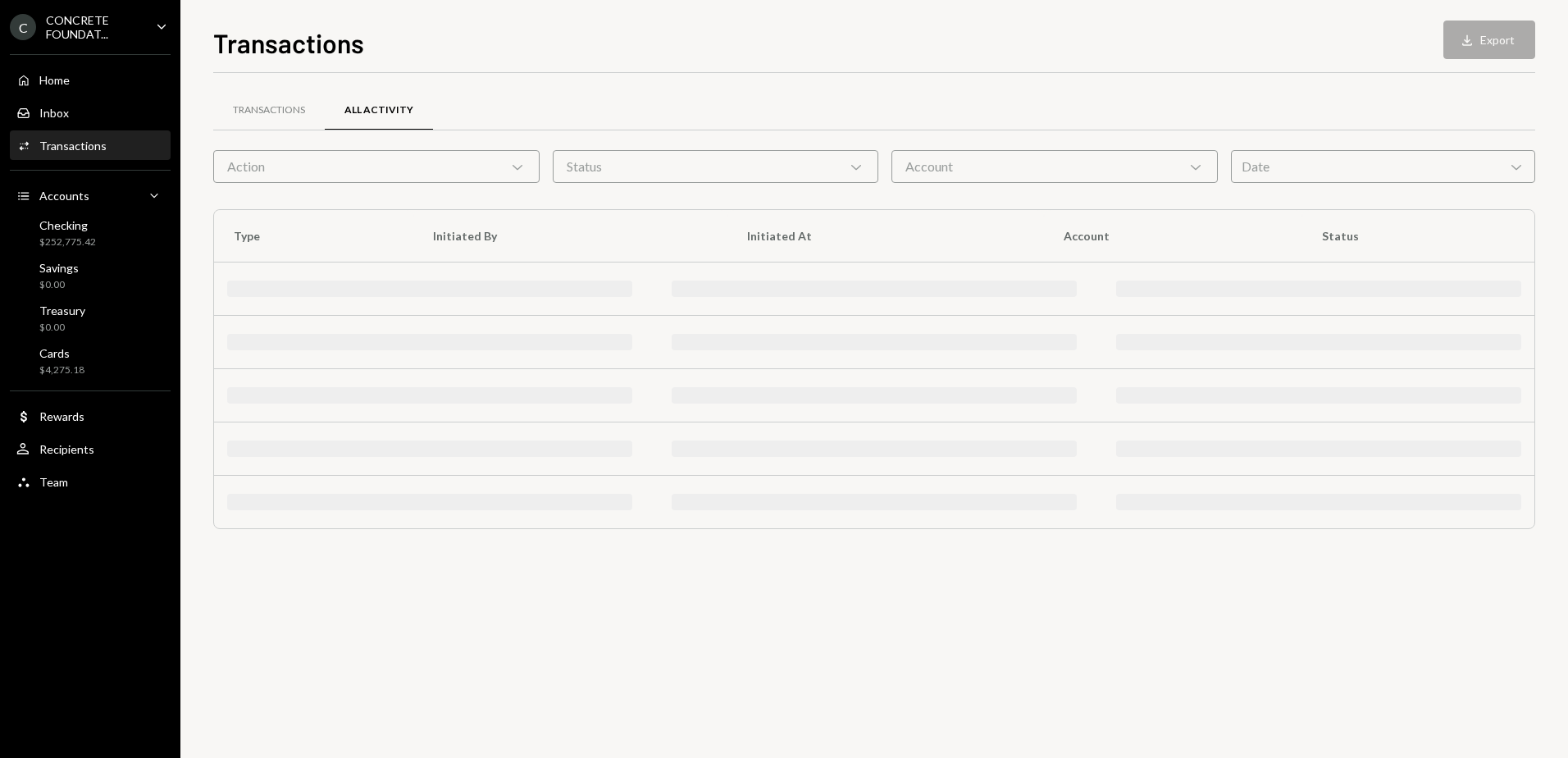
scroll to position [0, 0]
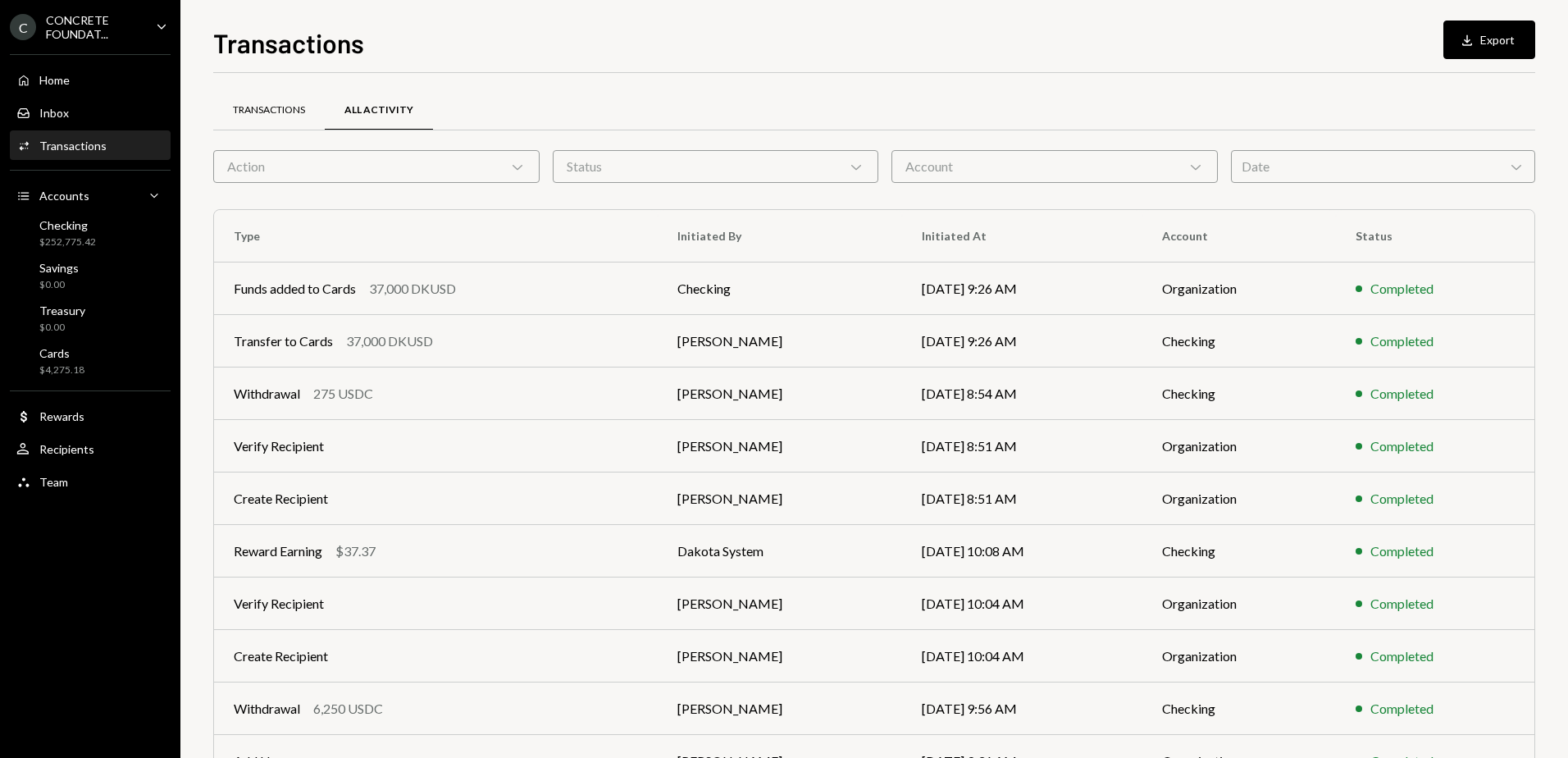
click at [297, 113] on div "Transactions" at bounding box center [269, 110] width 72 height 14
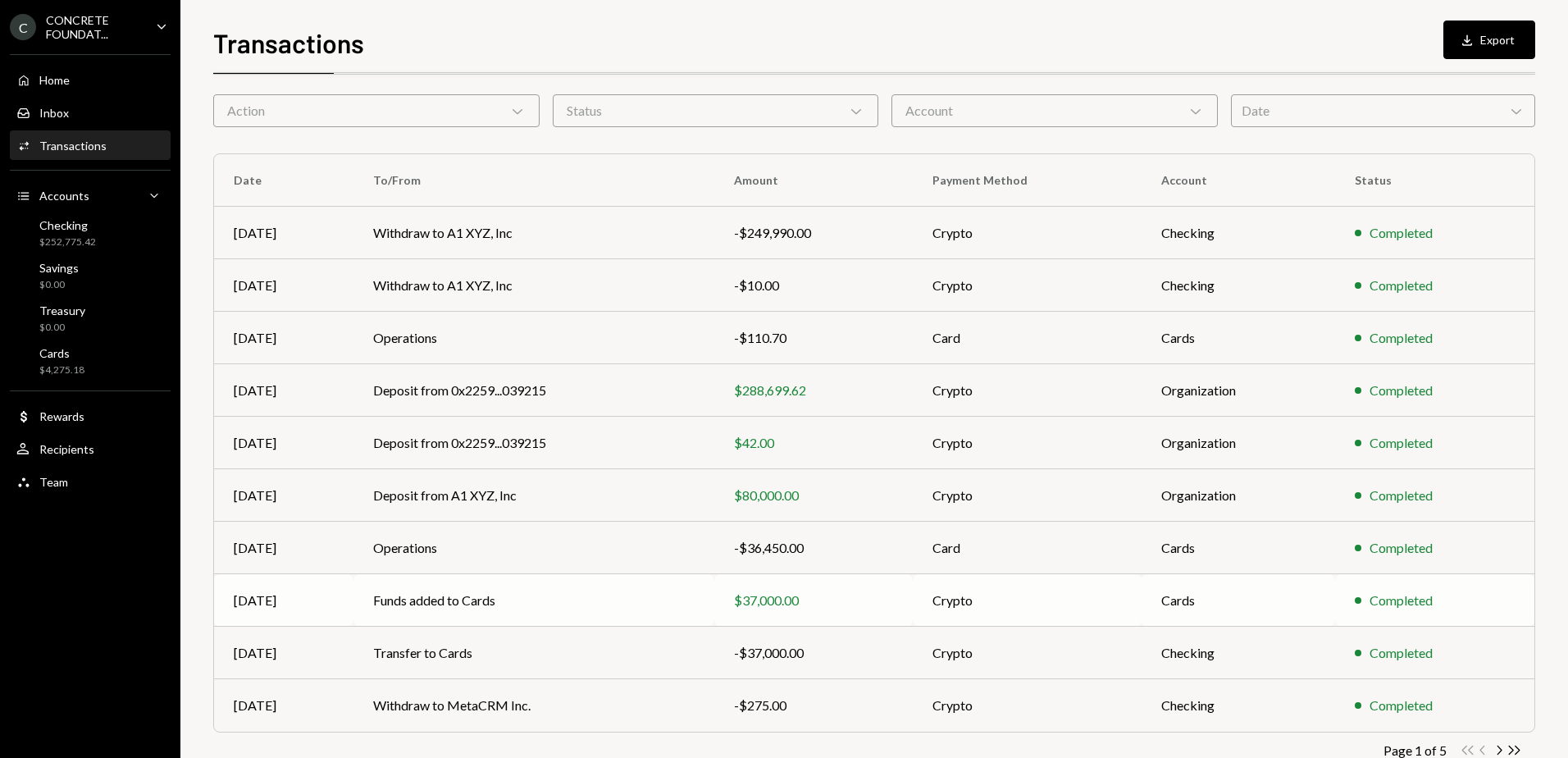
scroll to position [98, 0]
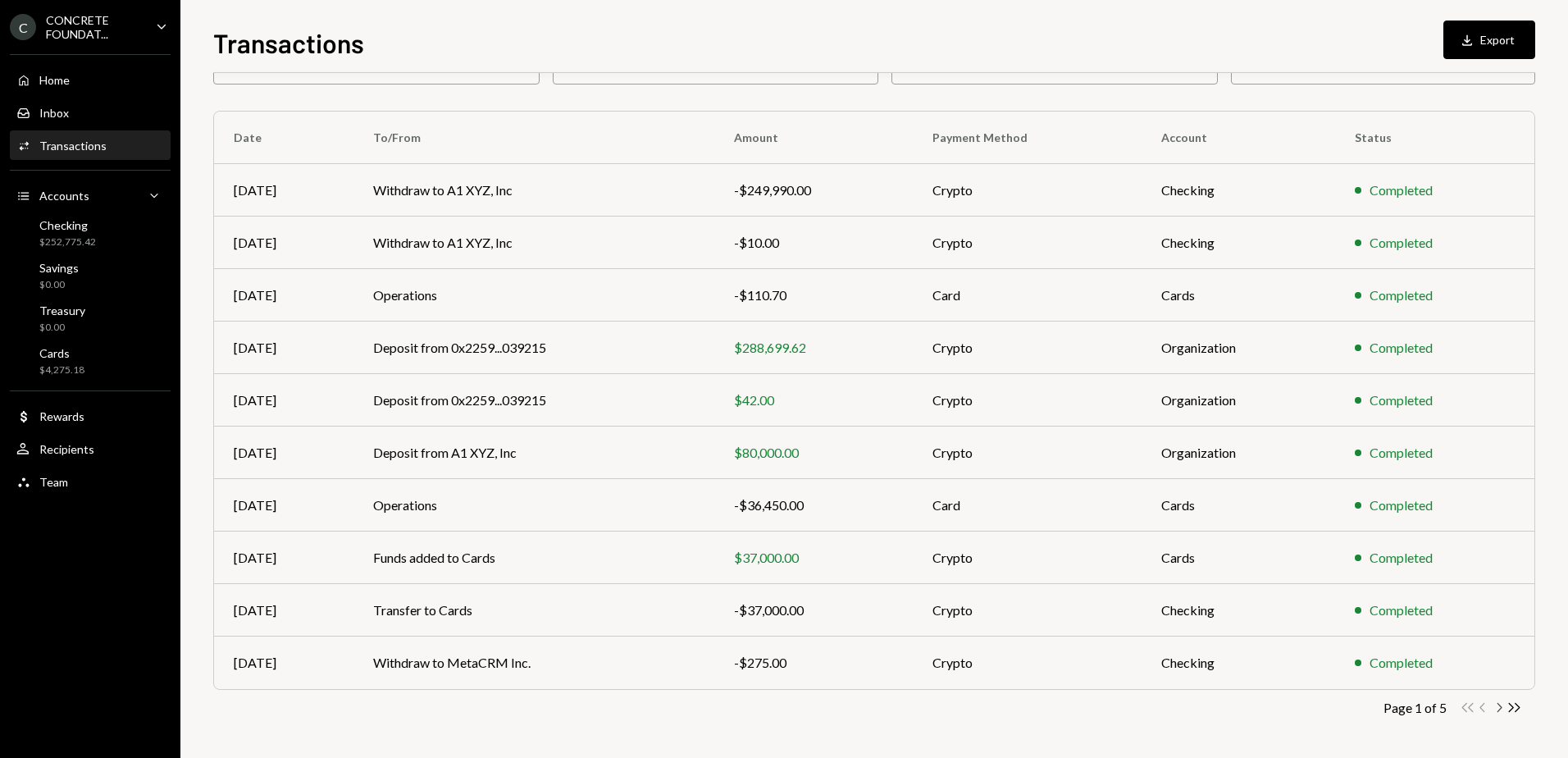
click at [1502, 712] on icon "Chevron Right" at bounding box center [1499, 707] width 15 height 15
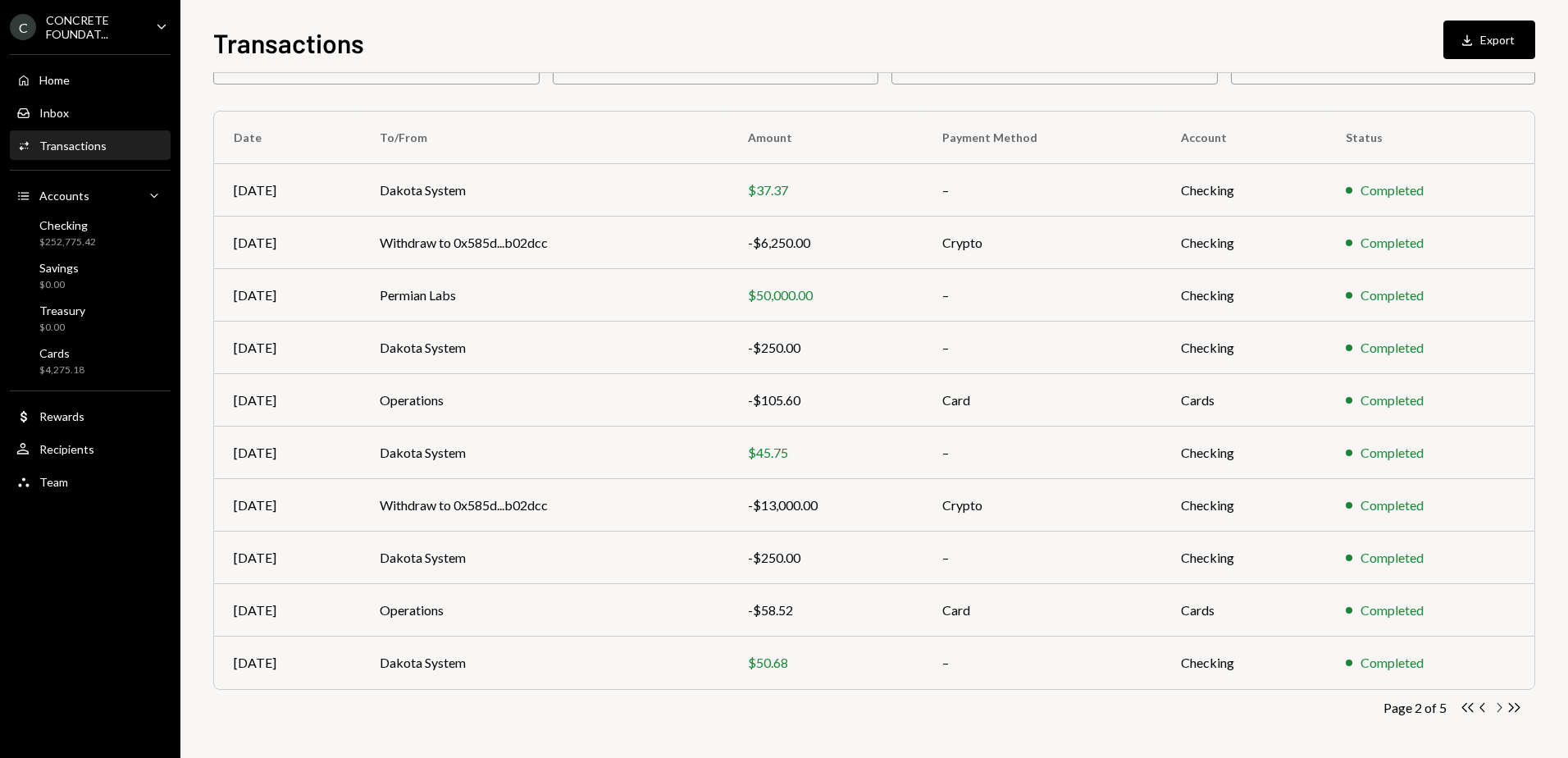
click at [1502, 712] on icon "Chevron Right" at bounding box center [1499, 707] width 15 height 15
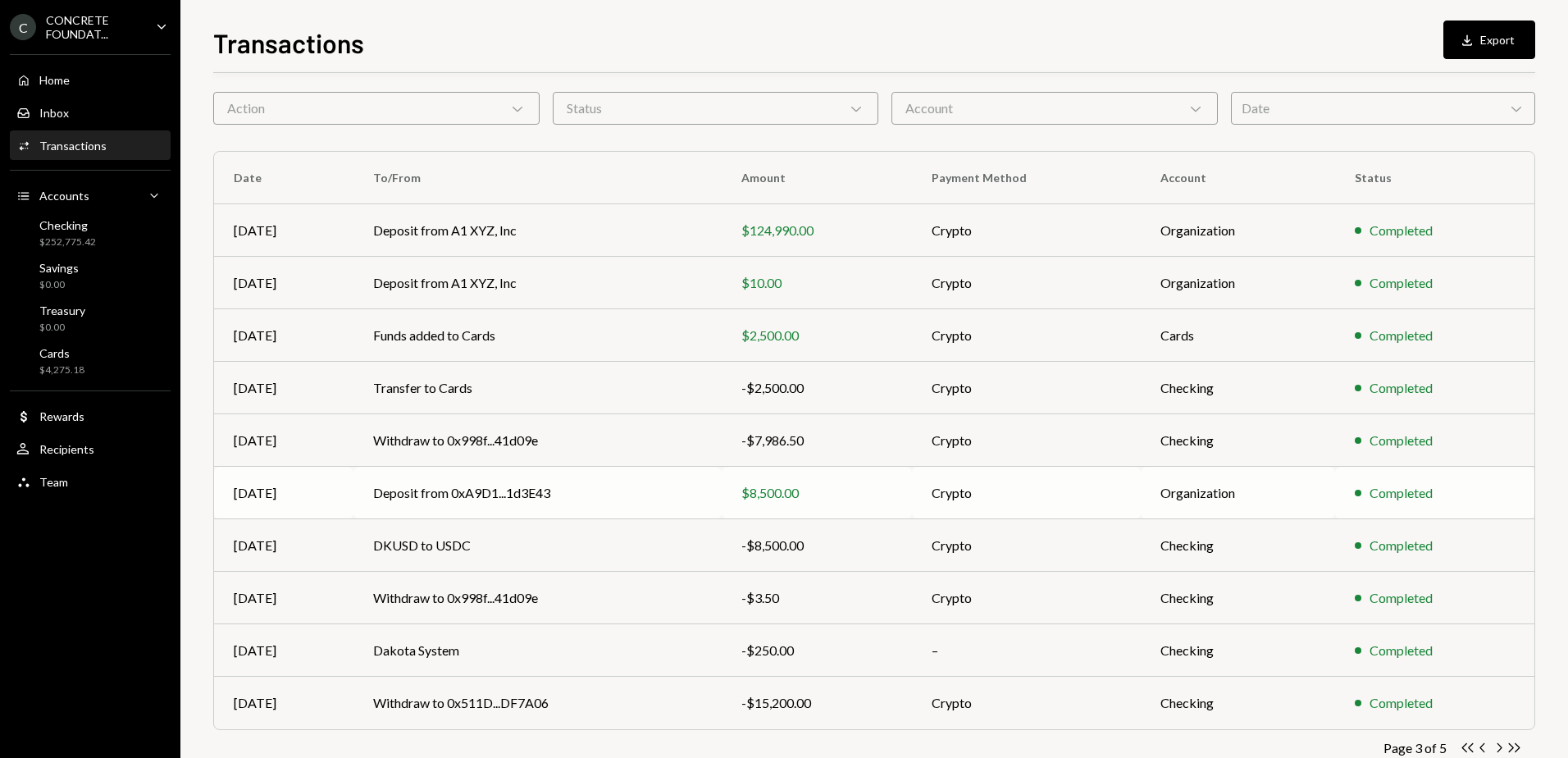
scroll to position [82, 0]
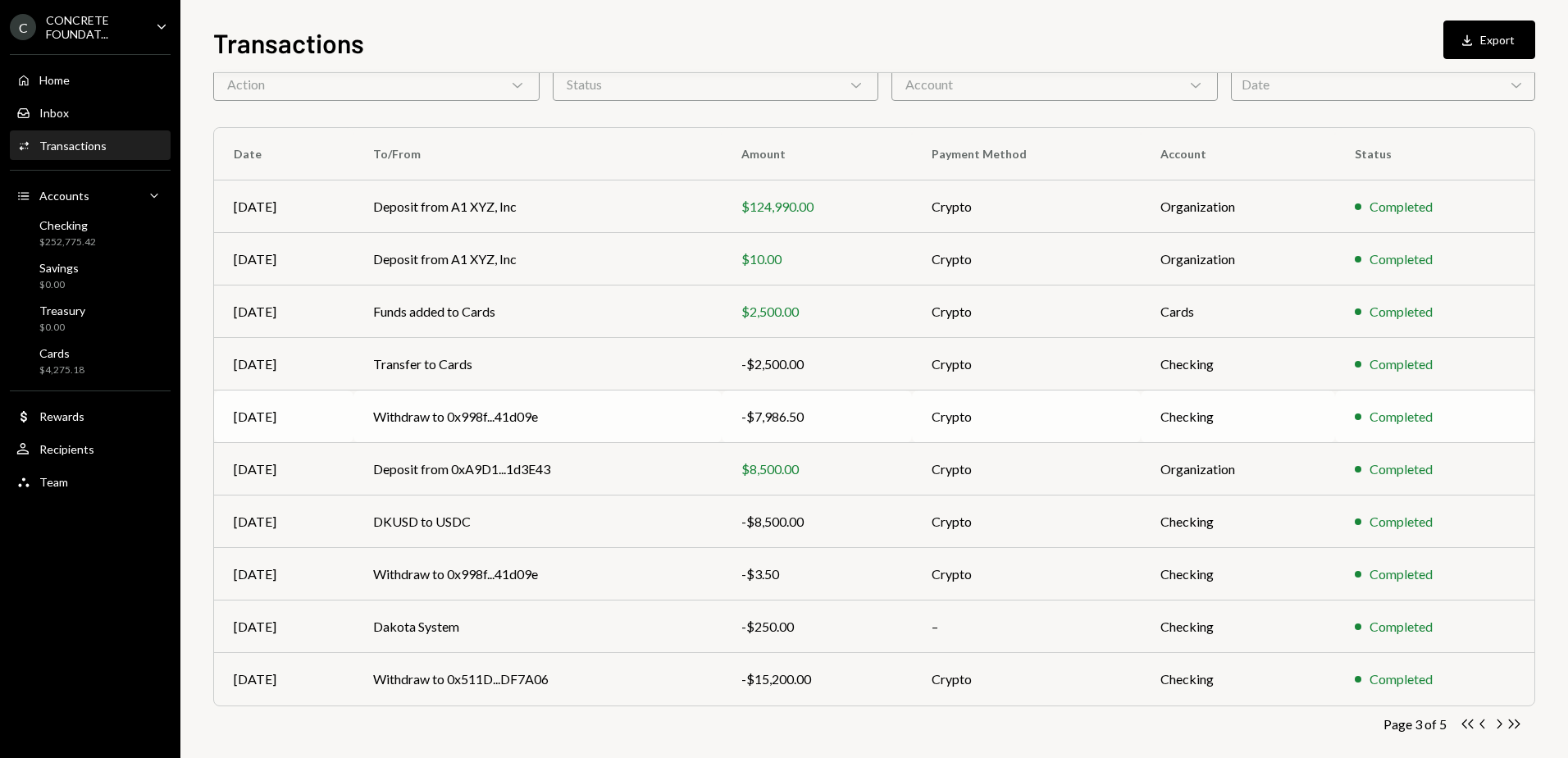
click at [666, 415] on td "Withdraw to 0x998f...41d09e" at bounding box center [537, 416] width 368 height 52
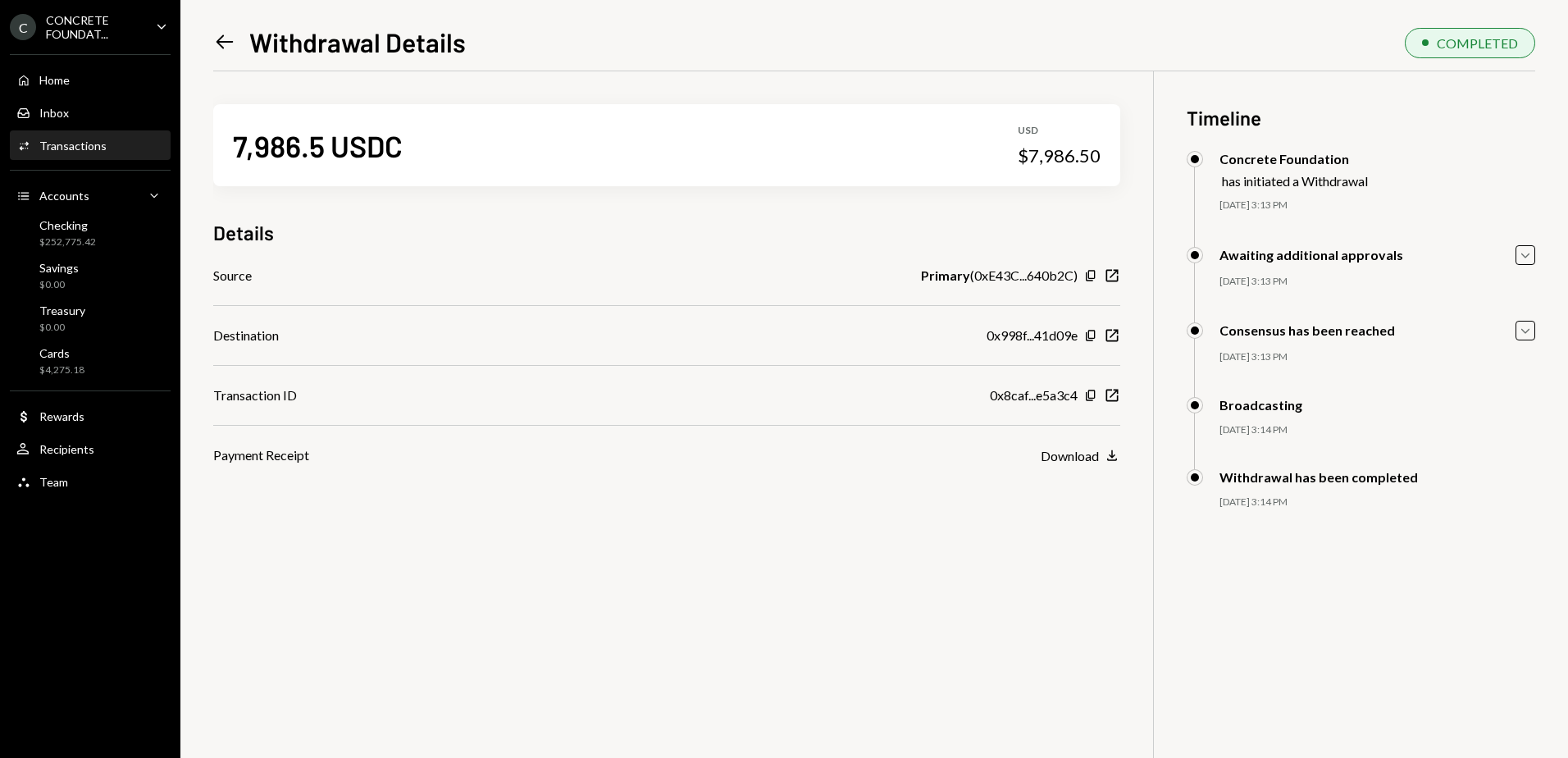
click at [1241, 206] on div "06/10/25 3:13 PM" at bounding box center [1377, 205] width 315 height 14
drag, startPoint x: 1225, startPoint y: 158, endPoint x: 1345, endPoint y: 205, distance: 128.9
click at [1345, 205] on div "Concrete Foundation has initiated a Withdrawal 06/10/25 3:13 PM Concrete Founda…" at bounding box center [1361, 199] width 348 height 95
drag, startPoint x: 1345, startPoint y: 205, endPoint x: 1336, endPoint y: 221, distance: 18.4
click at [1344, 217] on div "Concrete Foundation has initiated a Withdrawal 06/10/25 3:13 PM Concrete Founda…" at bounding box center [1361, 199] width 348 height 95
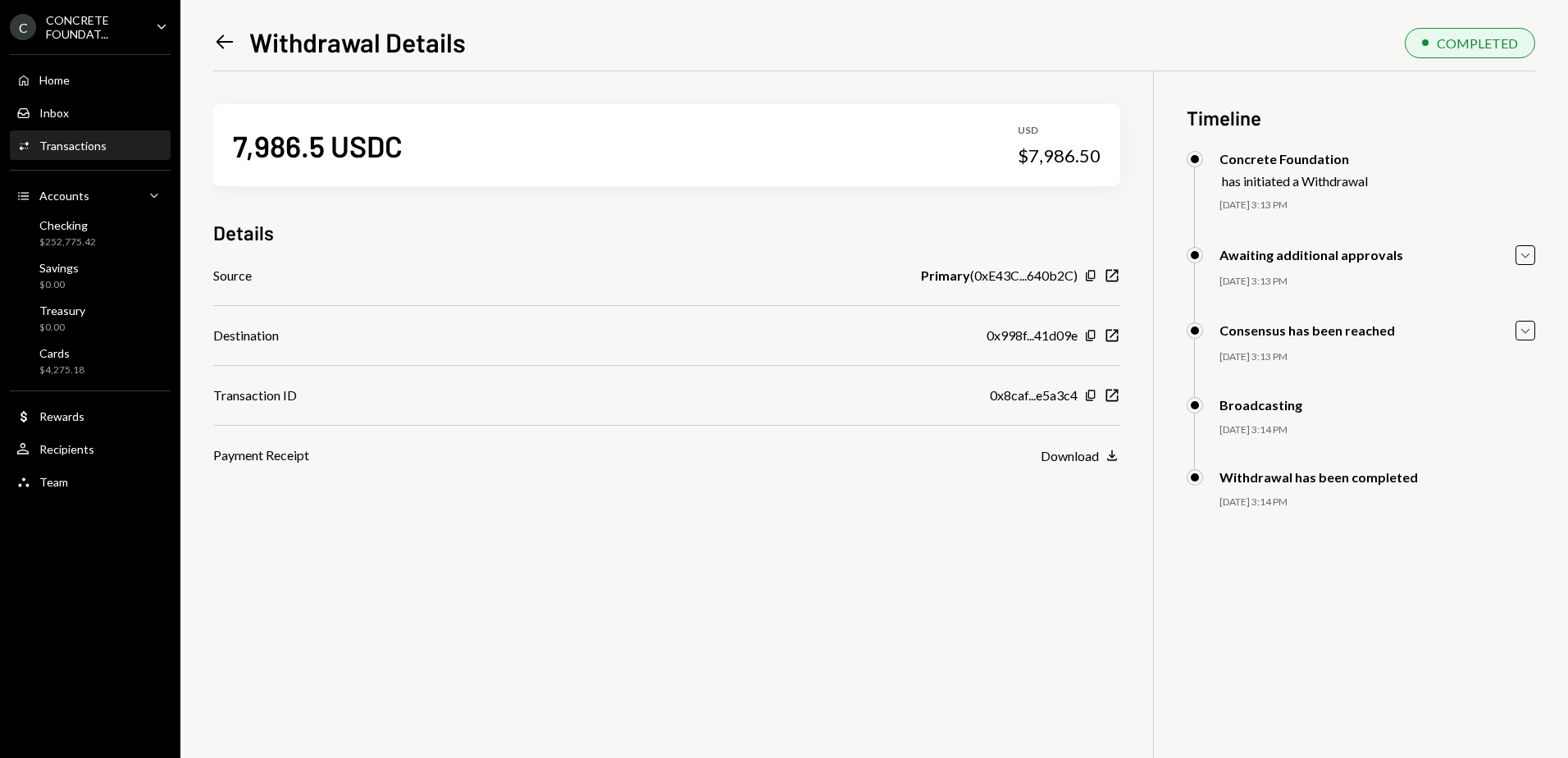
drag, startPoint x: 1227, startPoint y: 251, endPoint x: 1321, endPoint y: 292, distance: 102.6
click at [1321, 292] on div "Awaiting additional approvals Caret Down 06/10/25 3:13 PM Concrete Foundation A…" at bounding box center [1361, 283] width 348 height 76
drag, startPoint x: 1321, startPoint y: 292, endPoint x: 1328, endPoint y: 365, distance: 73.3
click at [1328, 365] on div "Consensus has been reached Caret Down 06/10/25 3:13 PM Concrete Foundation Appr…" at bounding box center [1361, 358] width 348 height 76
drag, startPoint x: 1328, startPoint y: 365, endPoint x: 1526, endPoint y: 257, distance: 225.5
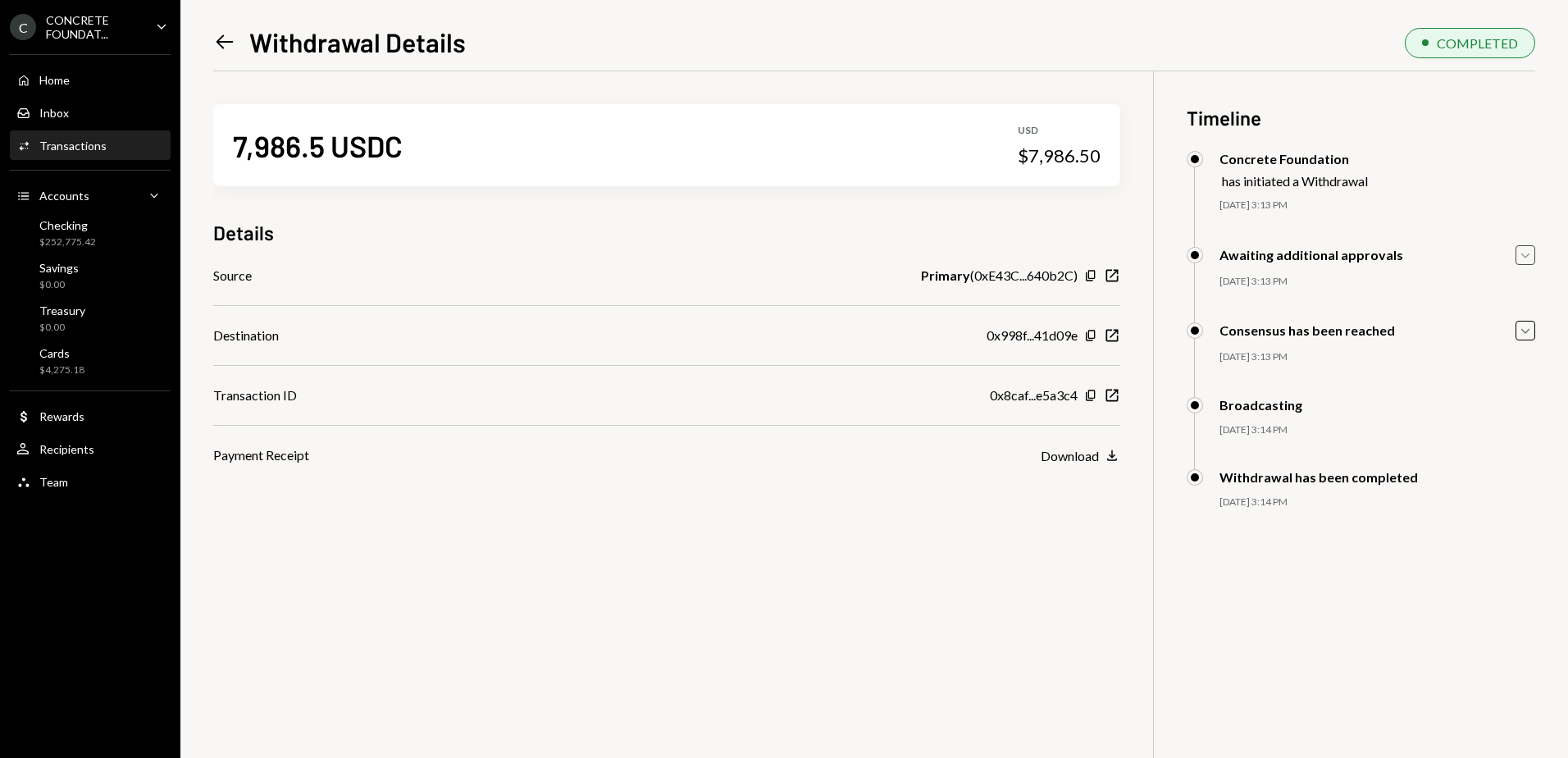
click at [1526, 257] on icon "button" at bounding box center [1526, 255] width 9 height 5
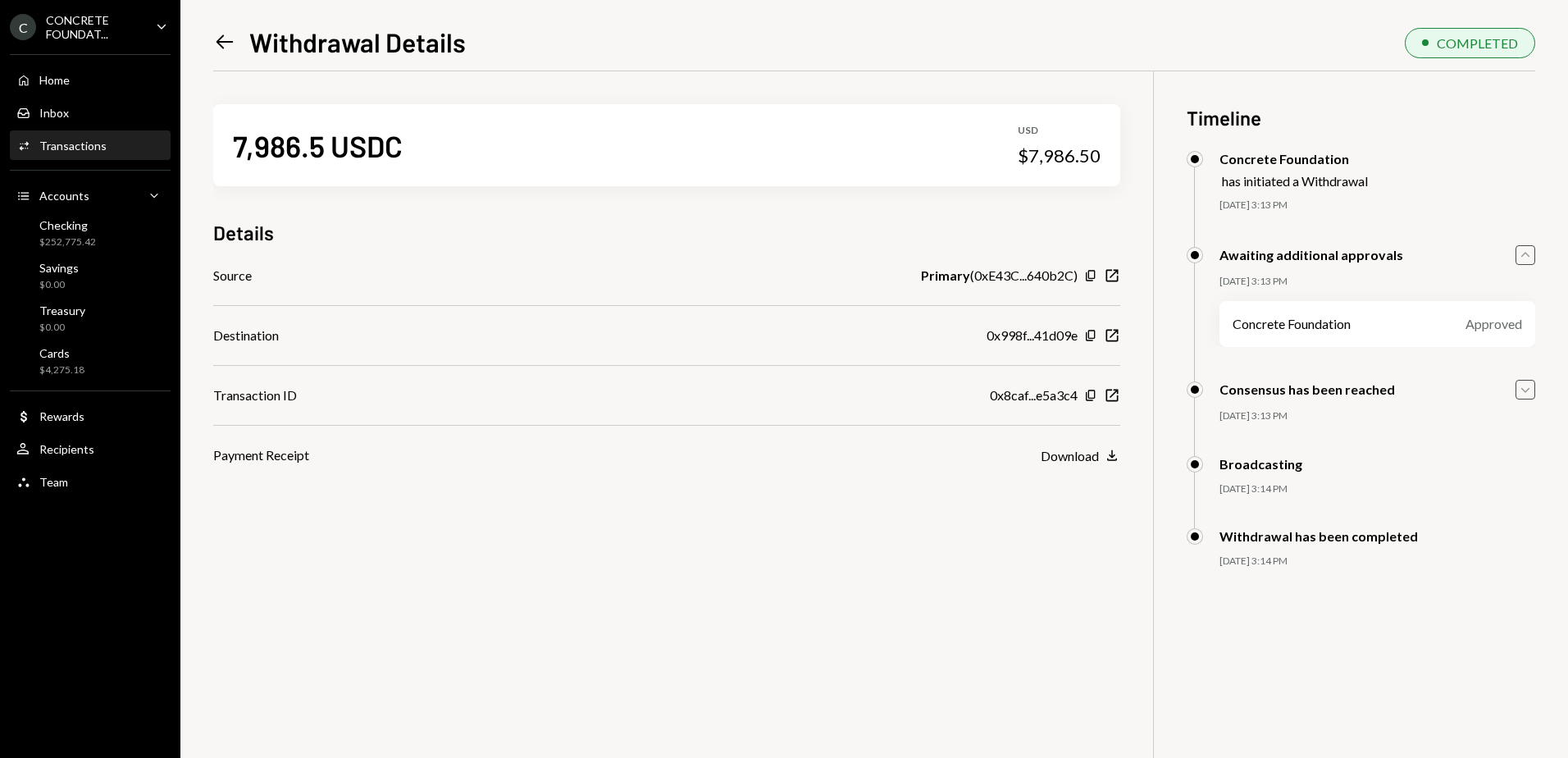
click at [1525, 387] on icon "Caret Down" at bounding box center [1525, 389] width 18 height 18
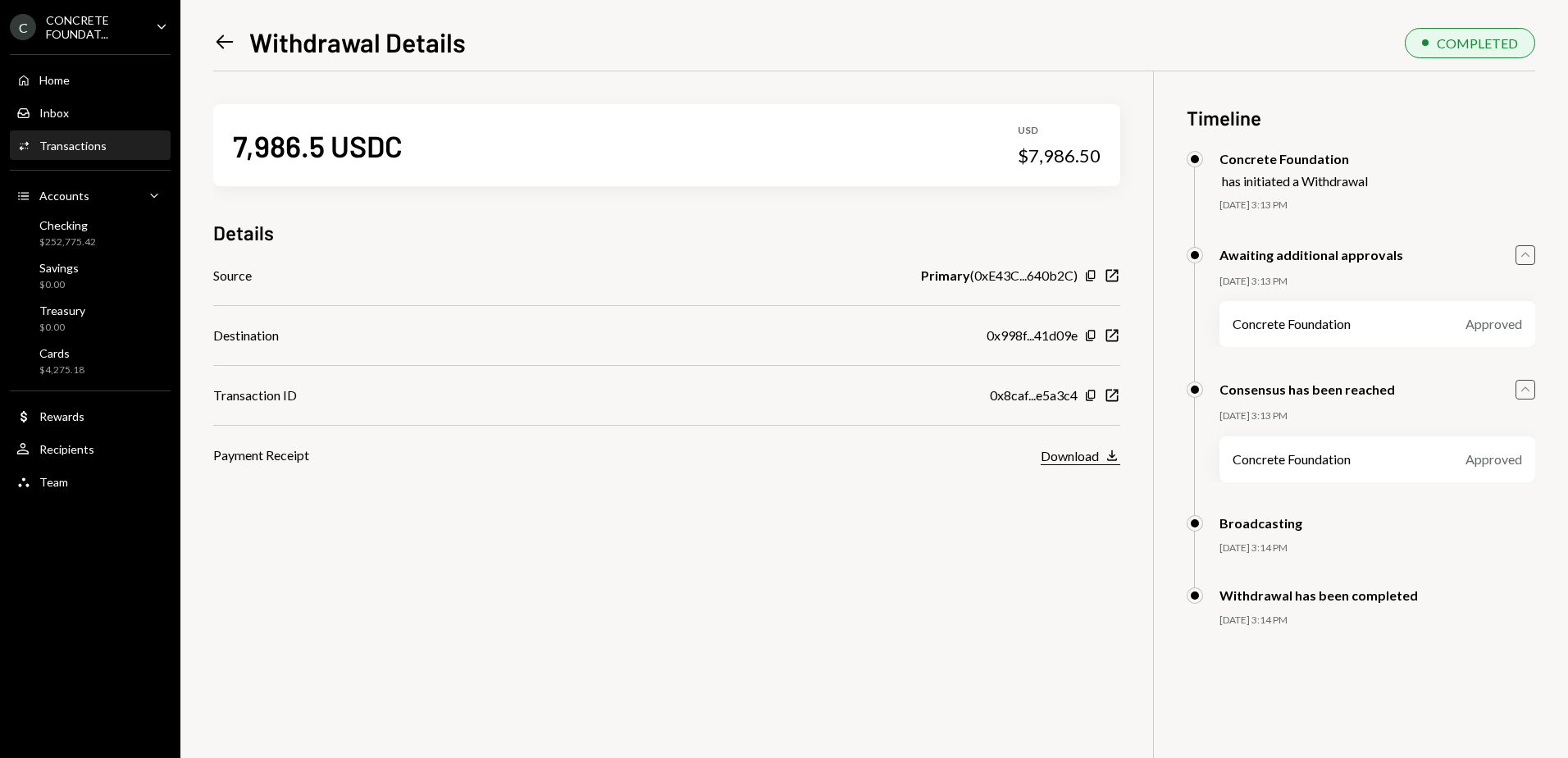
click at [1098, 456] on div "Download" at bounding box center [1070, 455] width 58 height 15
click at [231, 45] on icon "Left Arrow" at bounding box center [224, 41] width 23 height 23
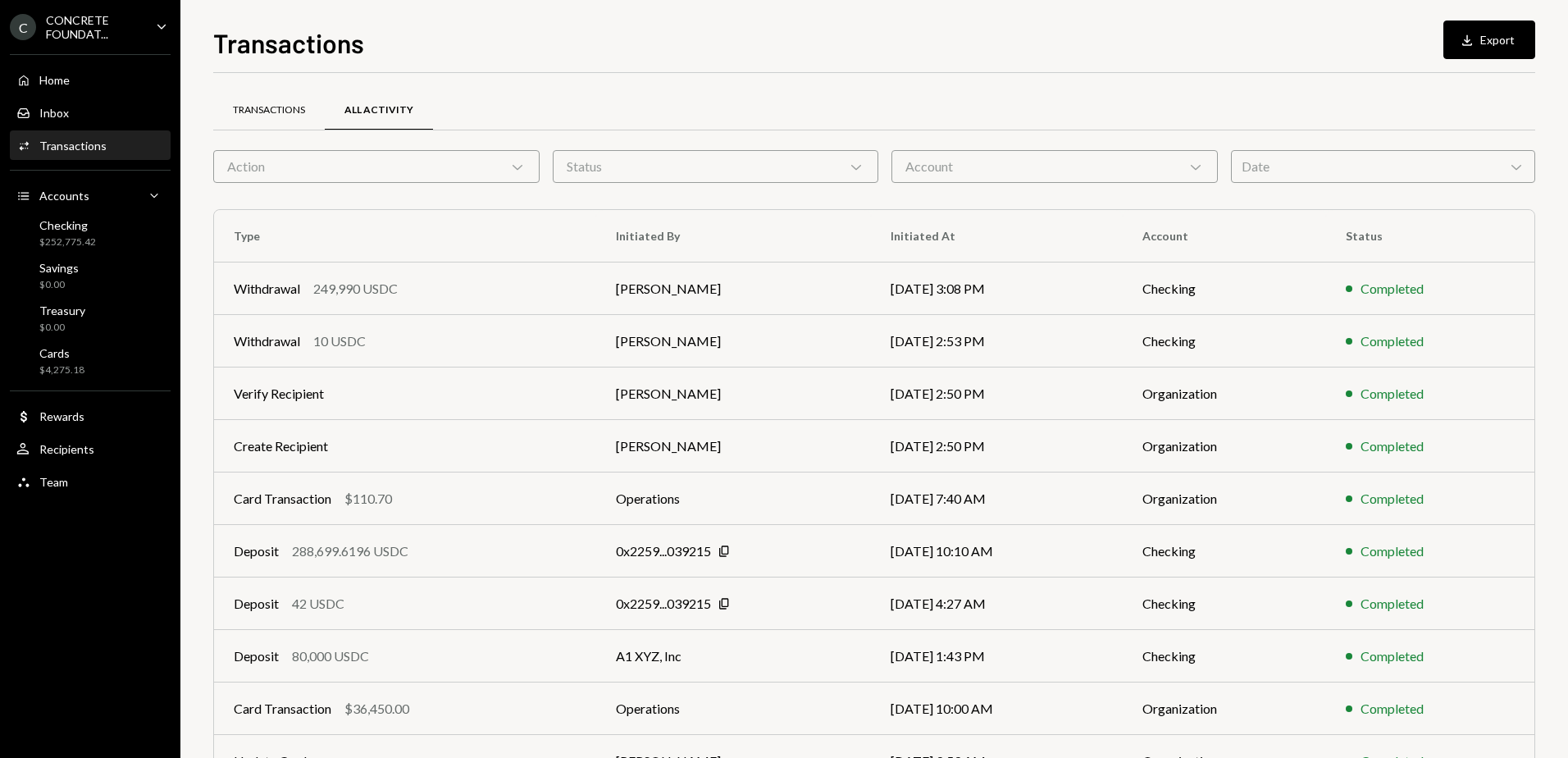
click at [290, 116] on div "Transactions" at bounding box center [269, 110] width 72 height 14
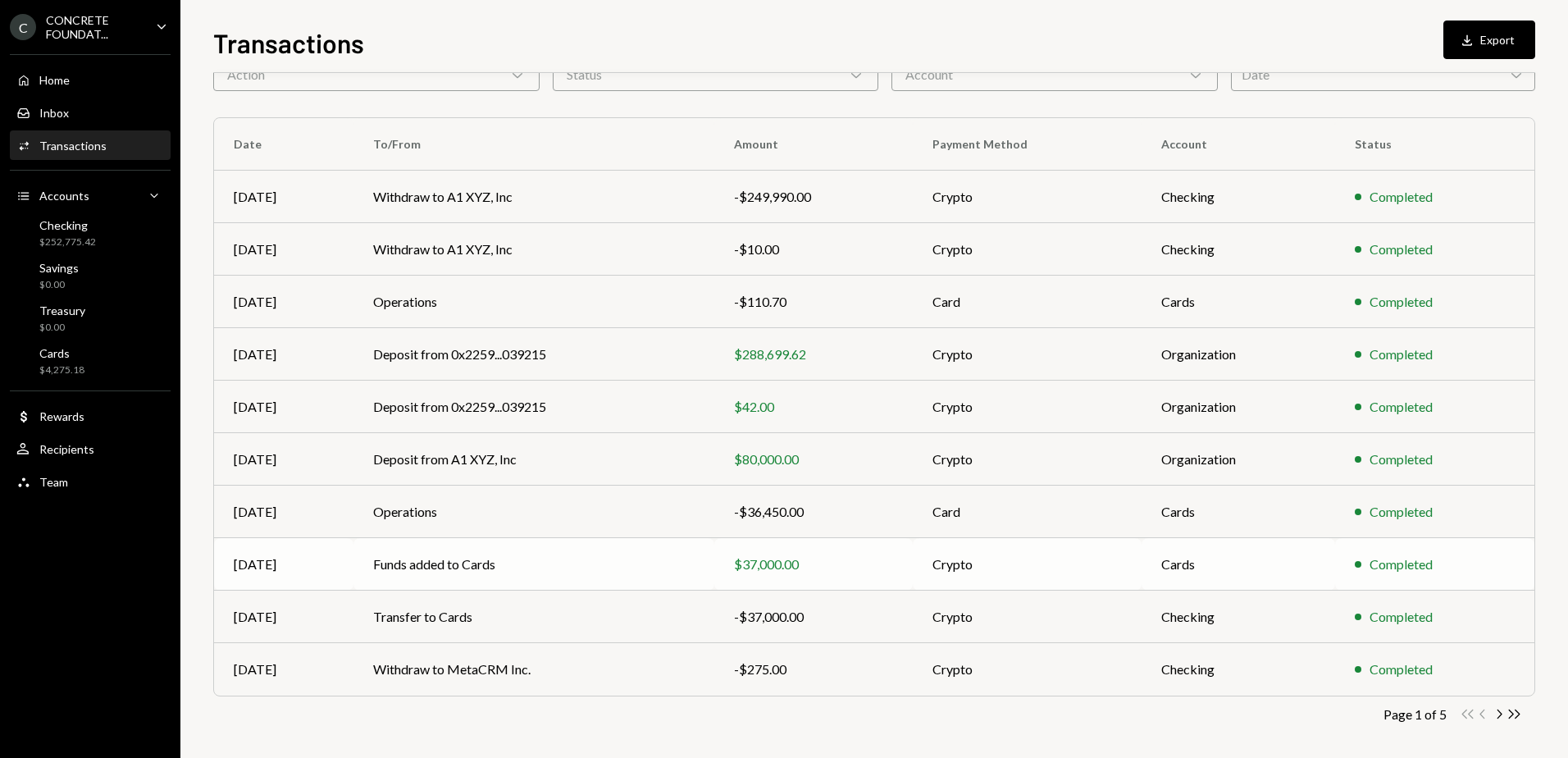
scroll to position [98, 0]
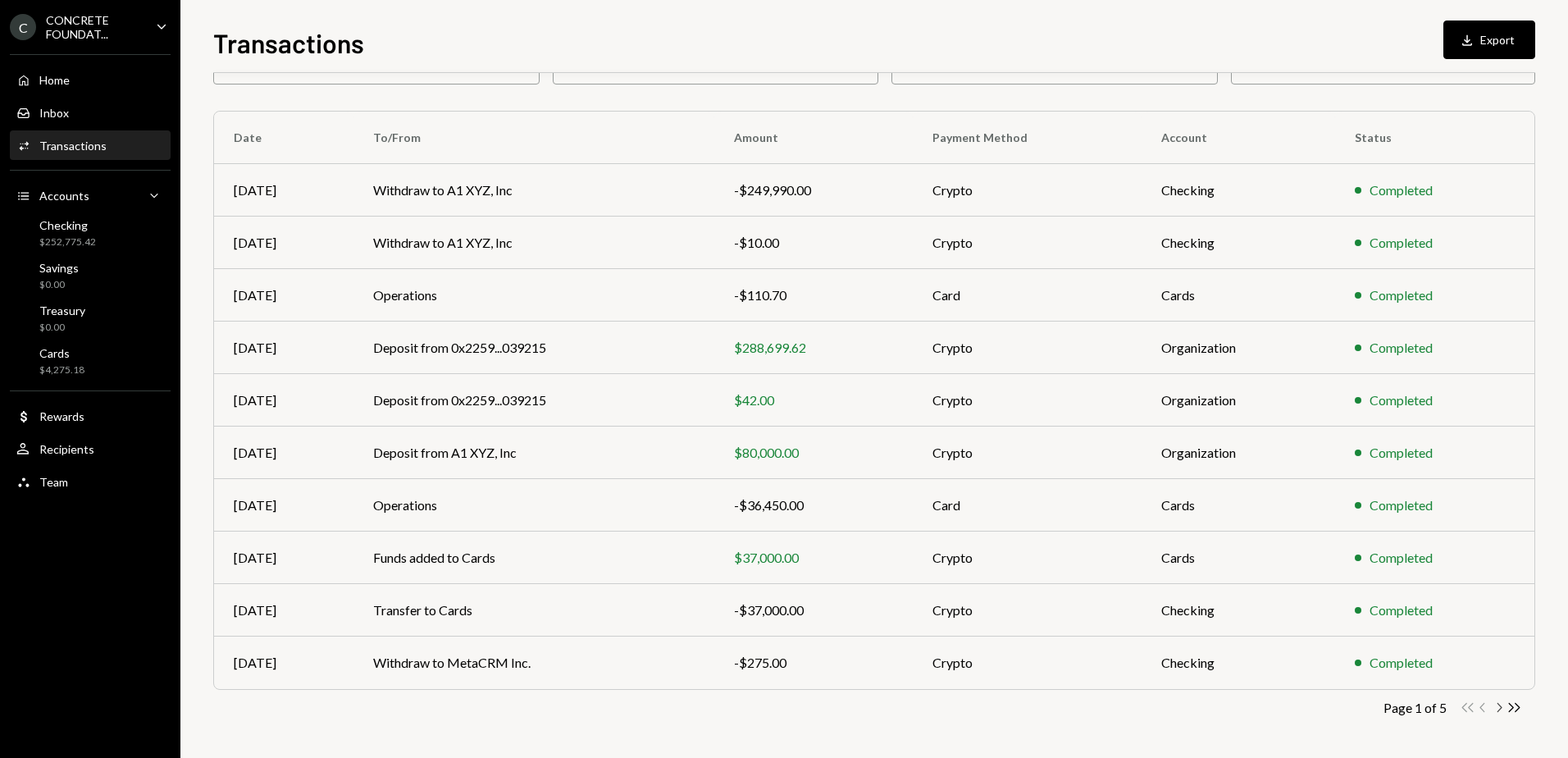
click at [1498, 708] on icon "Chevron Right" at bounding box center [1499, 707] width 15 height 15
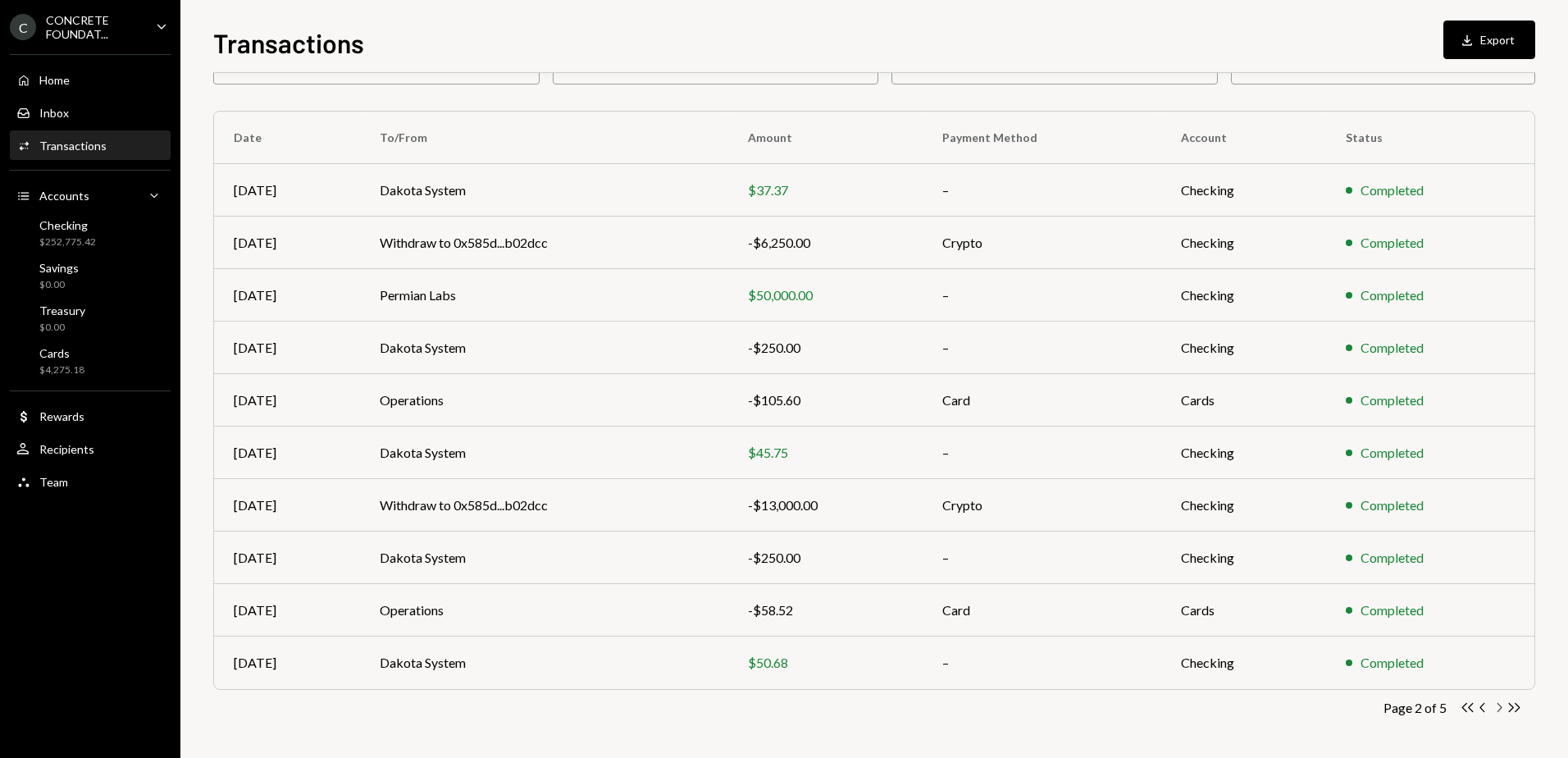
click at [1498, 708] on icon "Chevron Right" at bounding box center [1499, 707] width 15 height 15
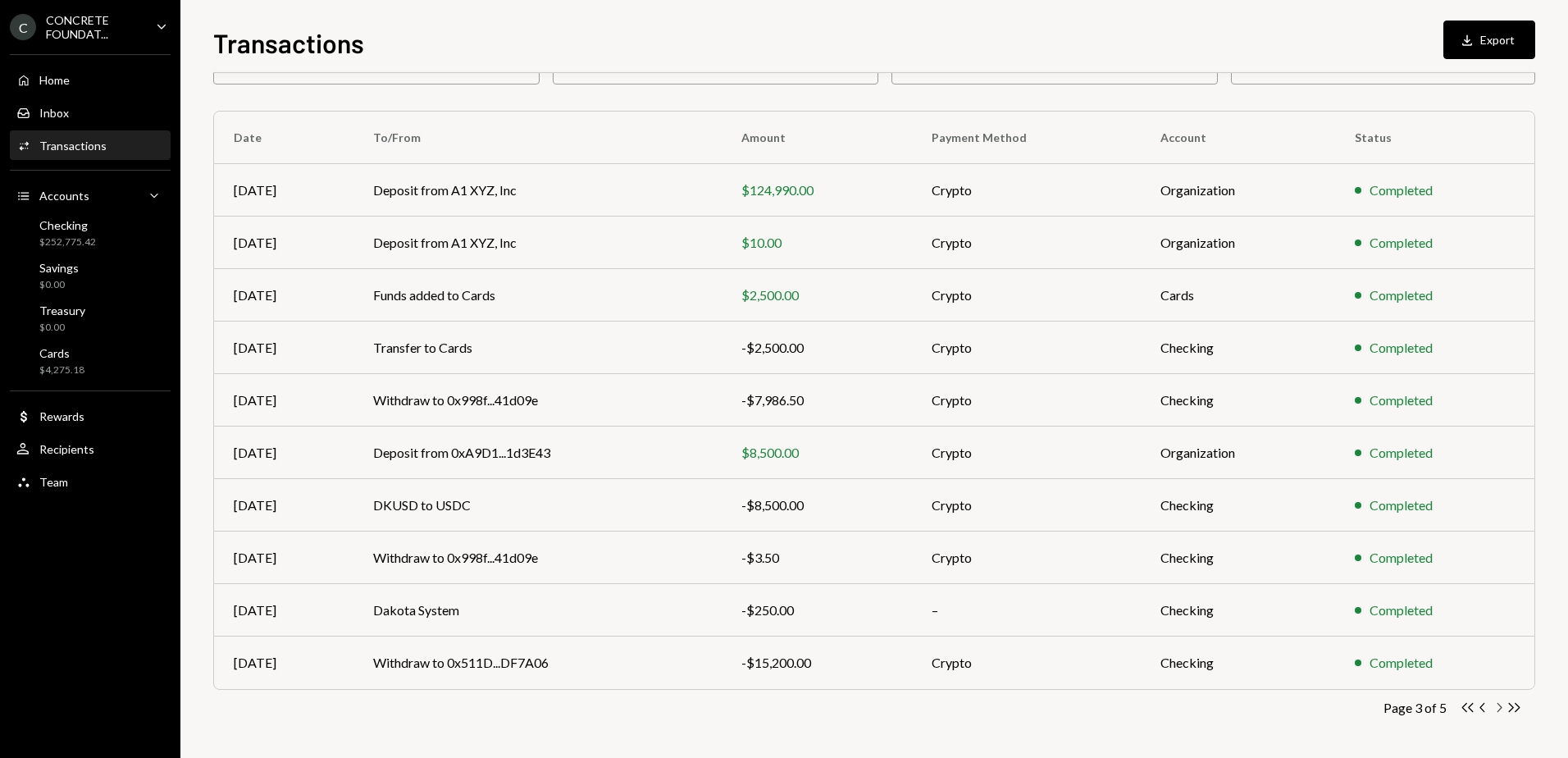
click at [1498, 708] on icon "Chevron Right" at bounding box center [1499, 707] width 15 height 15
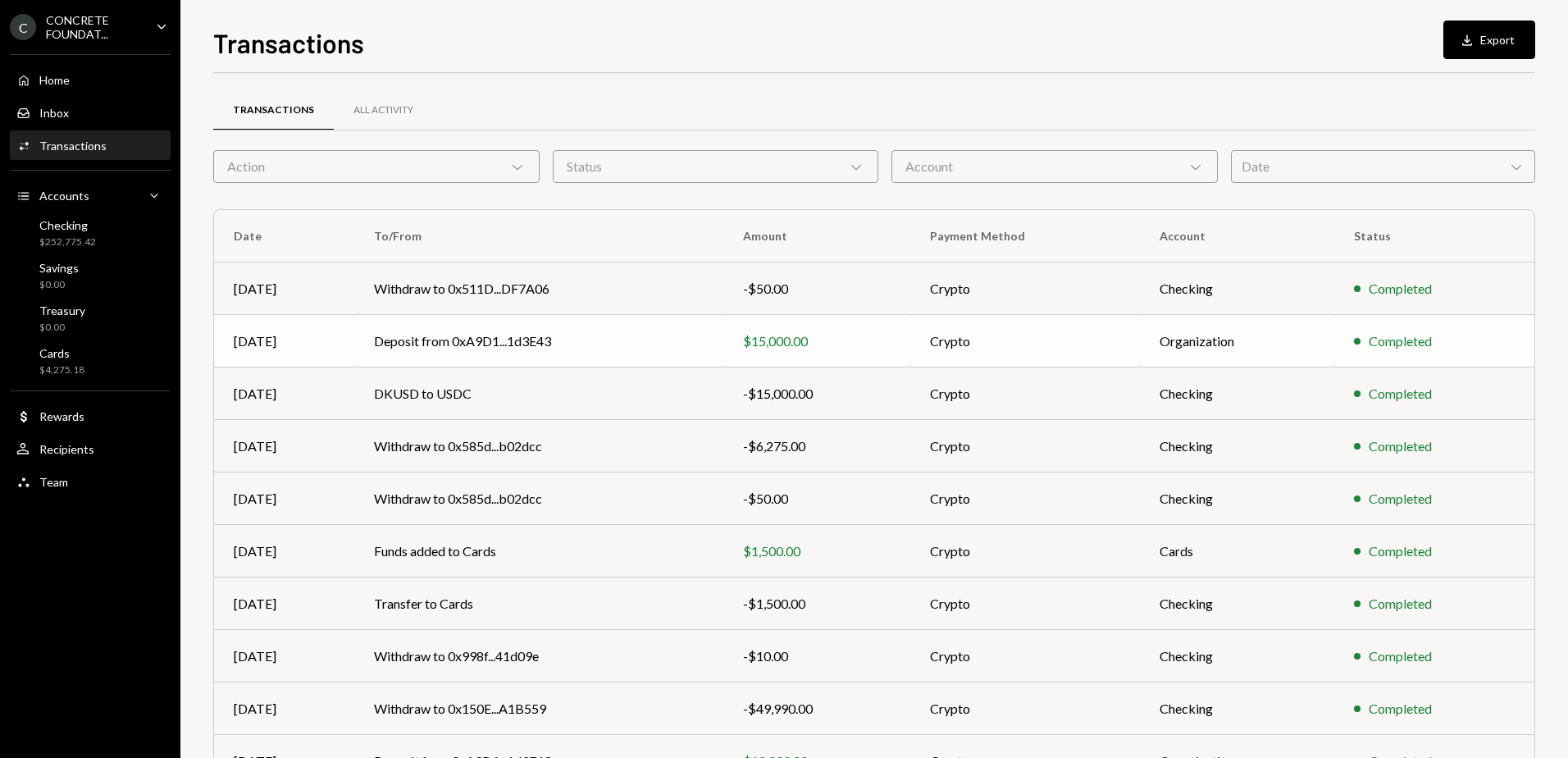
scroll to position [82, 0]
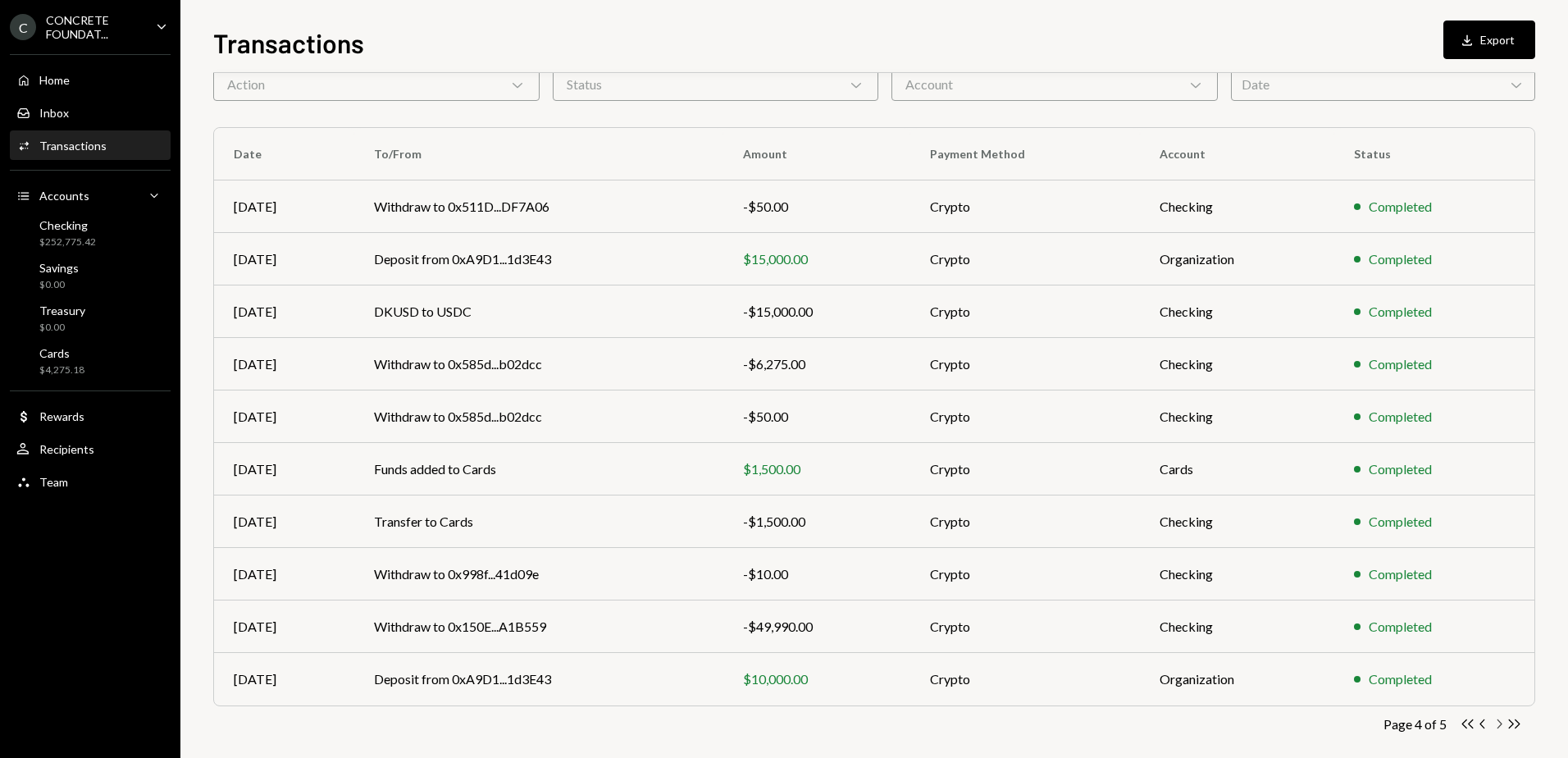
click at [1498, 722] on icon "Chevron Right" at bounding box center [1499, 724] width 15 height 15
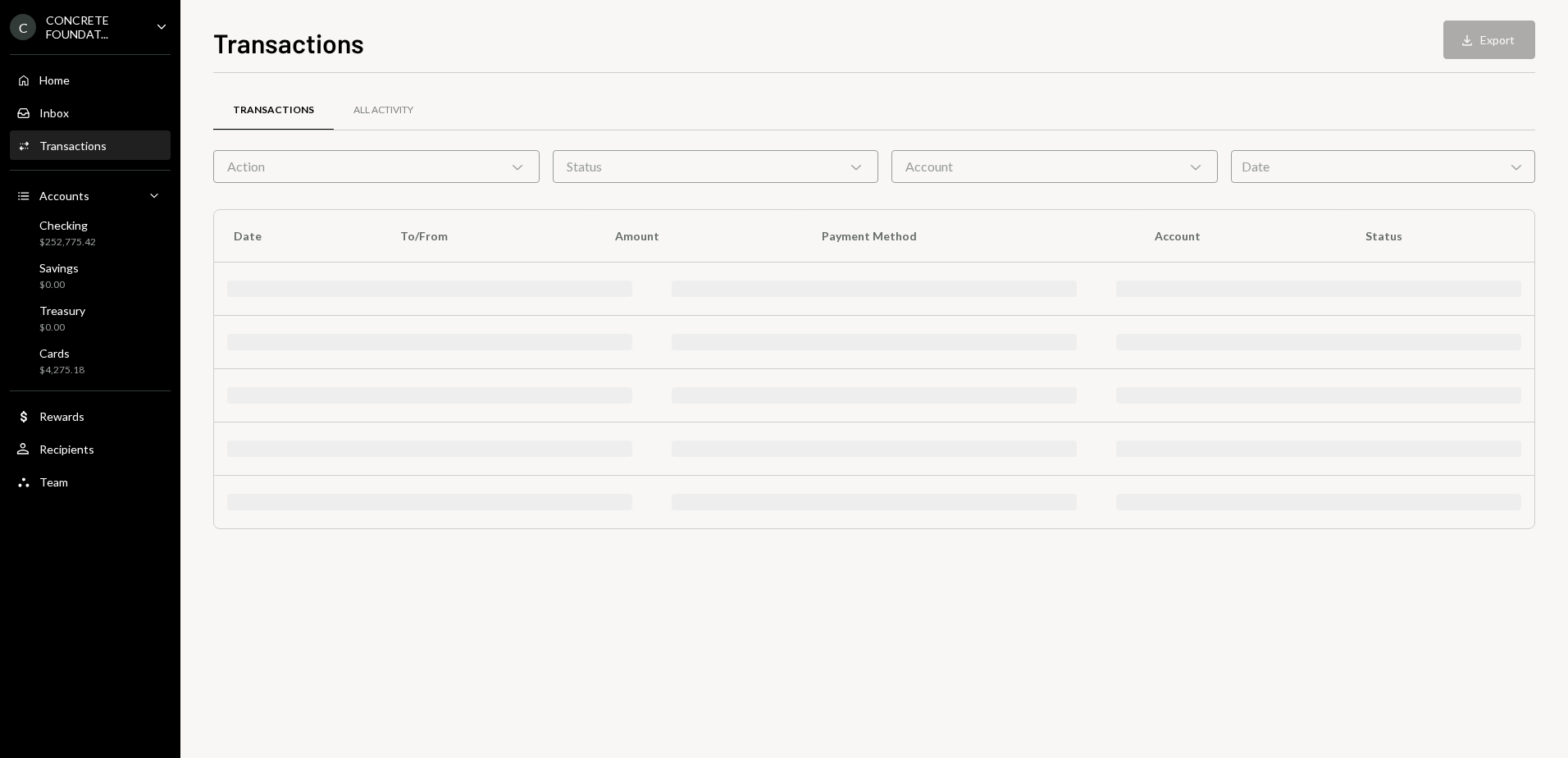
scroll to position [0, 0]
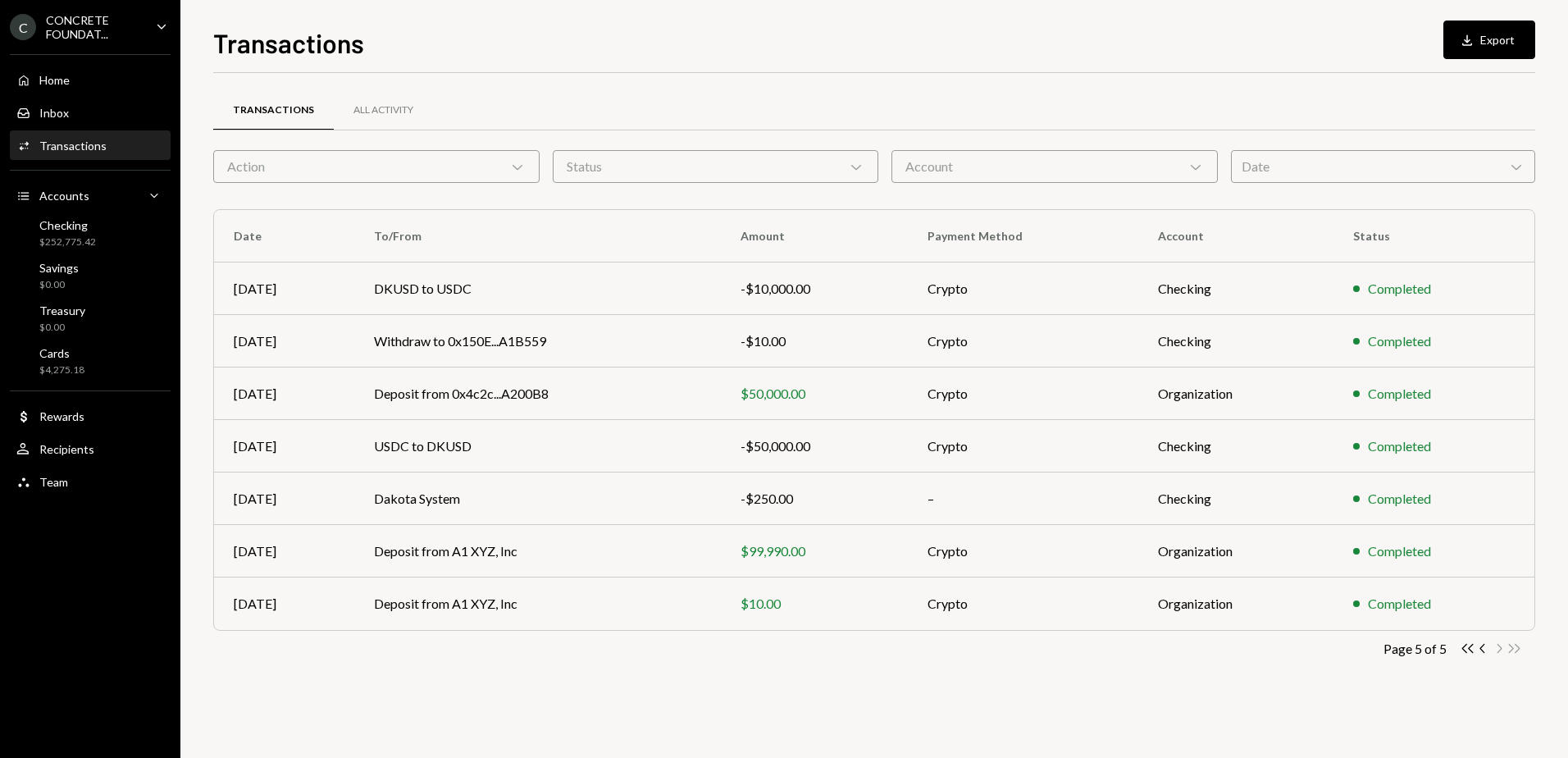
click at [499, 45] on div "Transactions Download Export" at bounding box center [874, 41] width 1322 height 36
click at [401, 116] on div "All Activity" at bounding box center [383, 111] width 99 height 40
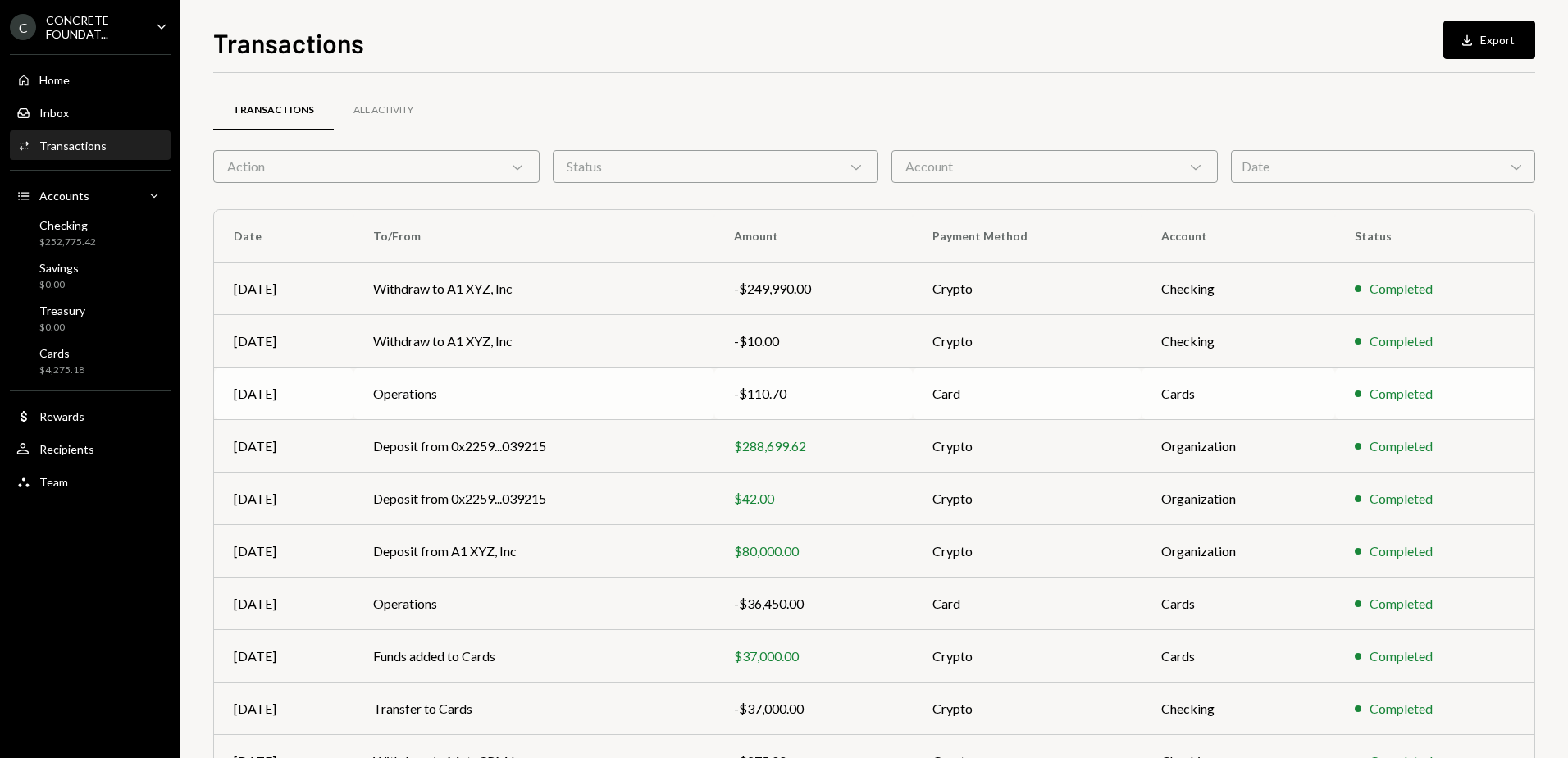
click at [603, 391] on td "Operations" at bounding box center [534, 393] width 361 height 52
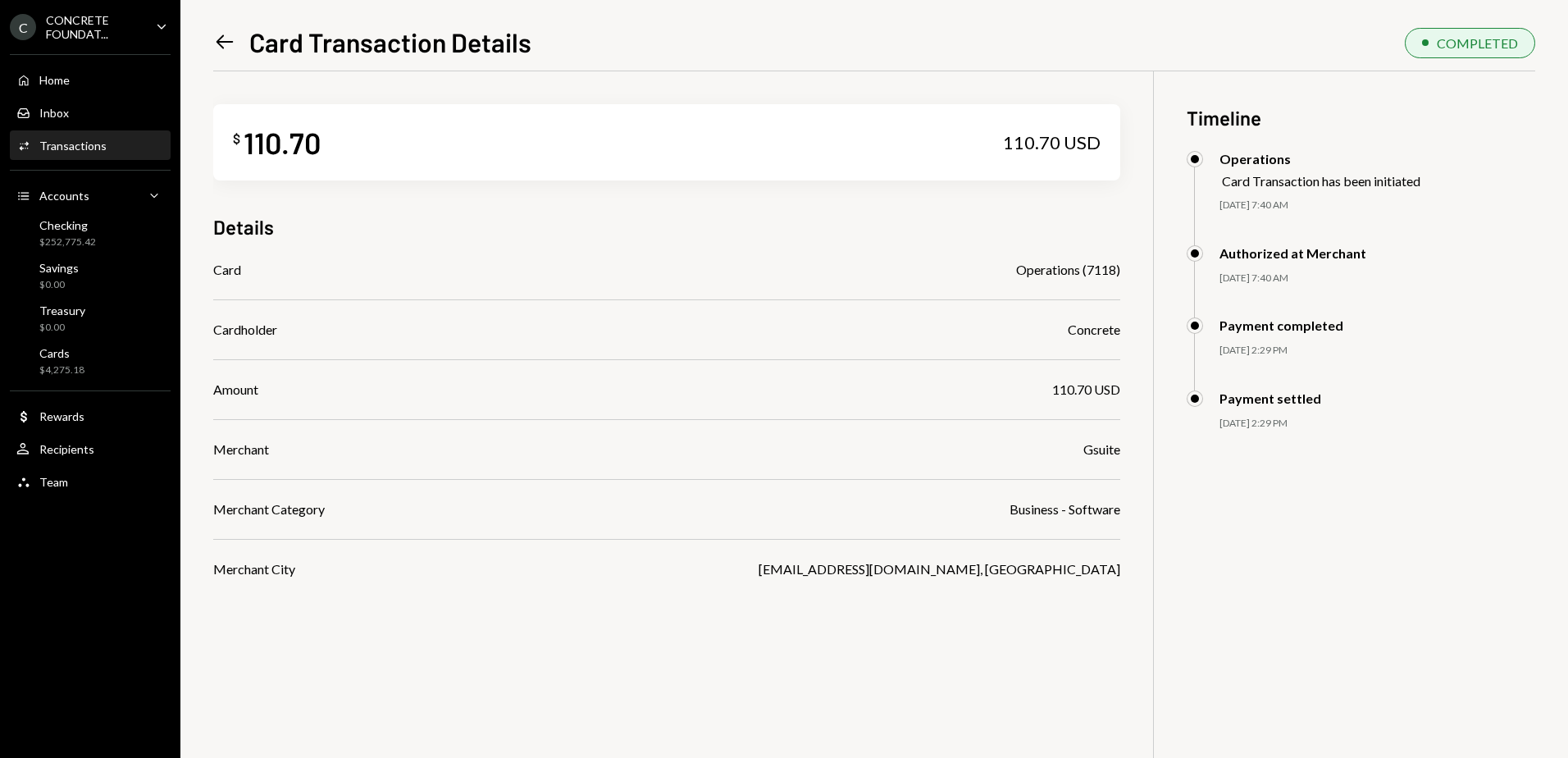
click at [224, 41] on icon "Left Arrow" at bounding box center [224, 41] width 23 height 23
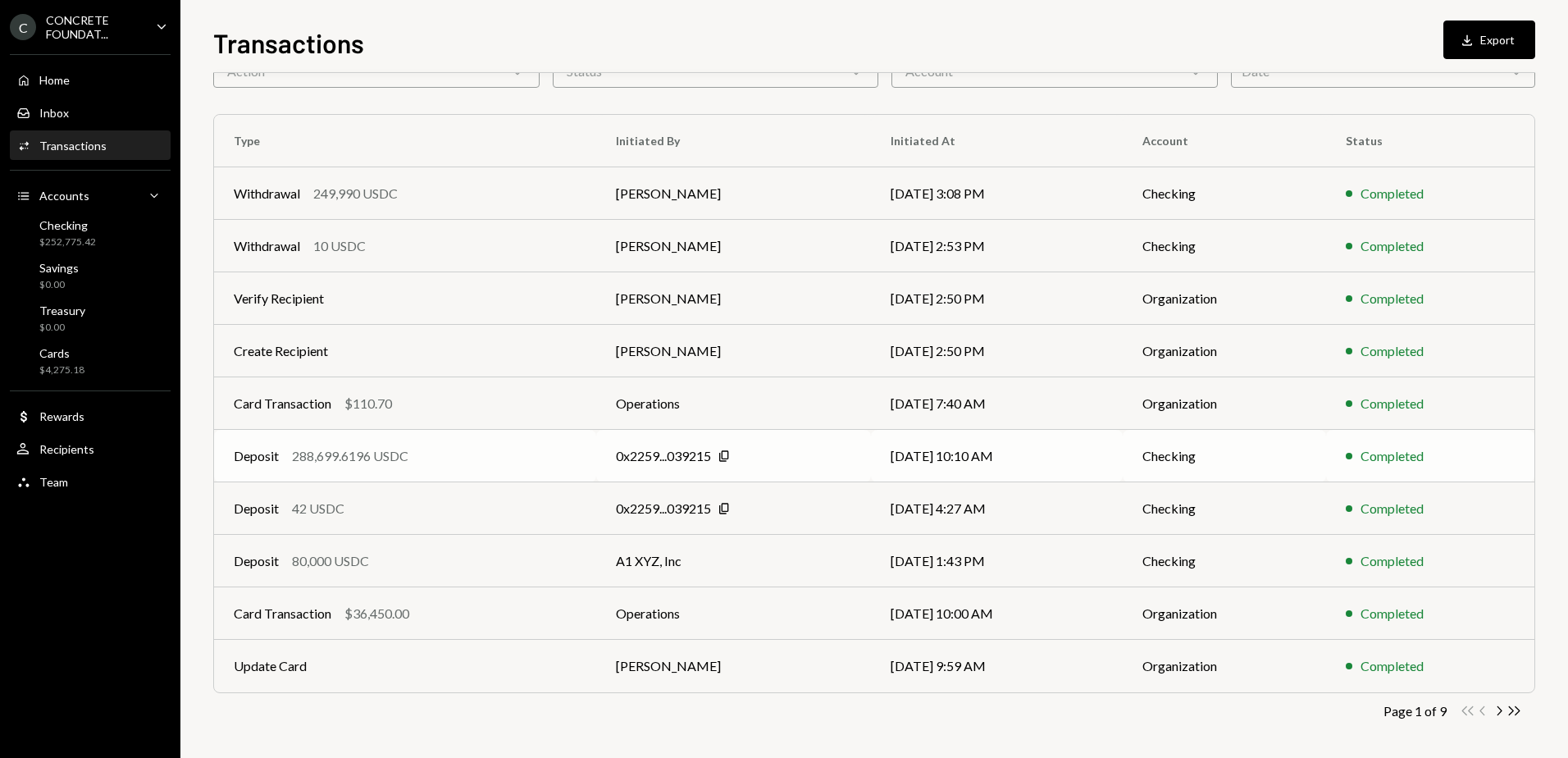
scroll to position [98, 0]
click at [511, 611] on div "Card Transaction $36,450.00" at bounding box center [405, 609] width 343 height 20
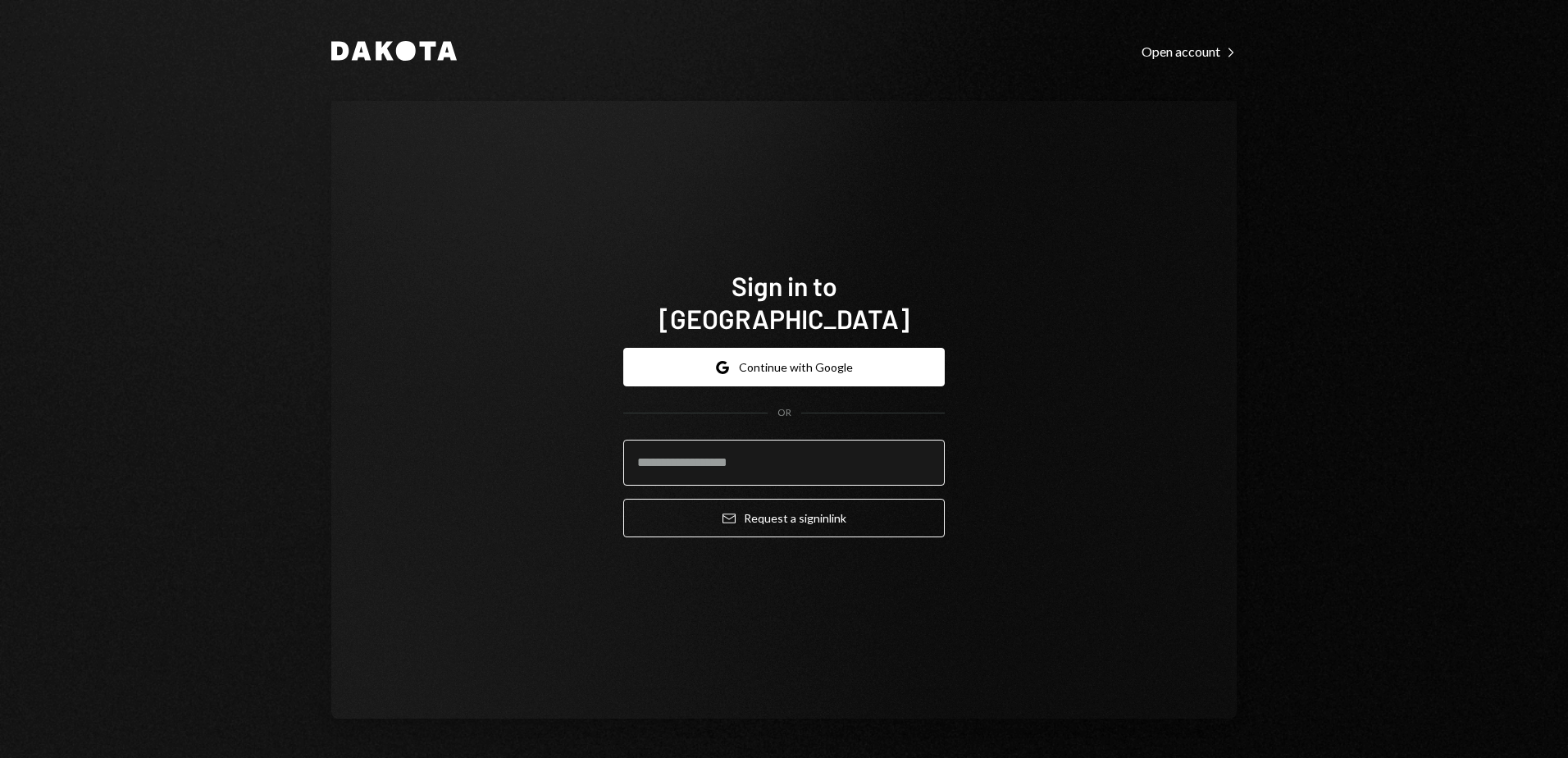
click at [722, 449] on input "email" at bounding box center [784, 462] width 322 height 46
type input "**********"
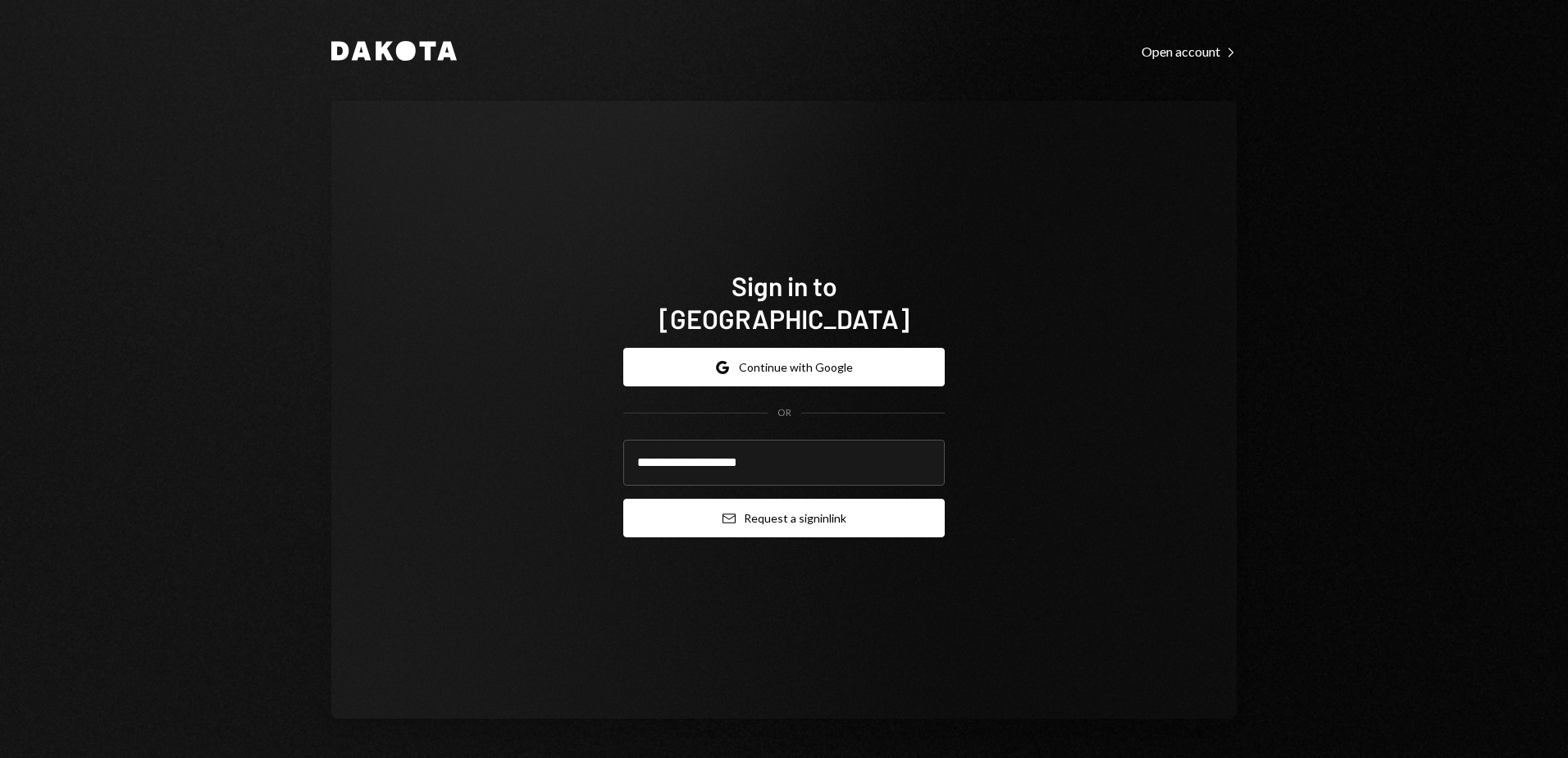
click at [720, 504] on button "Email Request a sign in link" at bounding box center [784, 517] width 322 height 39
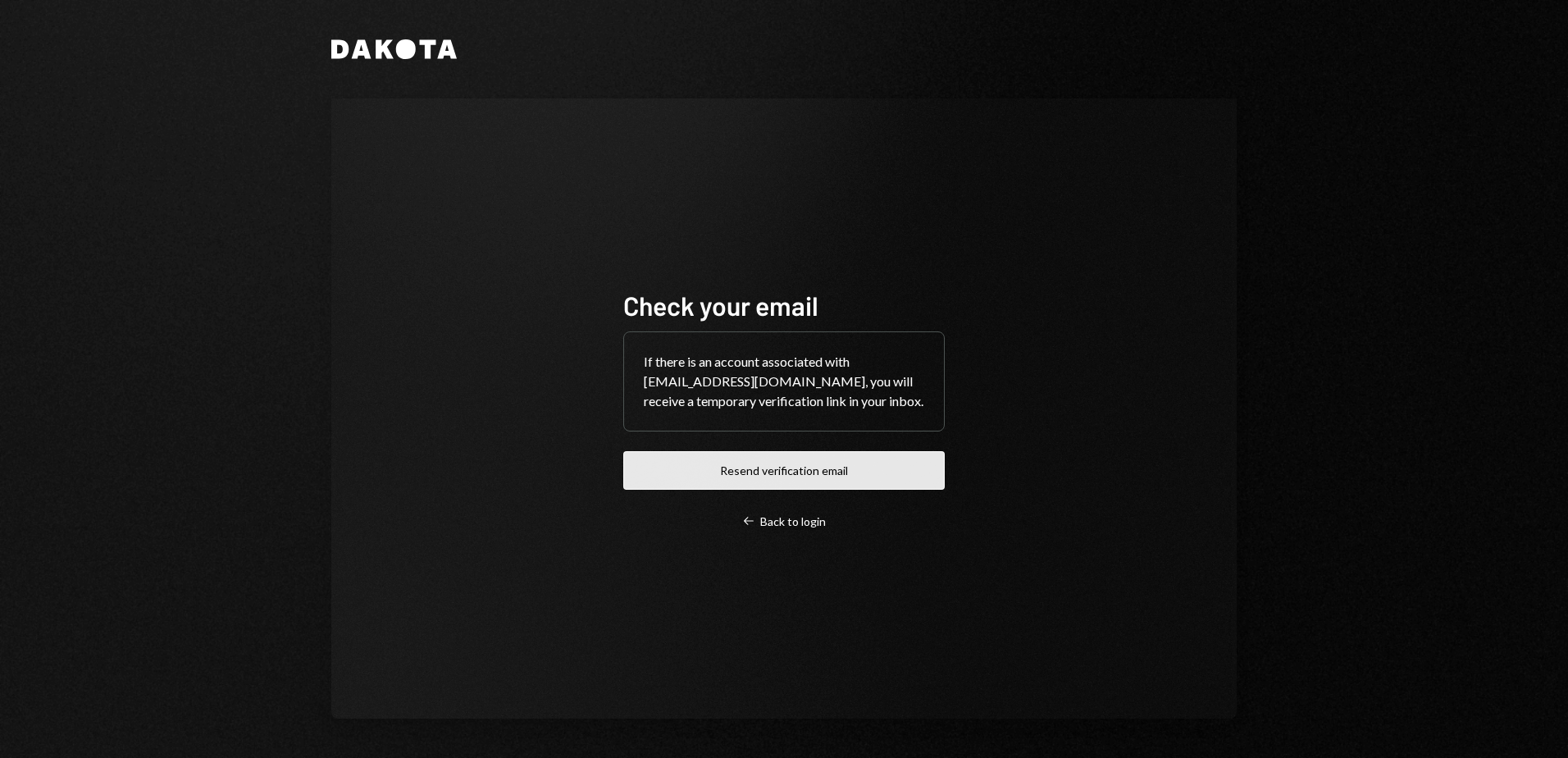
click at [768, 471] on button "Resend verification email" at bounding box center [784, 470] width 322 height 39
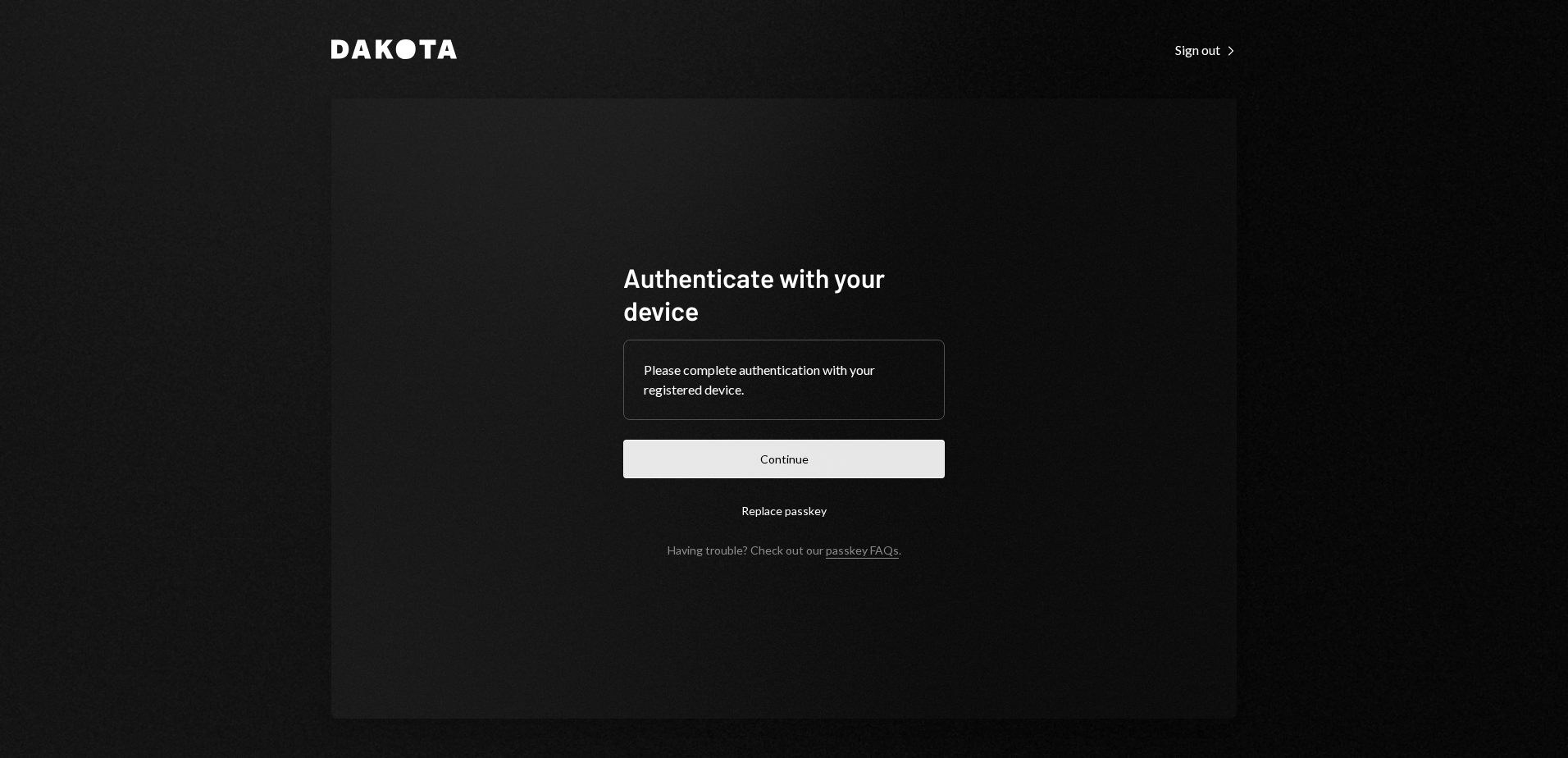
click at [801, 454] on button "Continue" at bounding box center [784, 458] width 322 height 39
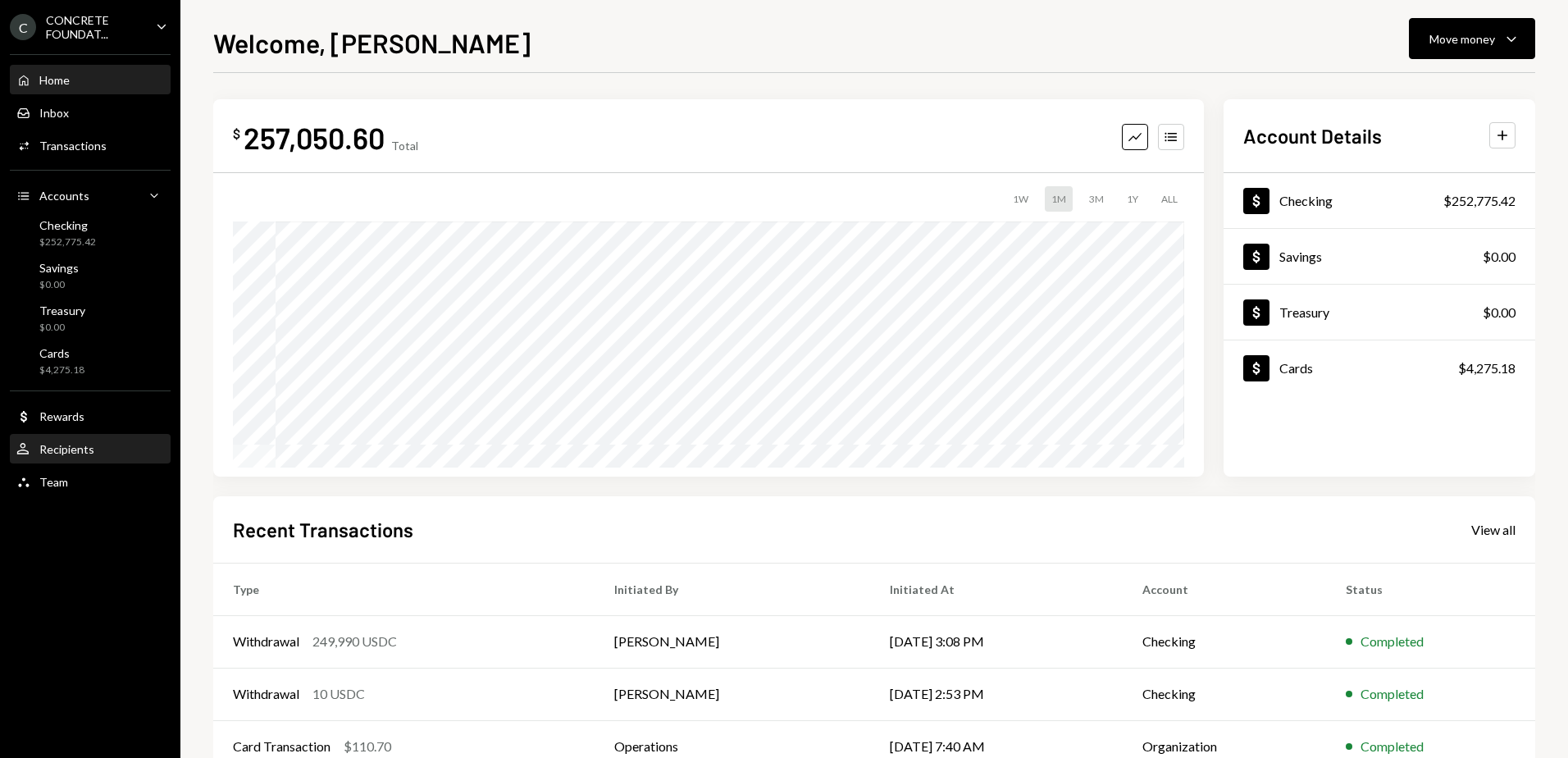
click at [76, 446] on div "Recipients" at bounding box center [67, 449] width 55 height 14
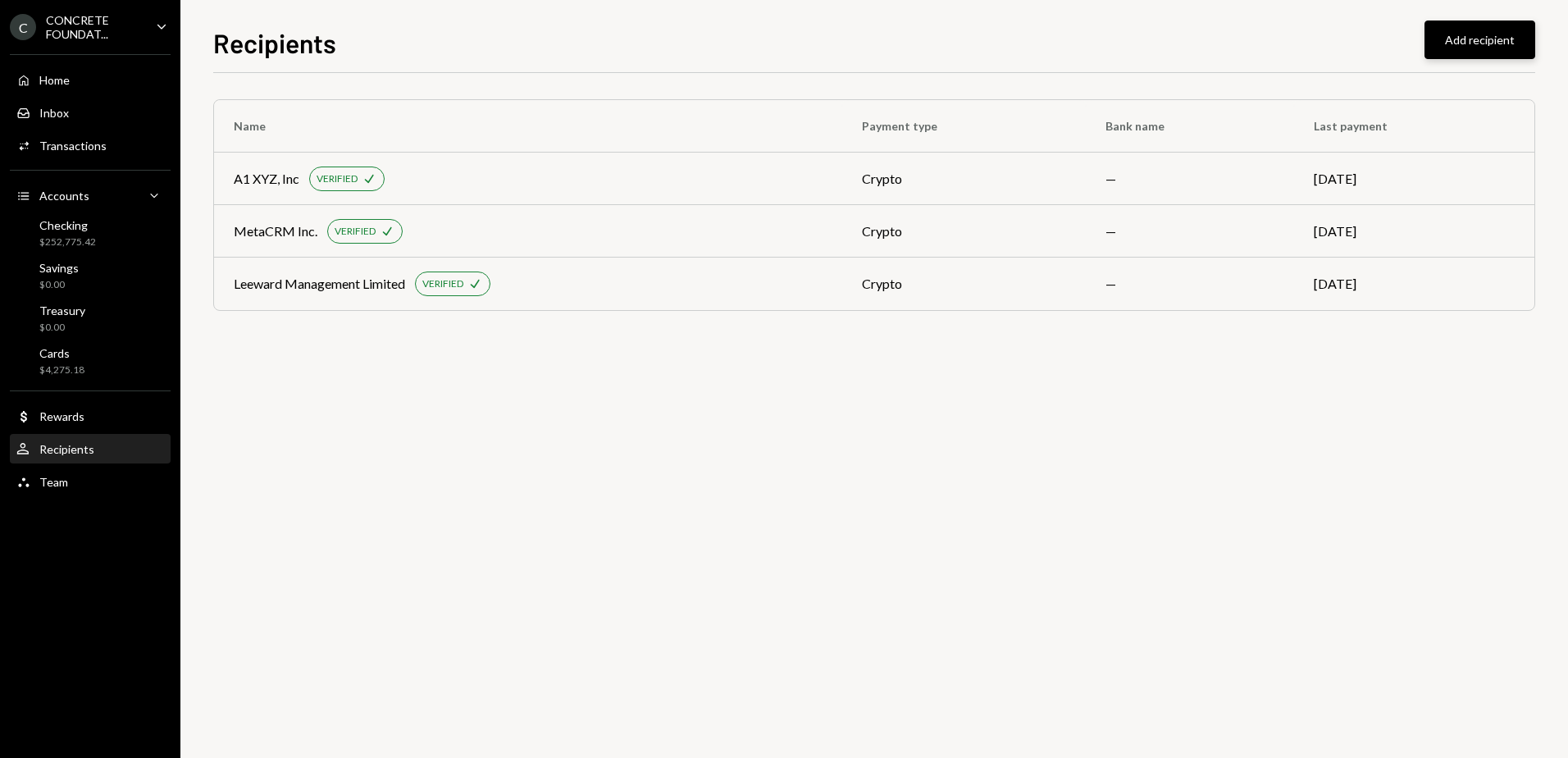
click at [1466, 38] on button "Add recipient" at bounding box center [1479, 40] width 111 height 39
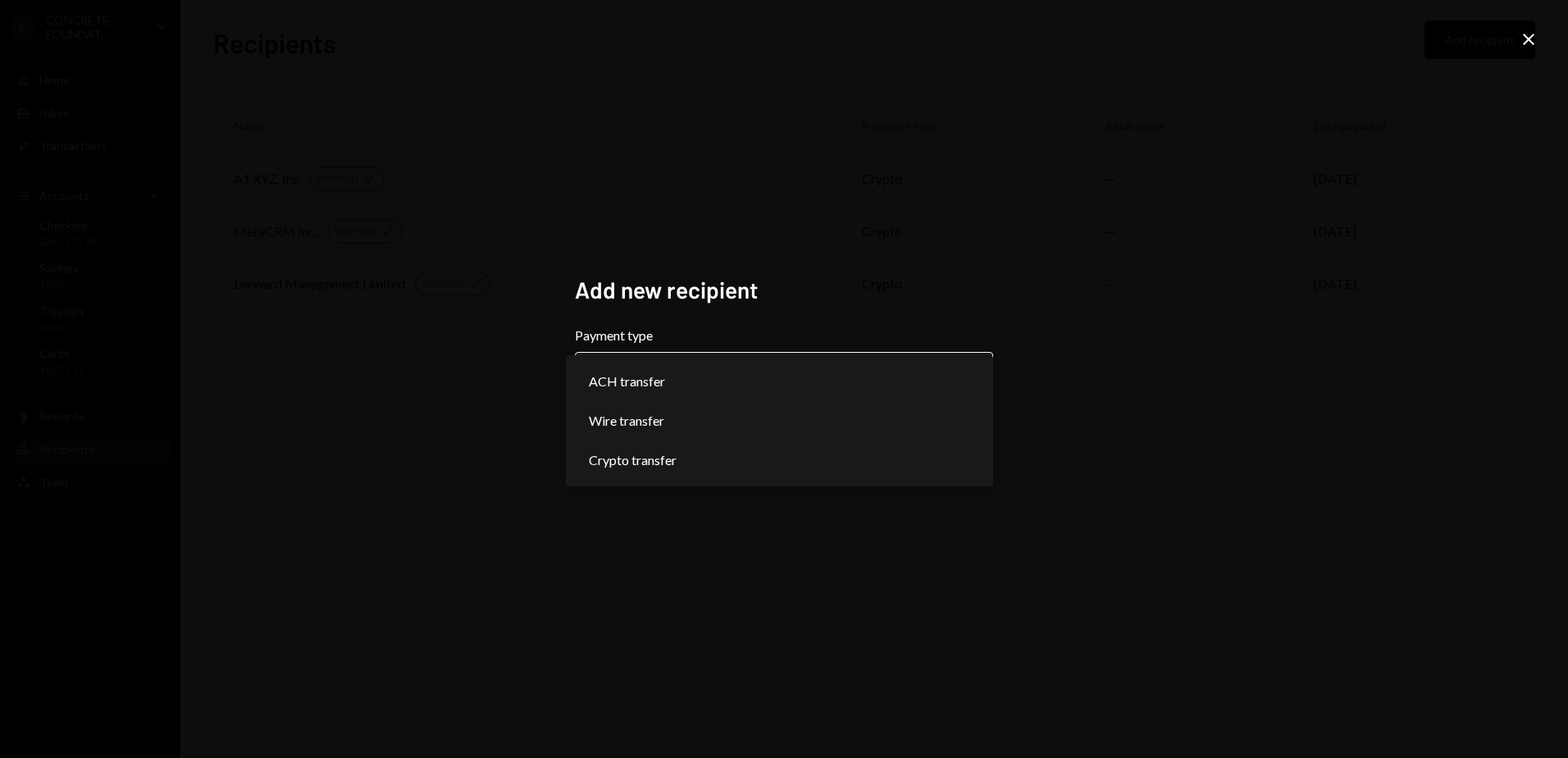
click at [707, 376] on body "**********" at bounding box center [784, 379] width 1568 height 758
select select "******"
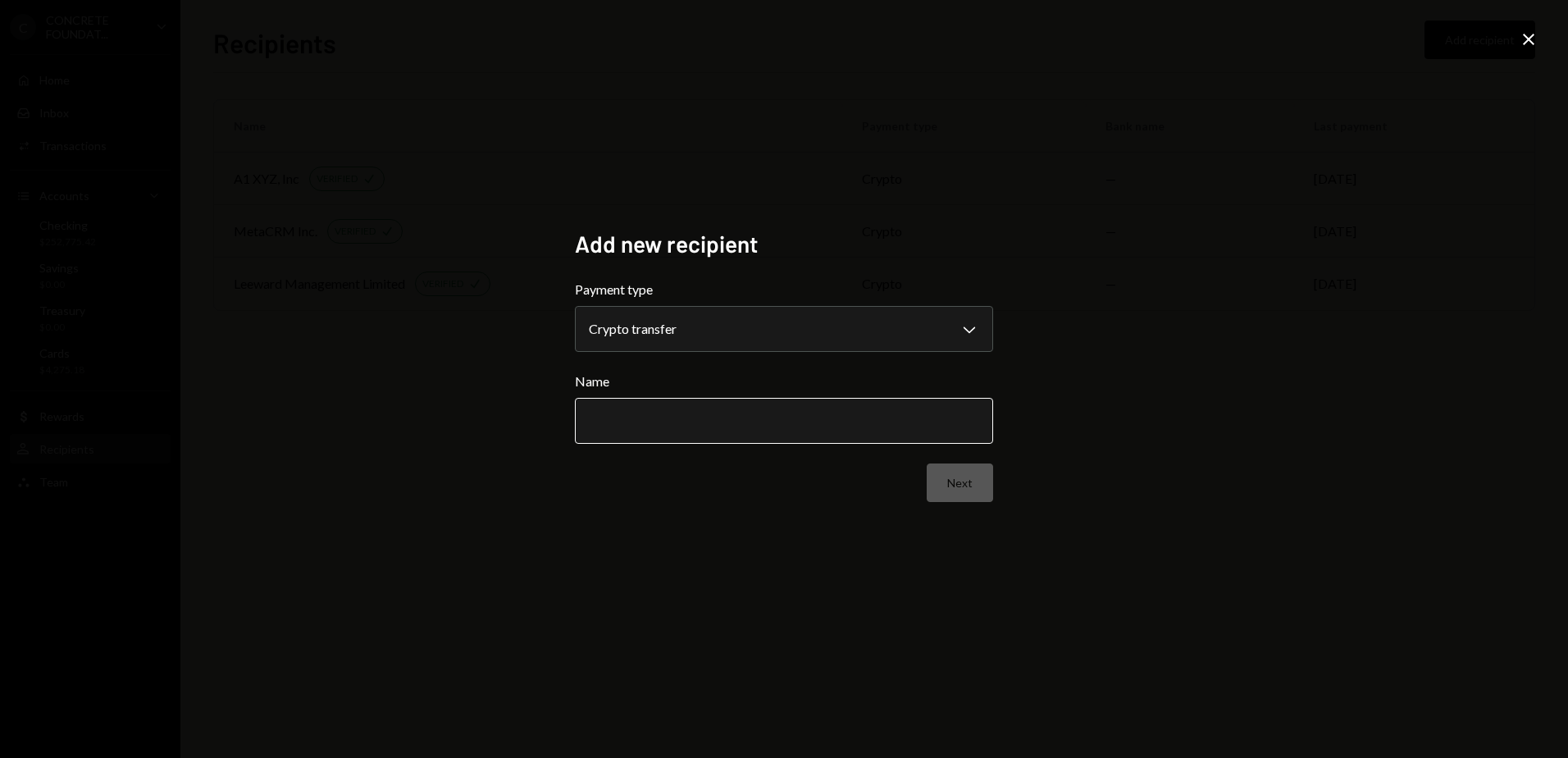
click at [659, 418] on input "Name" at bounding box center [784, 420] width 419 height 46
click at [694, 430] on input "*****" at bounding box center [784, 420] width 419 height 46
type input "**********"
click at [959, 485] on button "Next" at bounding box center [959, 482] width 66 height 39
click at [701, 330] on body "C CONCRETE FOUNDAT... Caret Down Home Home Inbox Inbox Activities Transactions …" at bounding box center [784, 379] width 1568 height 758
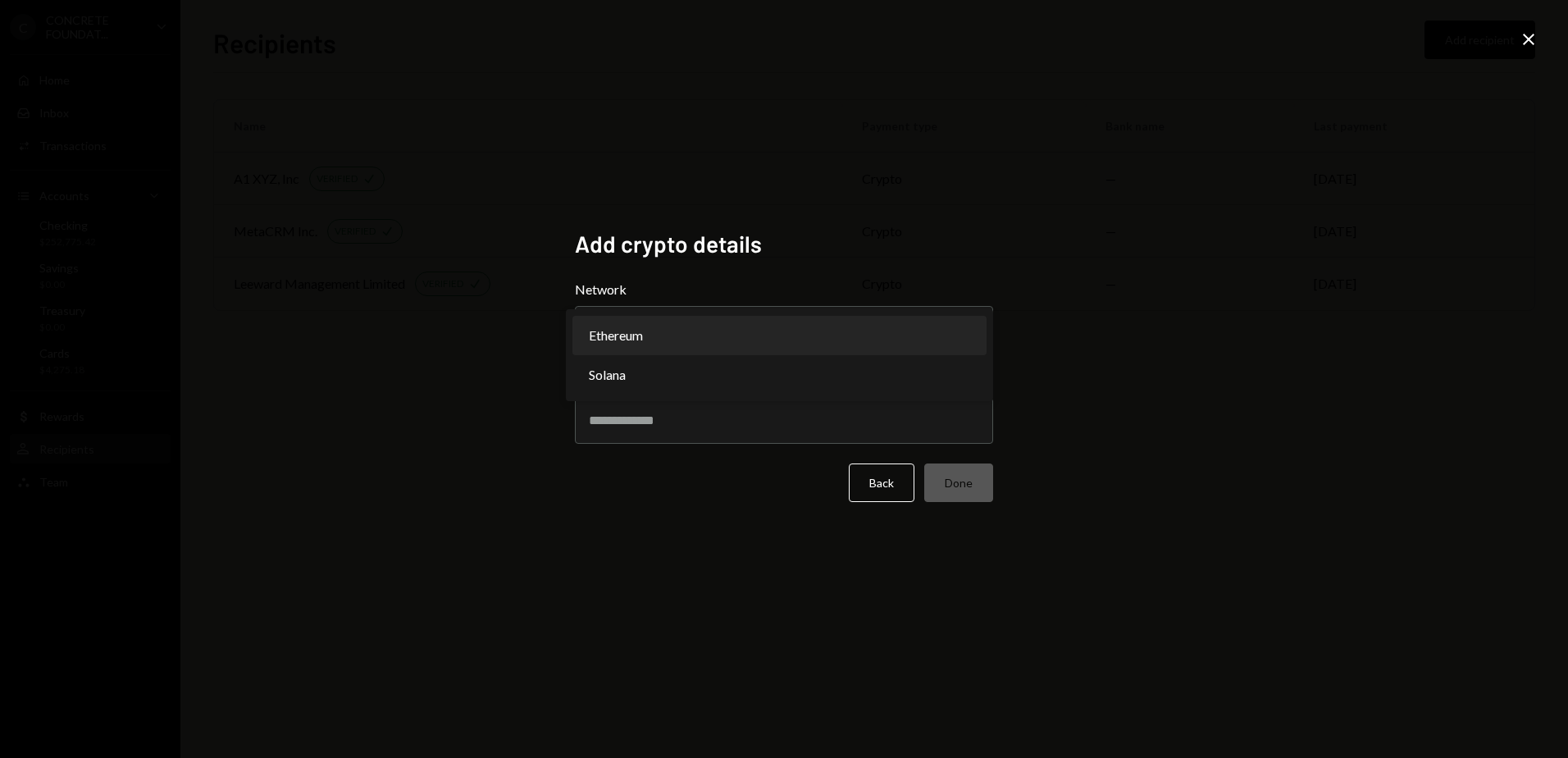
select select "**********"
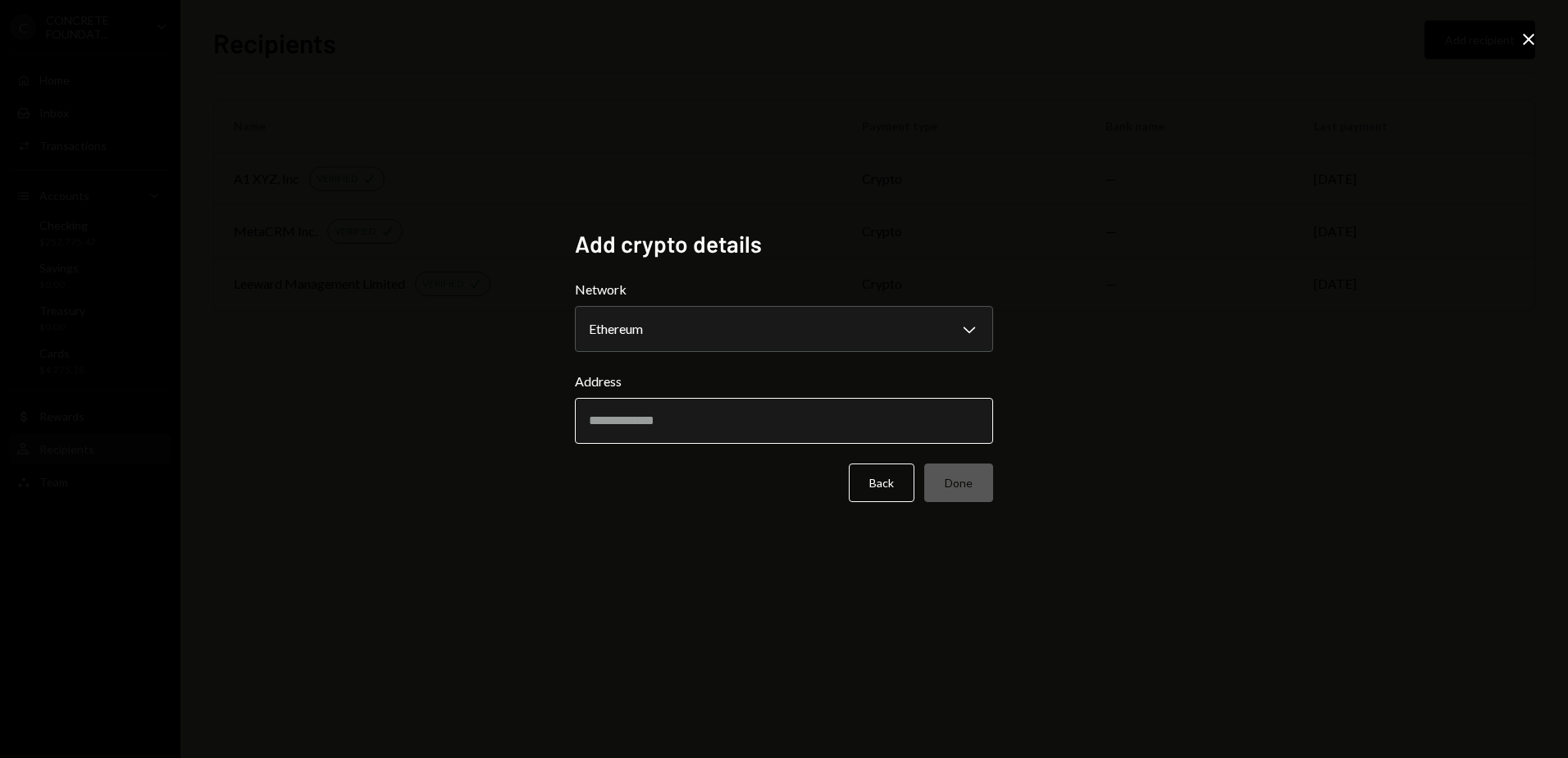
paste input "**********"
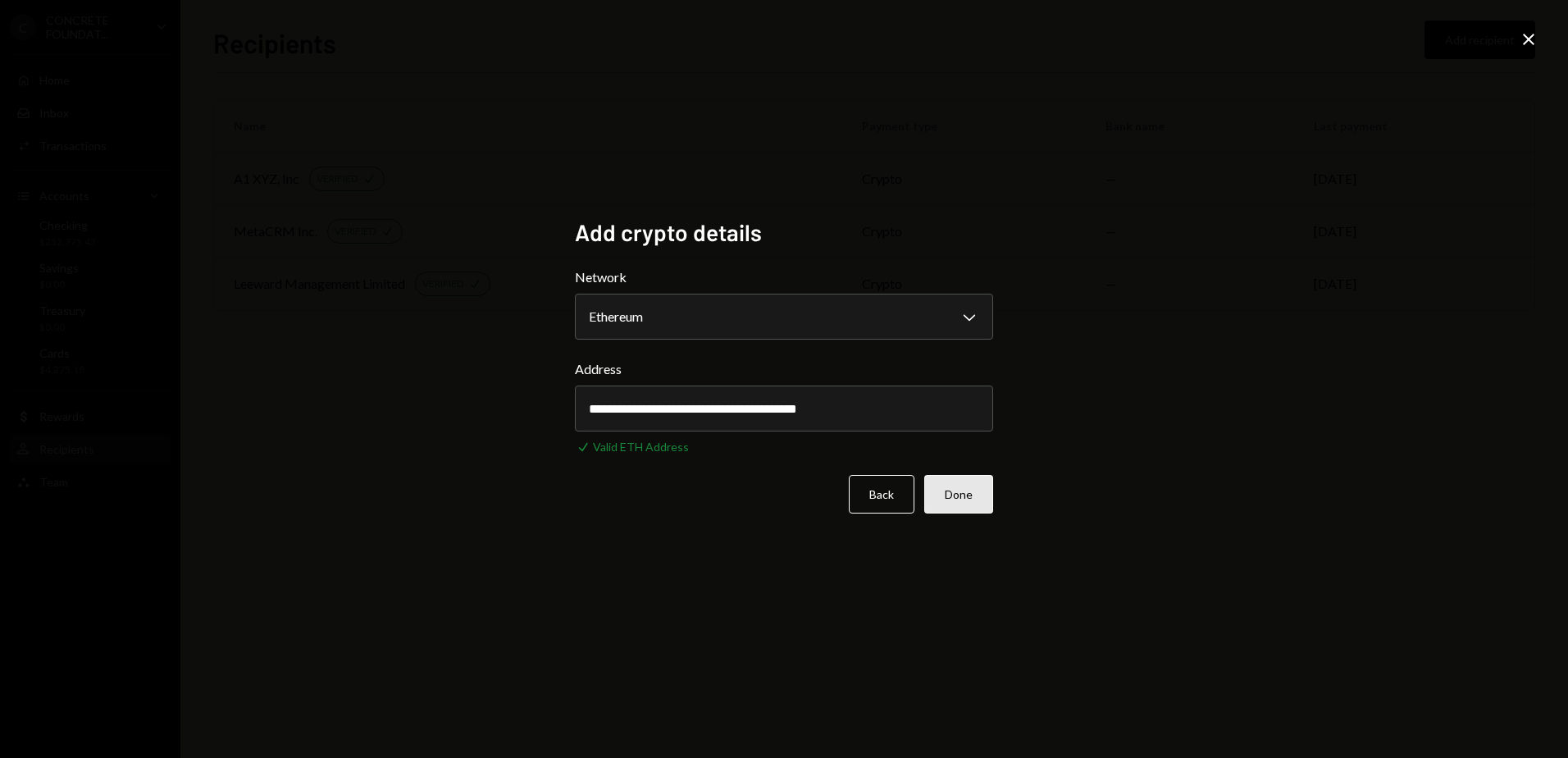
type input "**********"
click at [953, 491] on button "Done" at bounding box center [959, 493] width 69 height 39
